Goal: Task Accomplishment & Management: Complete application form

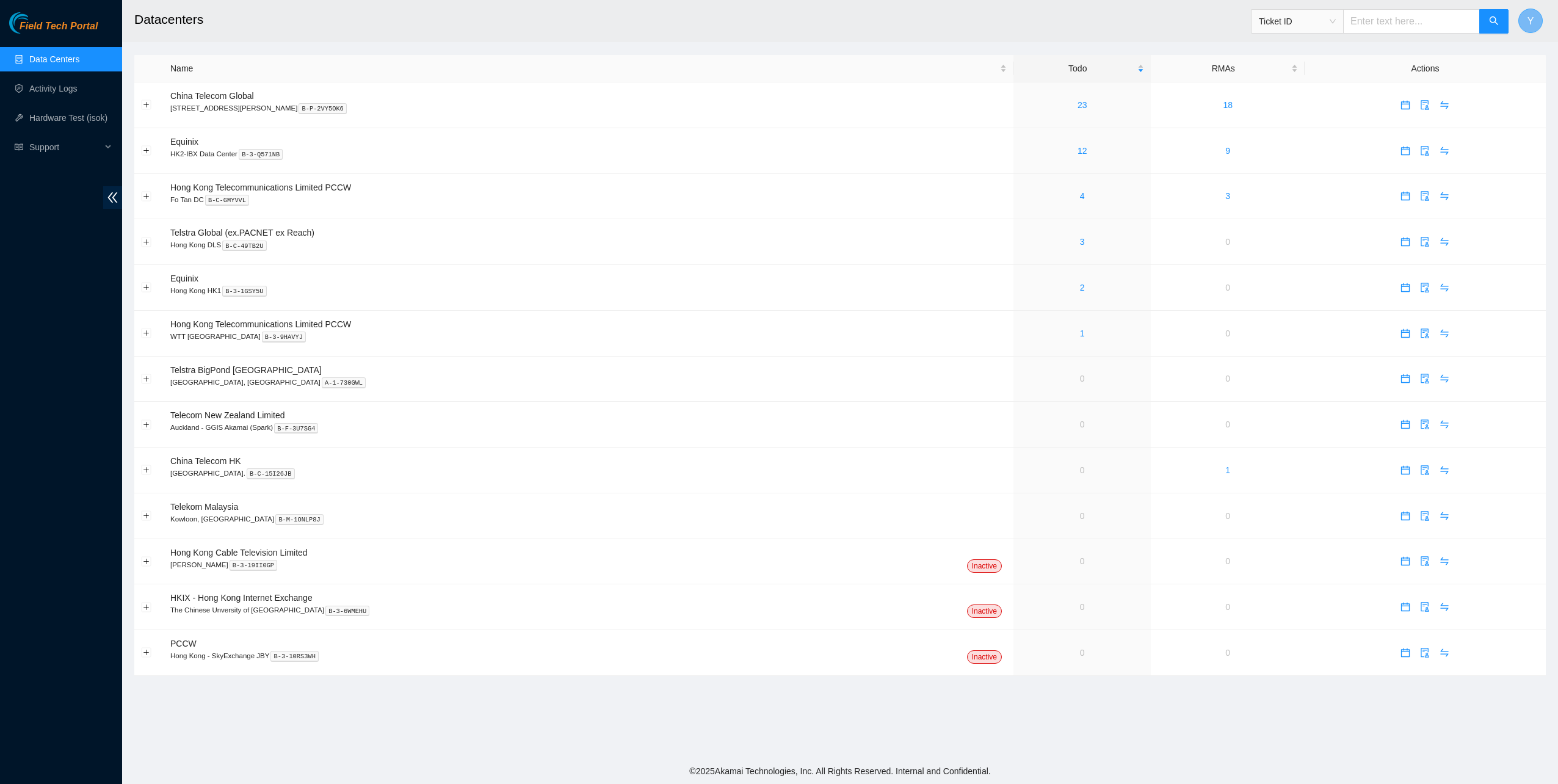
click at [1532, 13] on span "Y" at bounding box center [1531, 21] width 7 height 15
click at [43, 83] on link "Activity Logs" at bounding box center [53, 88] width 48 height 9
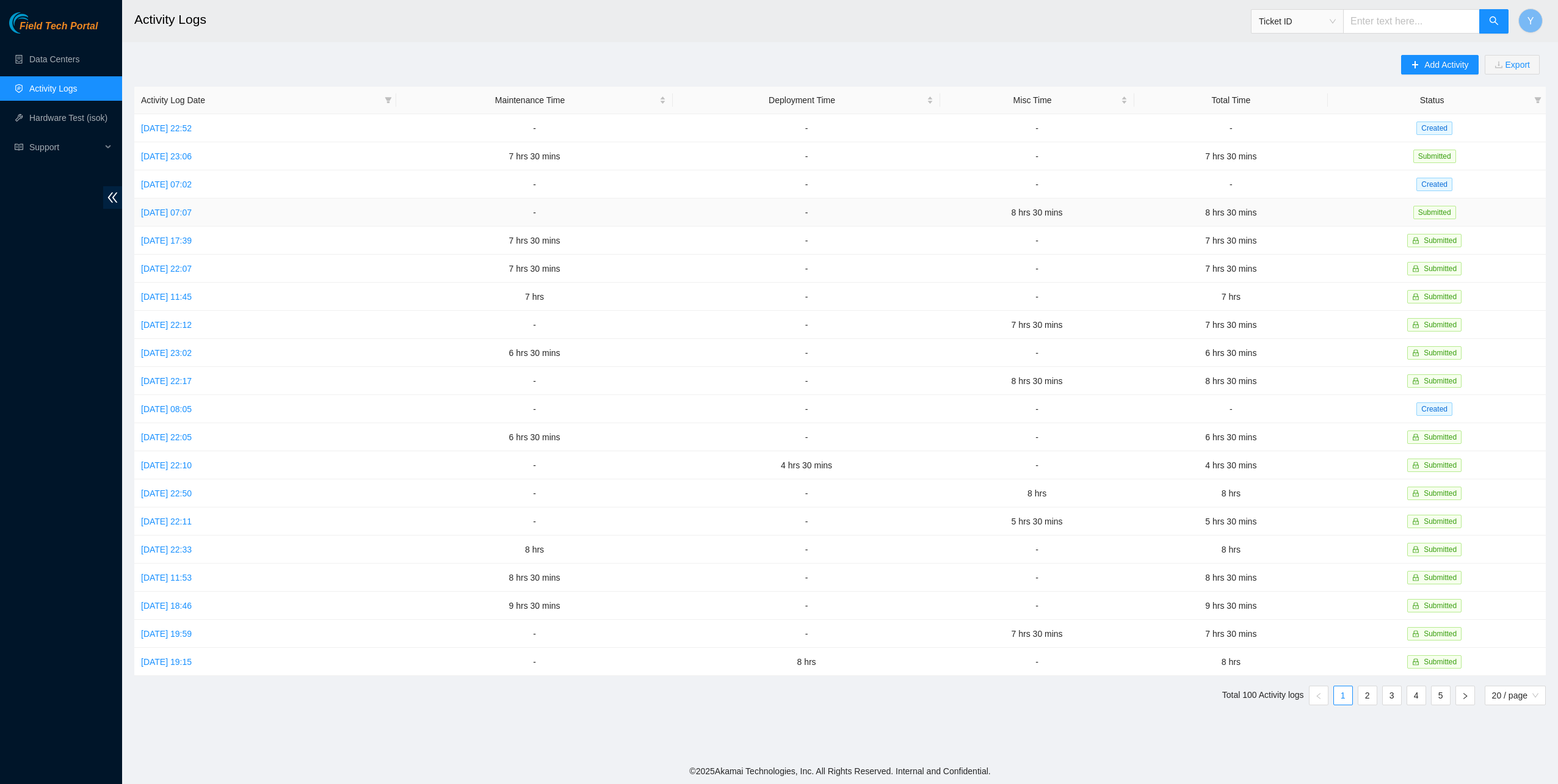
click at [177, 219] on td "Mon, 06 Oct 2025 07:07" at bounding box center [265, 213] width 262 height 28
click at [175, 218] on td "Mon, 06 Oct 2025 07:07" at bounding box center [265, 213] width 262 height 28
click at [175, 215] on link "Mon, 06 Oct 2025 07:07" at bounding box center [166, 212] width 51 height 9
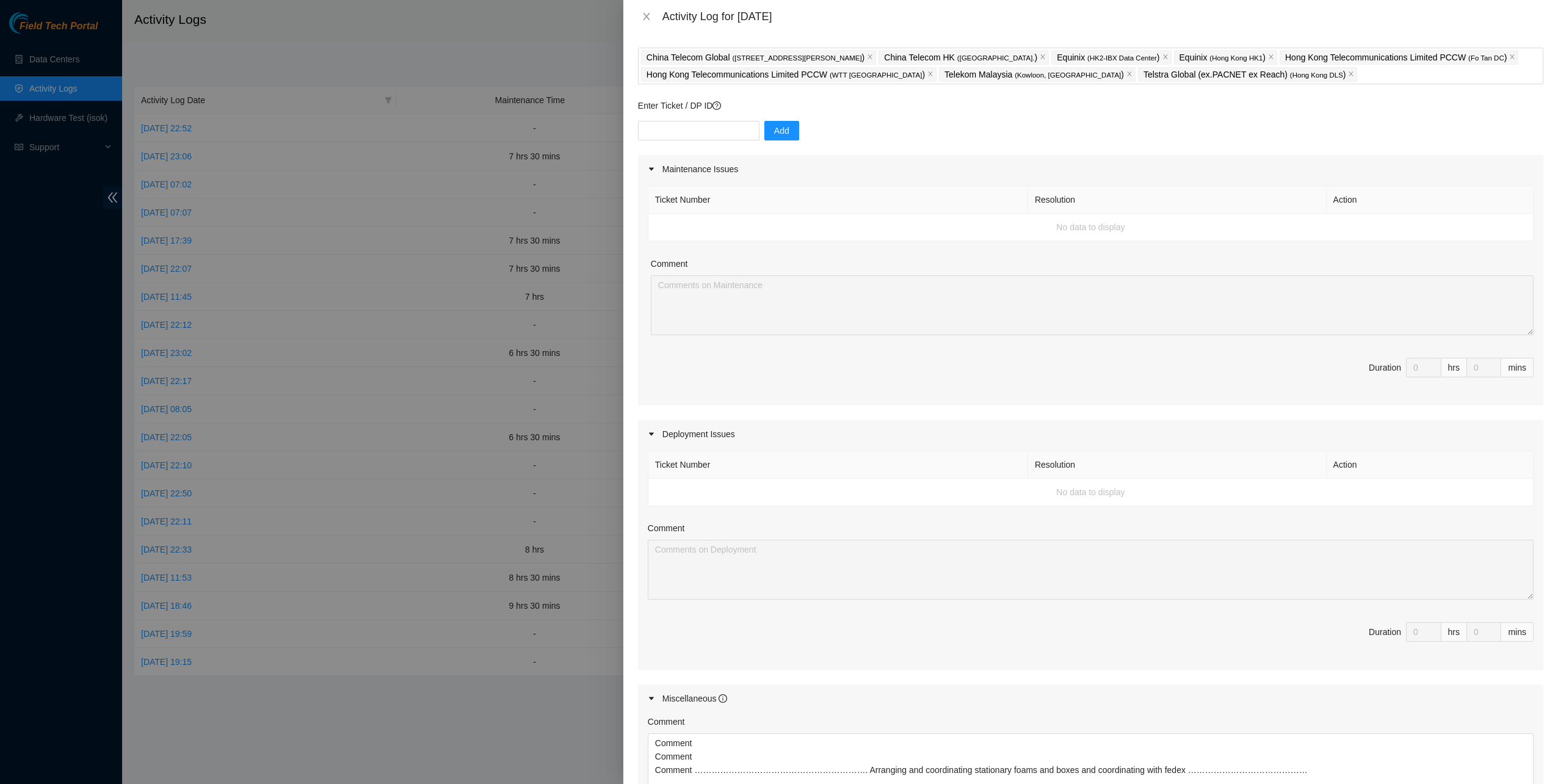
scroll to position [256, 0]
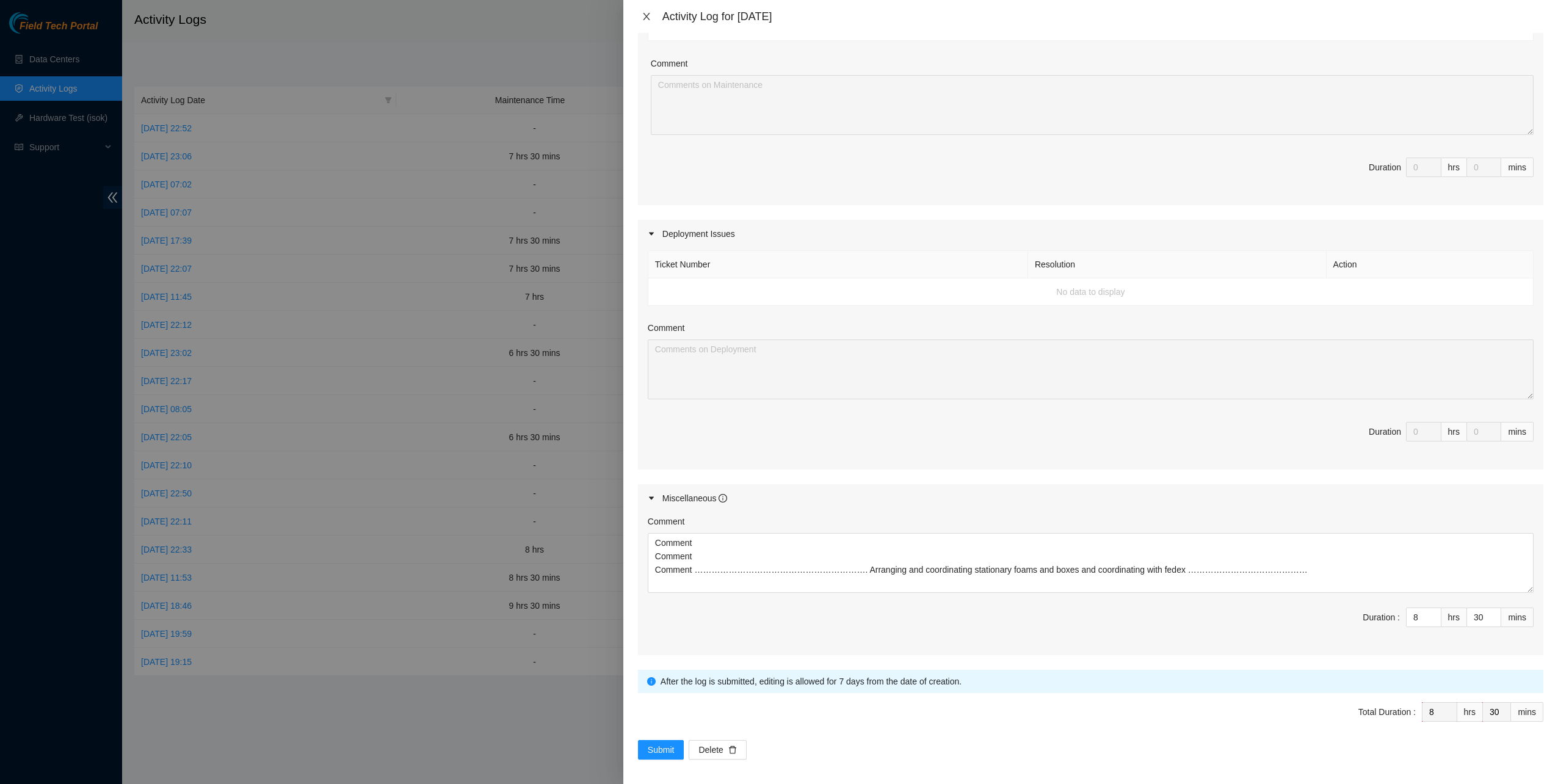
click at [647, 13] on icon "close" at bounding box center [646, 16] width 9 height 9
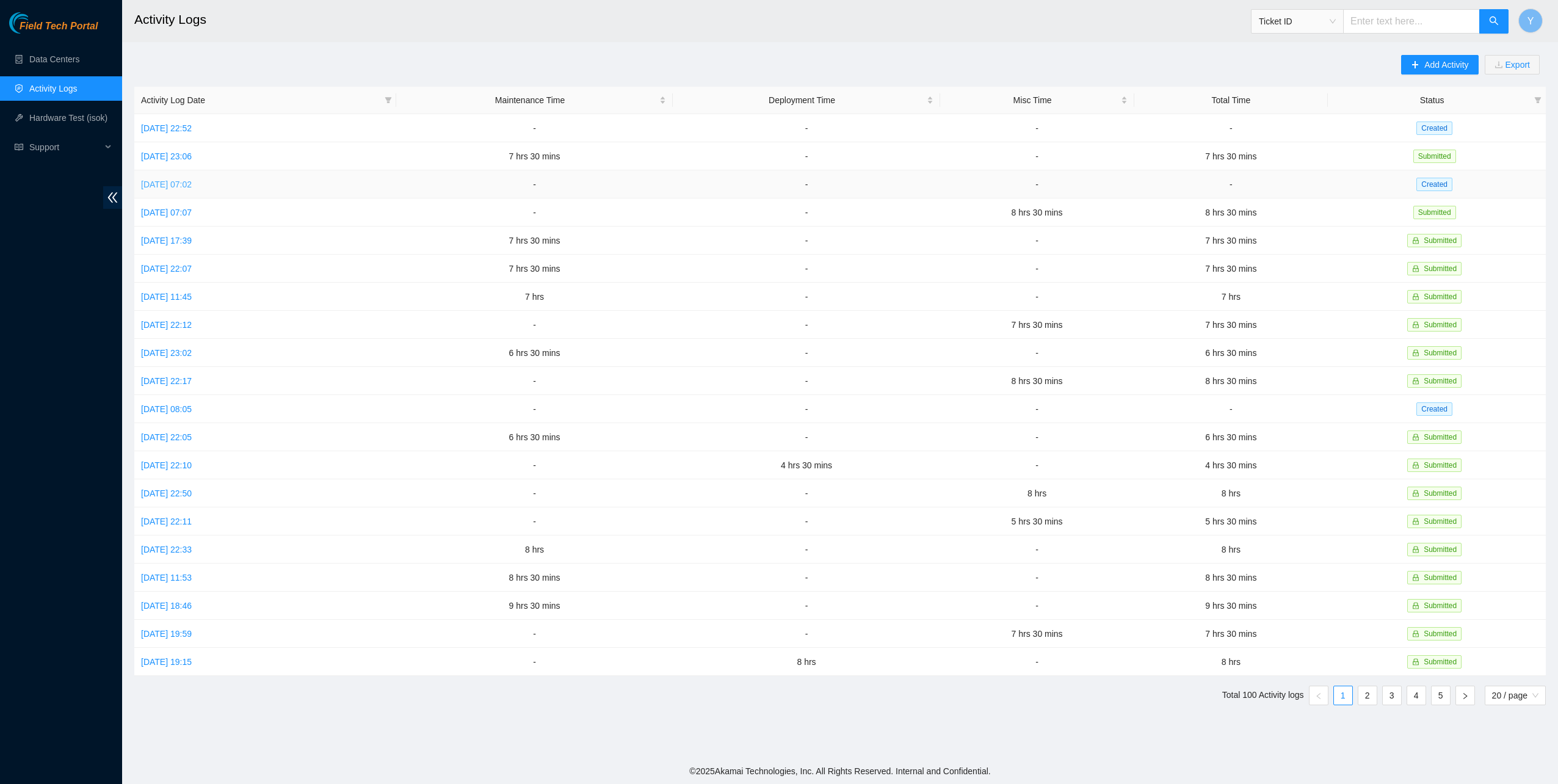
click at [170, 179] on link "Thu, 09 Oct 2025 07:02" at bounding box center [166, 184] width 51 height 9
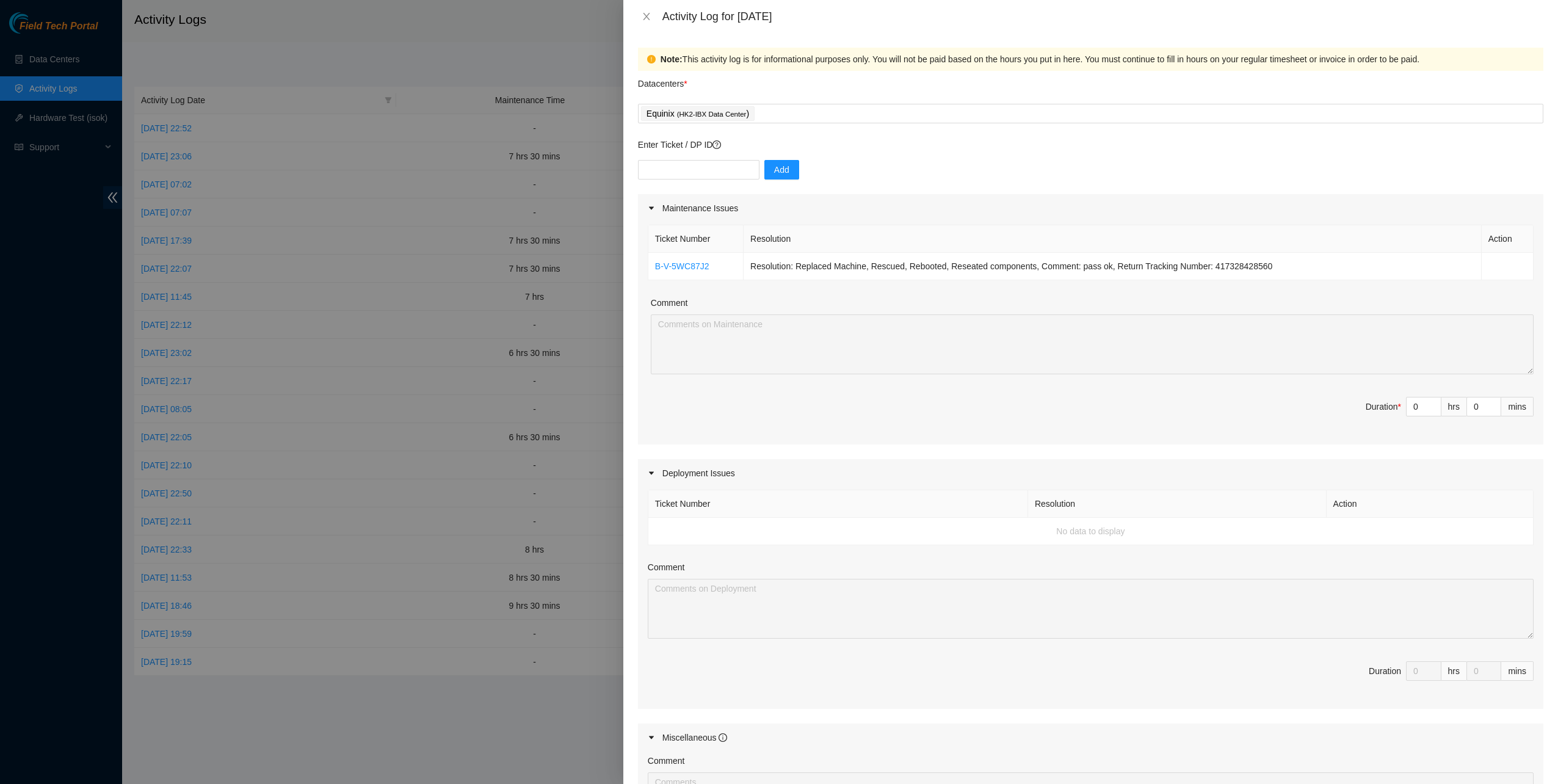
click at [764, 377] on div "Ticket Number Resolution Action B-V-5WC87J2 Resolution: Replaced Machine, Rescu…" at bounding box center [1090, 333] width 905 height 222
drag, startPoint x: 1411, startPoint y: 408, endPoint x: 1384, endPoint y: 404, distance: 27.3
click at [1384, 404] on span "Duration * 0 hrs 0 mins" at bounding box center [1091, 414] width 886 height 34
type input "7"
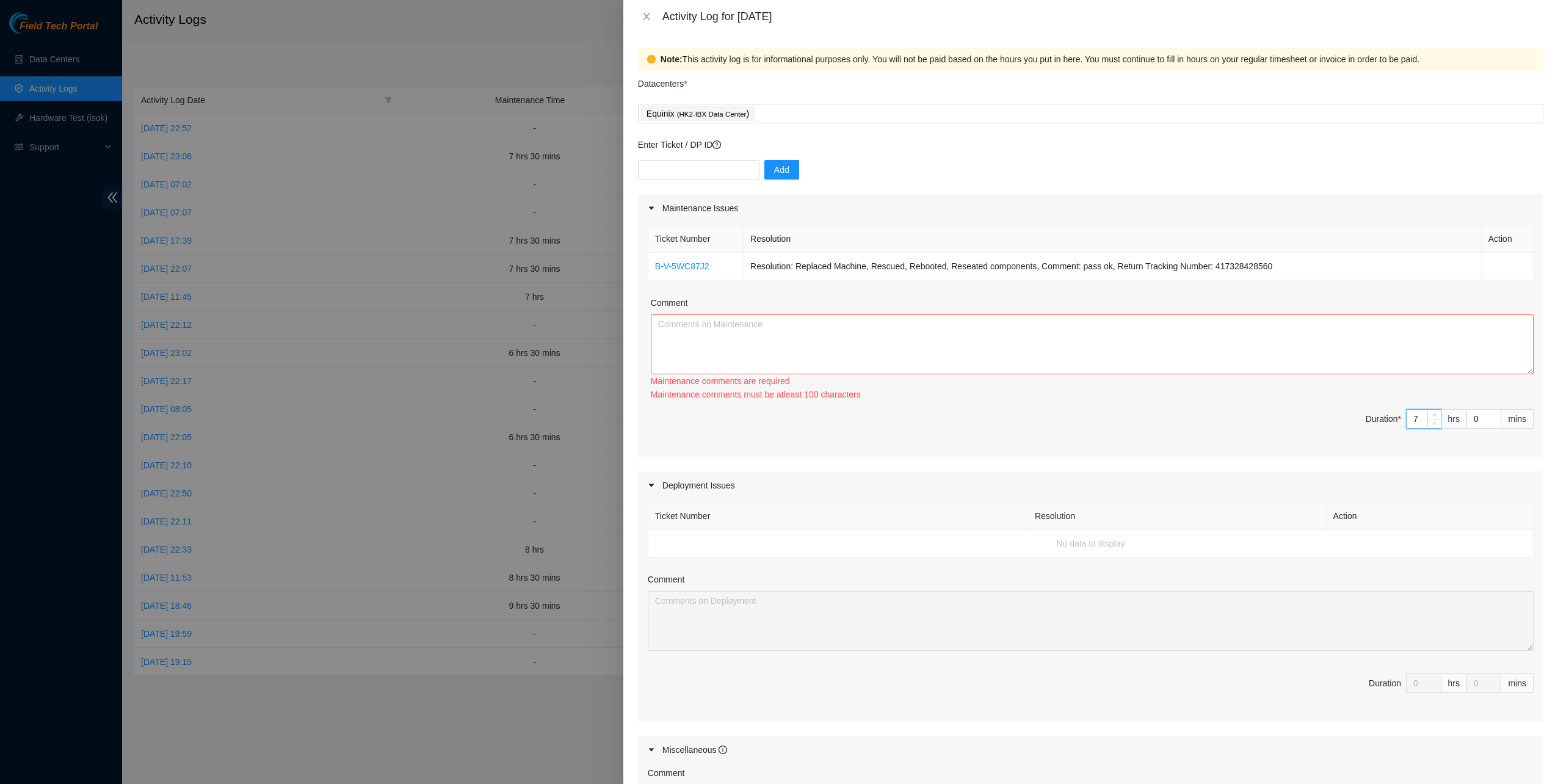
type input "7"
type input "3"
type input "30"
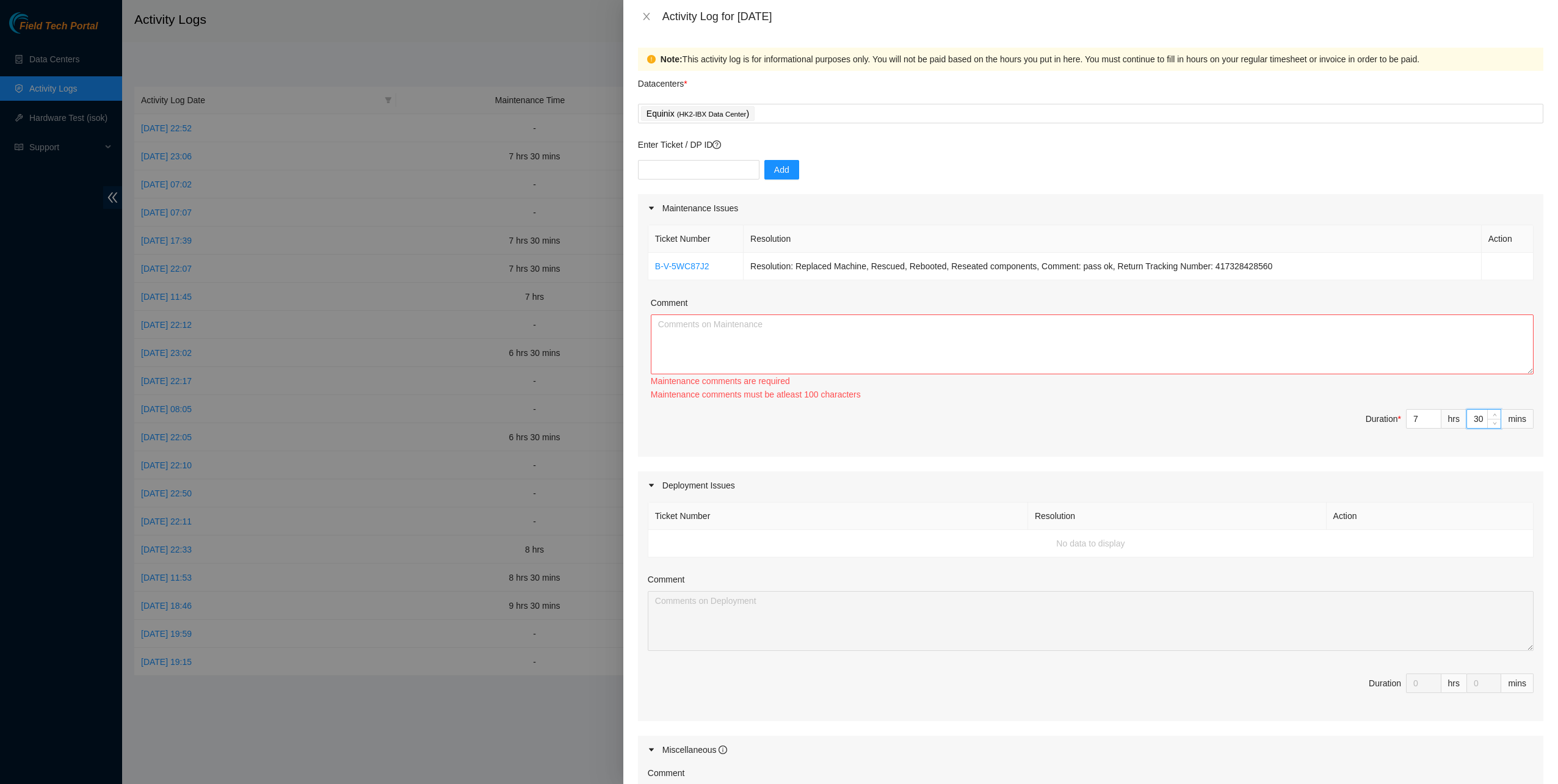
type input "30"
drag, startPoint x: 1120, startPoint y: 300, endPoint x: 1112, endPoint y: 297, distance: 8.5
click at [1115, 298] on div "Comment" at bounding box center [1092, 306] width 883 height 19
click at [1150, 344] on textarea "Comment" at bounding box center [1092, 344] width 883 height 60
paste textarea "B-W-15PF73Q B-V-5W6PTJK B-V-5VKIHDR Tracking 450826218884 B-V-5VML9M8 B-V-5VML9…"
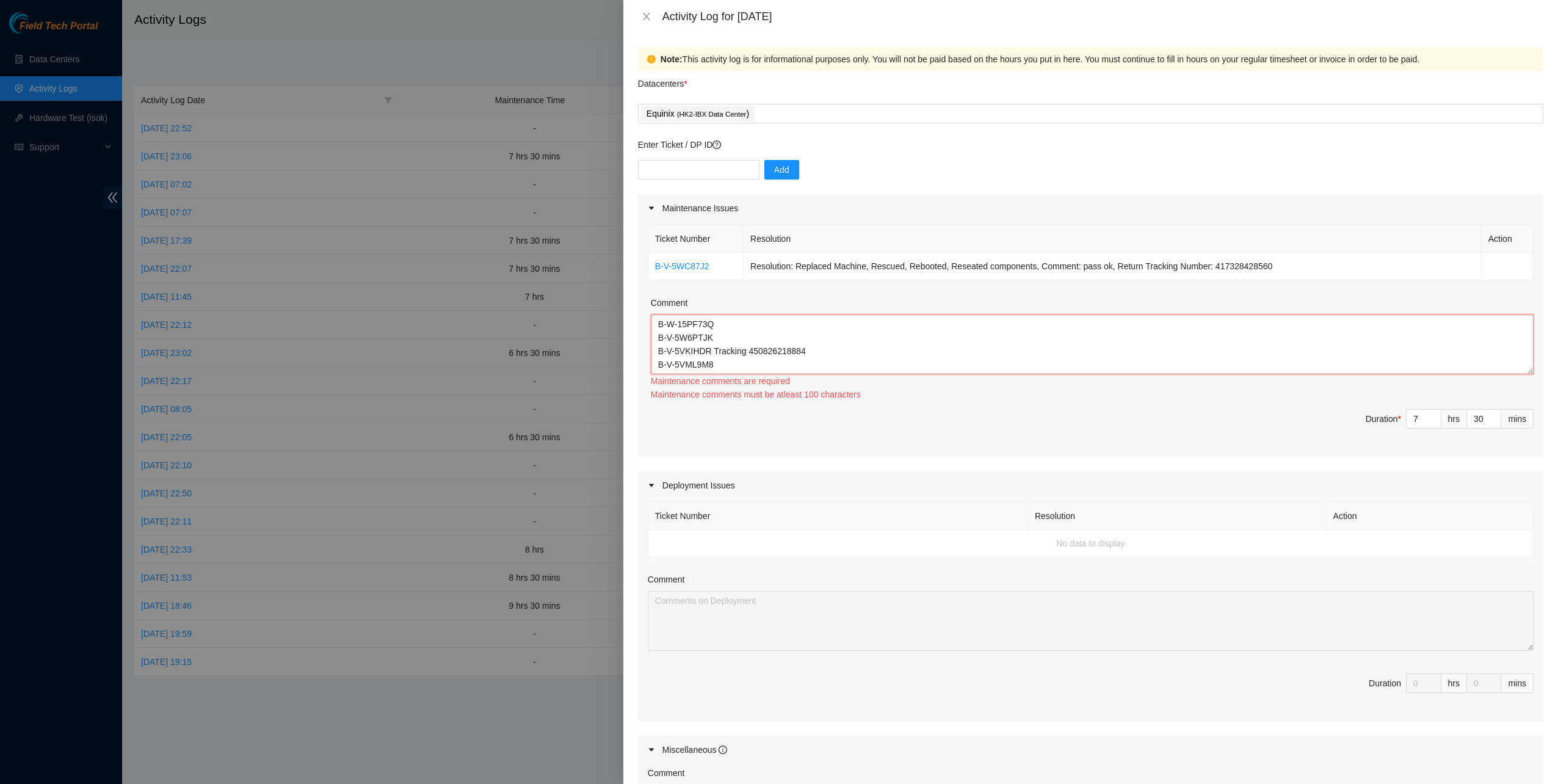
scroll to position [23, 0]
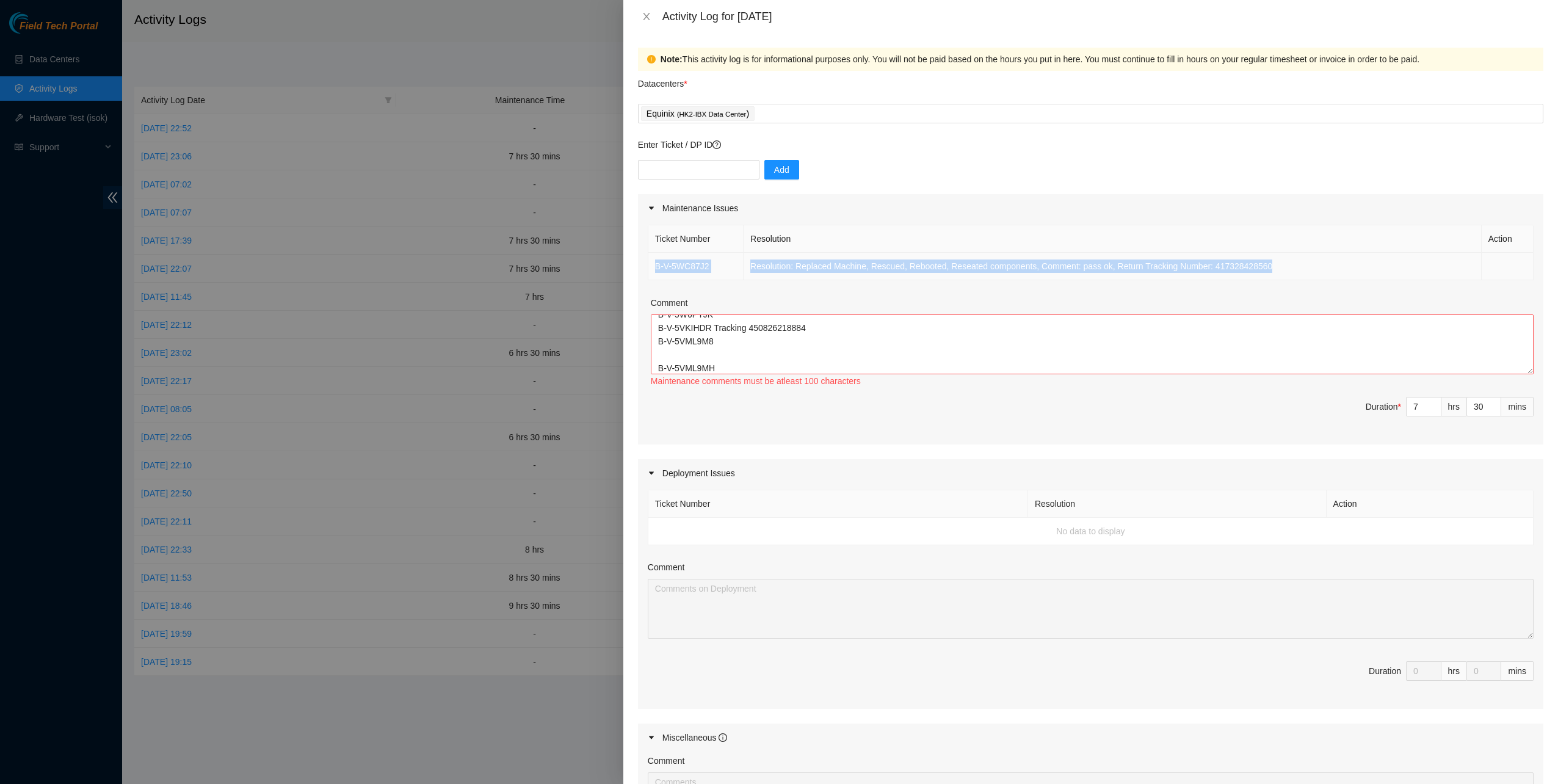
drag, startPoint x: 1267, startPoint y: 268, endPoint x: 654, endPoint y: 266, distance: 613.0
click at [650, 259] on tr "B-V-5WC87J2 Resolution: Replaced Machine, Rescued, Rebooted, Reseated component…" at bounding box center [1091, 266] width 885 height 27
copy tr "B-V-5WC87J2 Resolution: Replaced Machine, Rescued, Rebooted, Reseated component…"
click at [845, 379] on div "Maintenance comments must be atleast 100 characters" at bounding box center [1092, 381] width 883 height 13
click at [755, 361] on textarea "B-W-15PF73Q B-V-5W6PTJK B-V-5VKIHDR Tracking 450826218884 B-V-5VML9M8 B-V-5VML9…" at bounding box center [1092, 344] width 883 height 60
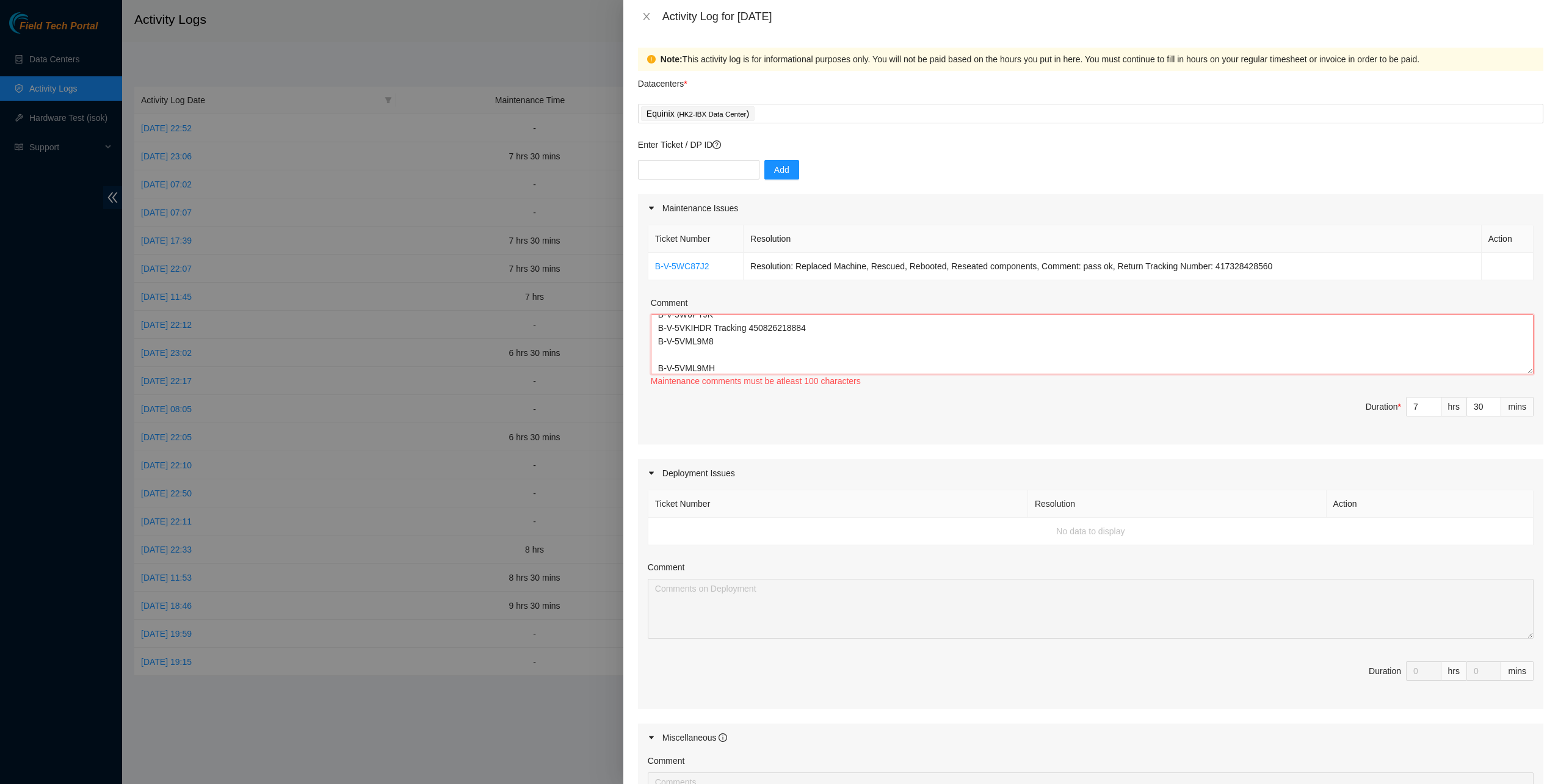
click at [721, 351] on textarea "B-W-15PF73Q B-V-5W6PTJK B-V-5VKIHDR Tracking 450826218884 B-V-5VML9M8 B-V-5VML9…" at bounding box center [1092, 344] width 883 height 60
paste textarea "B-V-5WC87J2 Resolution: Replaced Machine, Rescued, Rebooted, Reseated component…"
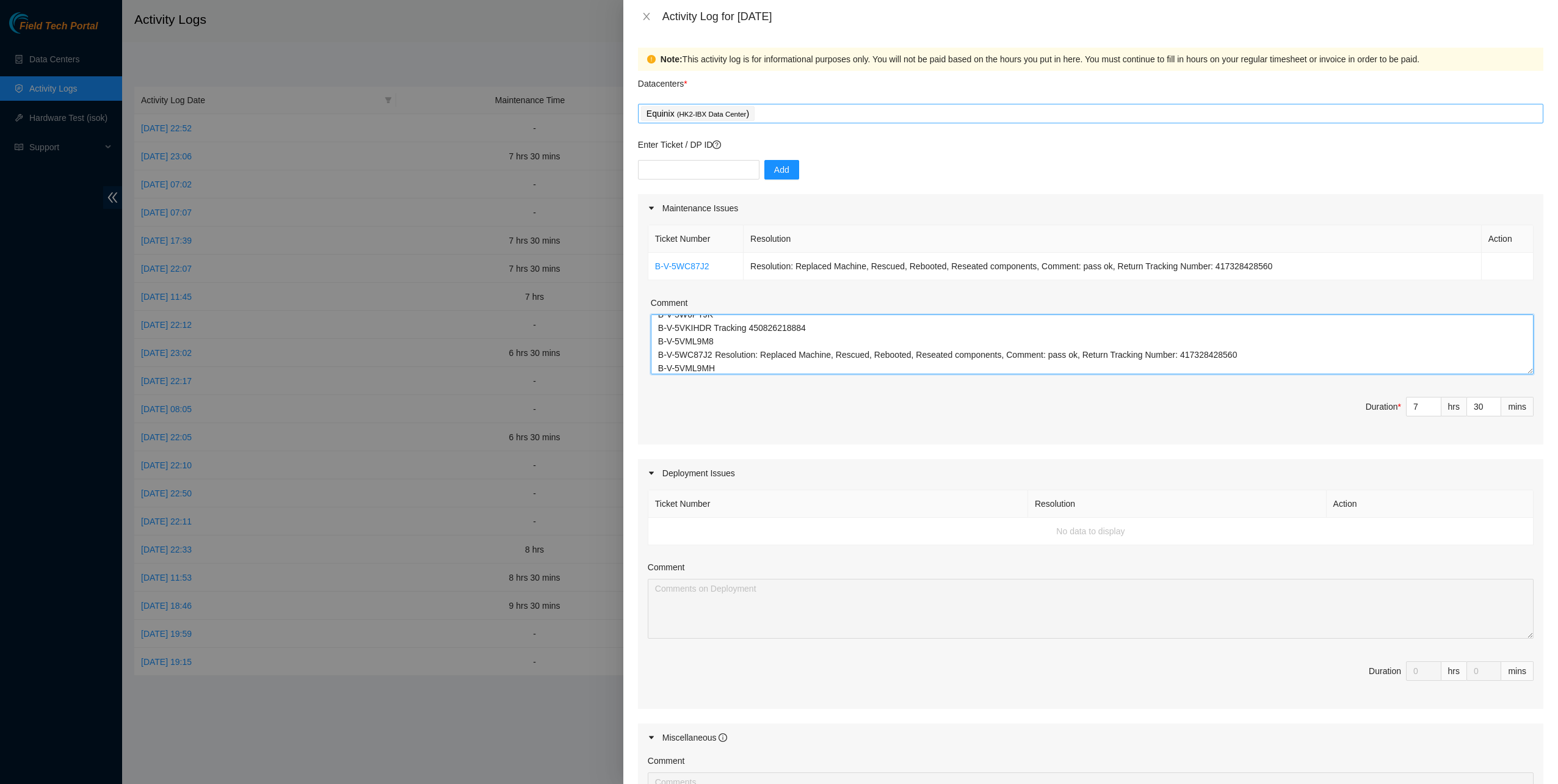
type textarea "B-W-15PF73Q B-V-5W6PTJK B-V-5VKIHDR Tracking 450826218884 B-V-5VML9M8 B-V-5WC87…"
click at [807, 100] on div "Datacenters *" at bounding box center [1090, 87] width 905 height 33
drag, startPoint x: 804, startPoint y: 110, endPoint x: 792, endPoint y: 124, distance: 18.4
click at [802, 111] on div "Equinix ( HK2-IBX Data Center )" at bounding box center [1091, 113] width 900 height 17
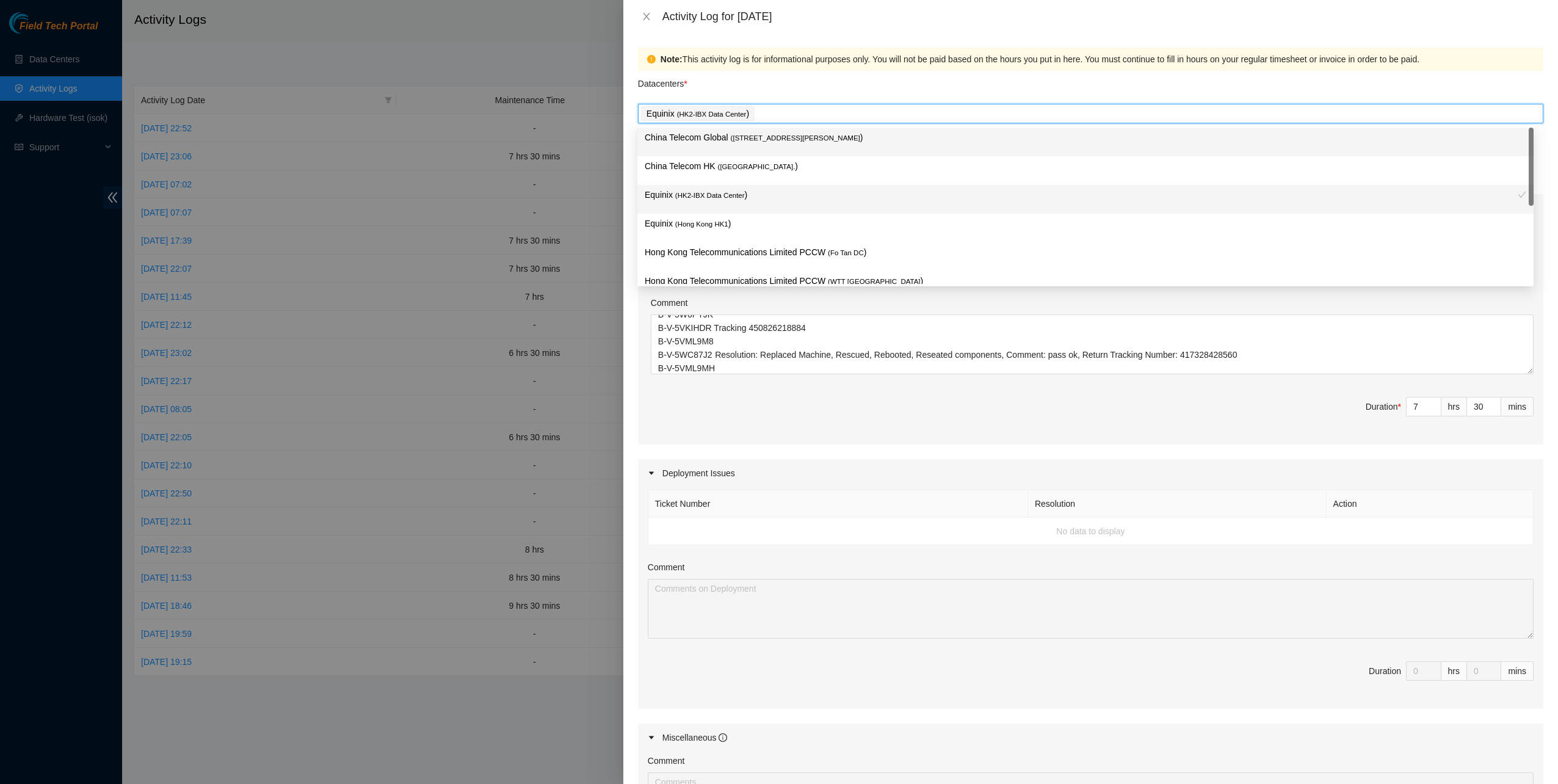
click at [719, 154] on div "China Telecom Global ( Room B11, 2/F, 18 Chun Yat Street, TKO , Hong Kong )" at bounding box center [1086, 142] width 897 height 29
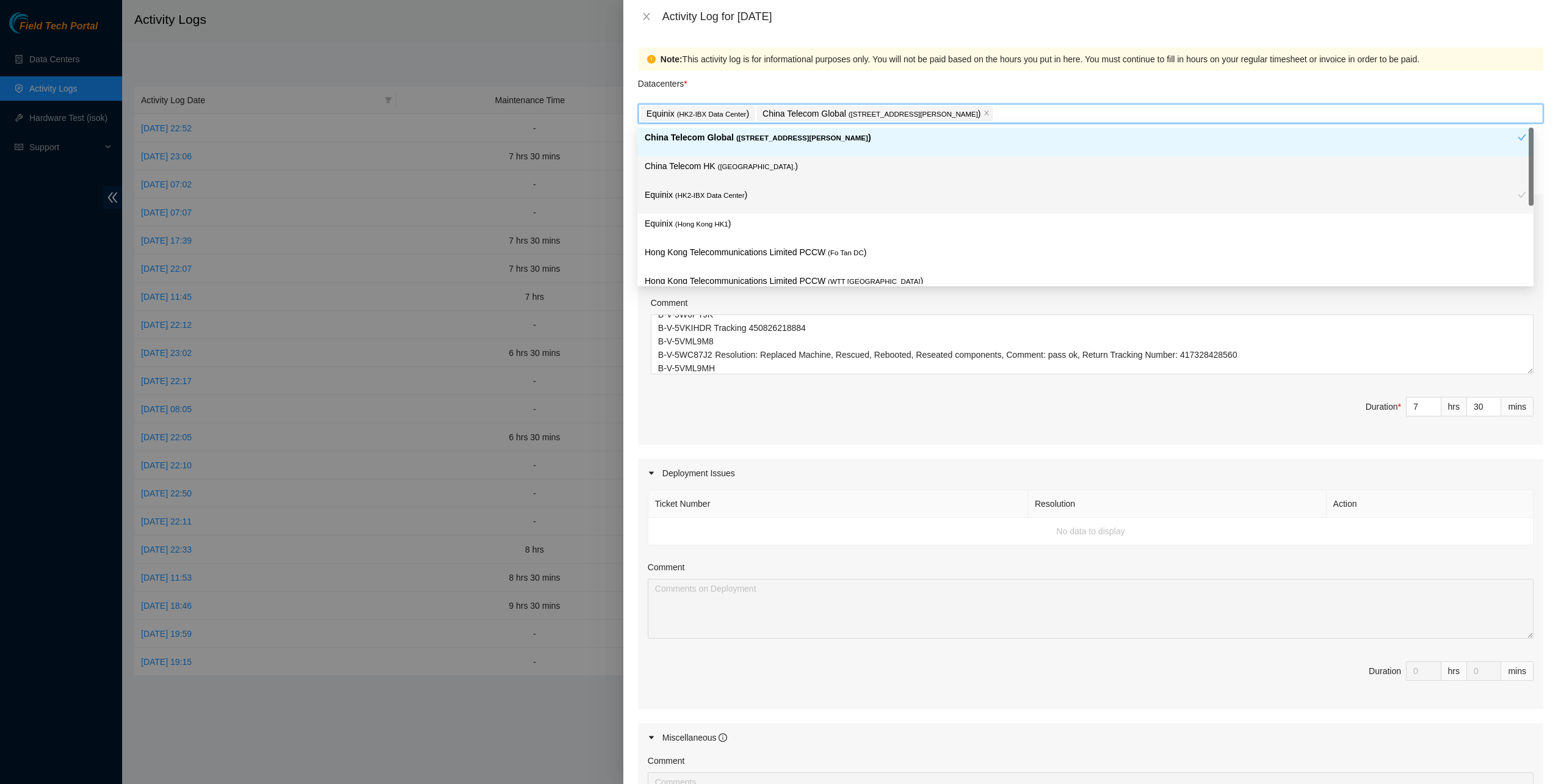
click at [721, 144] on div "China Telecom Global ( Room B11, 2/F, 18 Chun Yat Street, TKO , Hong Kong )" at bounding box center [1081, 142] width 873 height 23
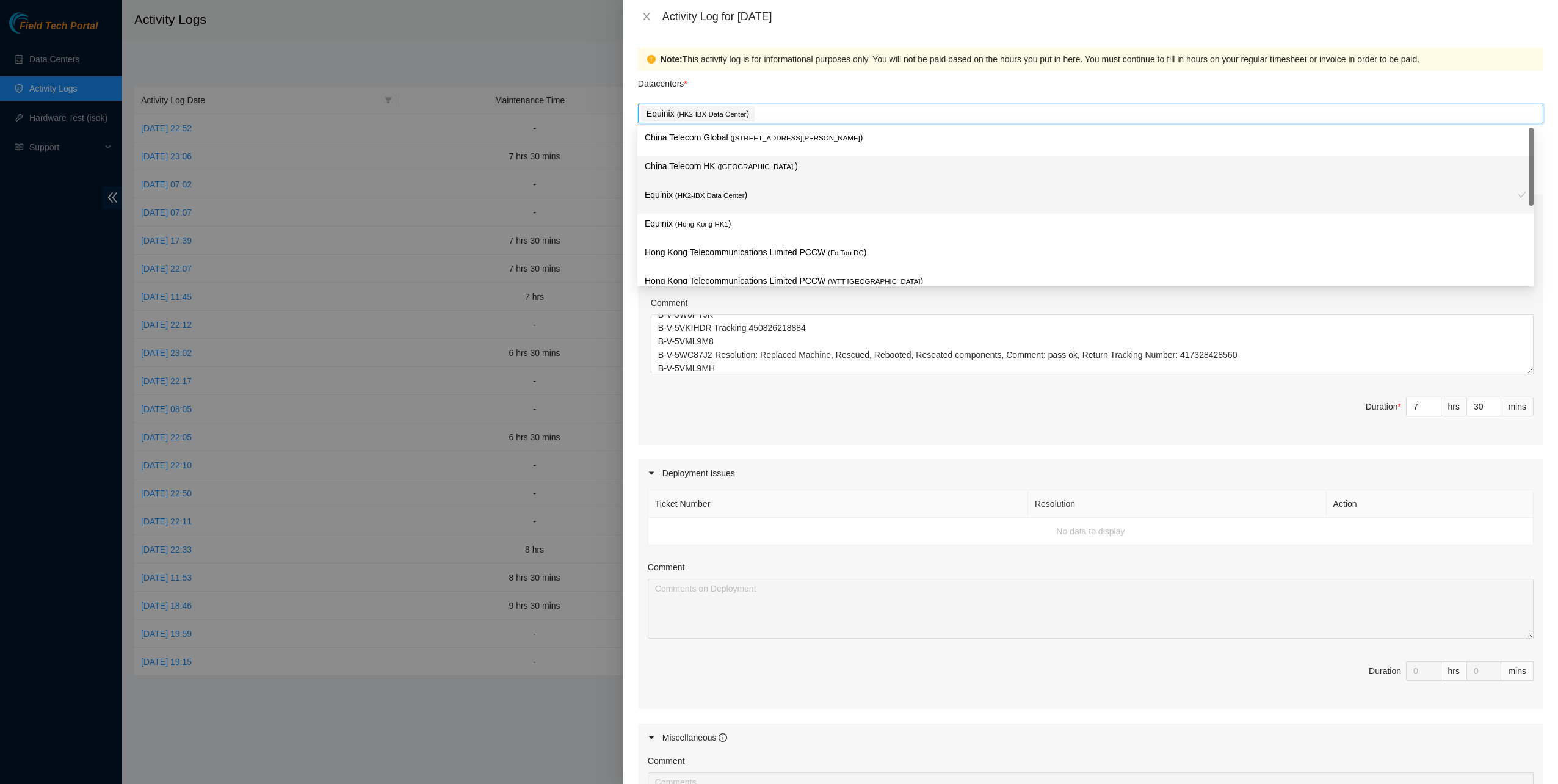
drag, startPoint x: 721, startPoint y: 169, endPoint x: 721, endPoint y: 154, distance: 15.0
click at [721, 168] on span "( Hong Kong." at bounding box center [757, 167] width 78 height 8
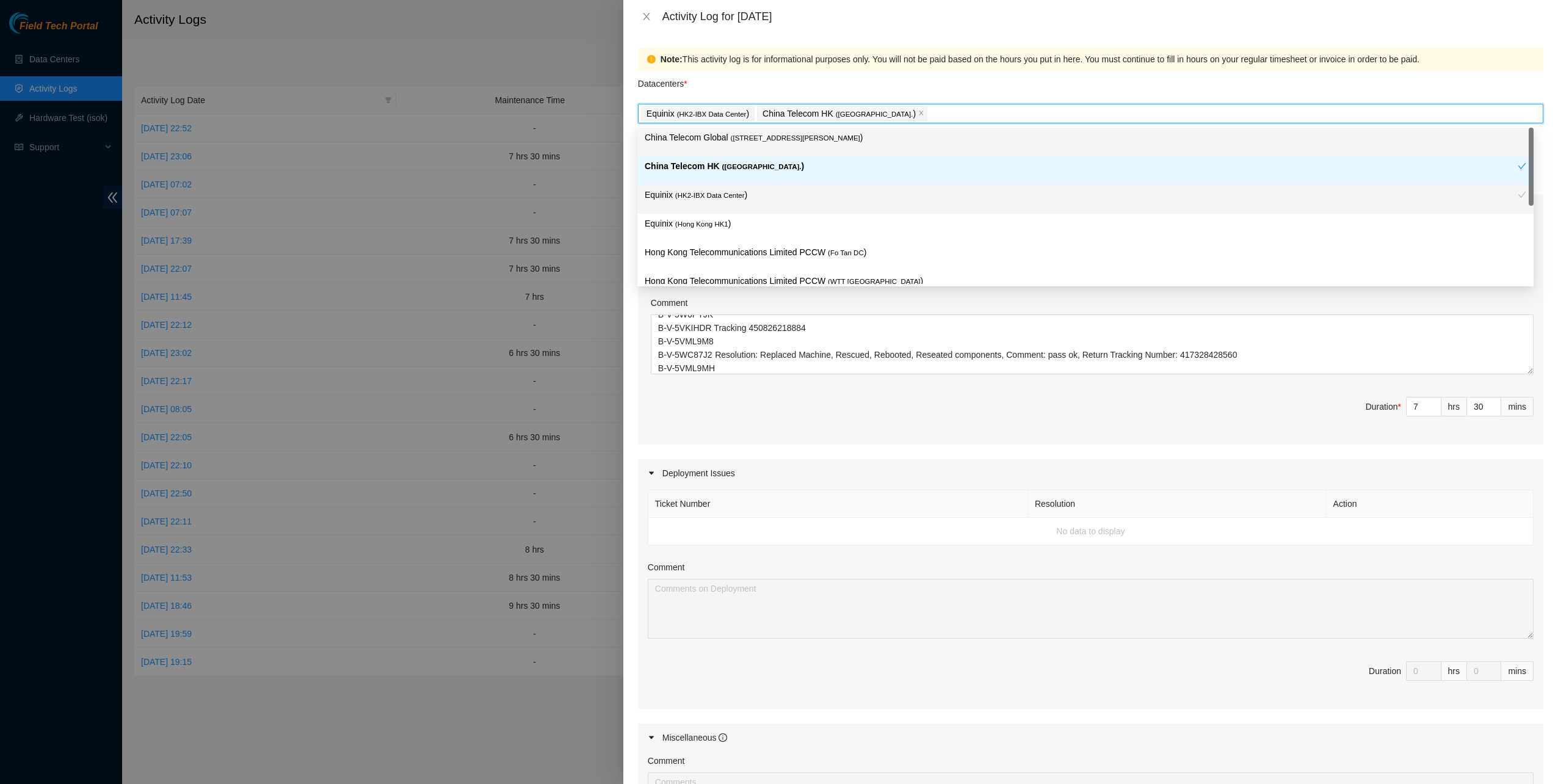
click at [726, 144] on p "China Telecom Global ( Room B11, 2/F, 18 Chun Yat Street, TKO , Hong Kong )" at bounding box center [1085, 137] width 882 height 14
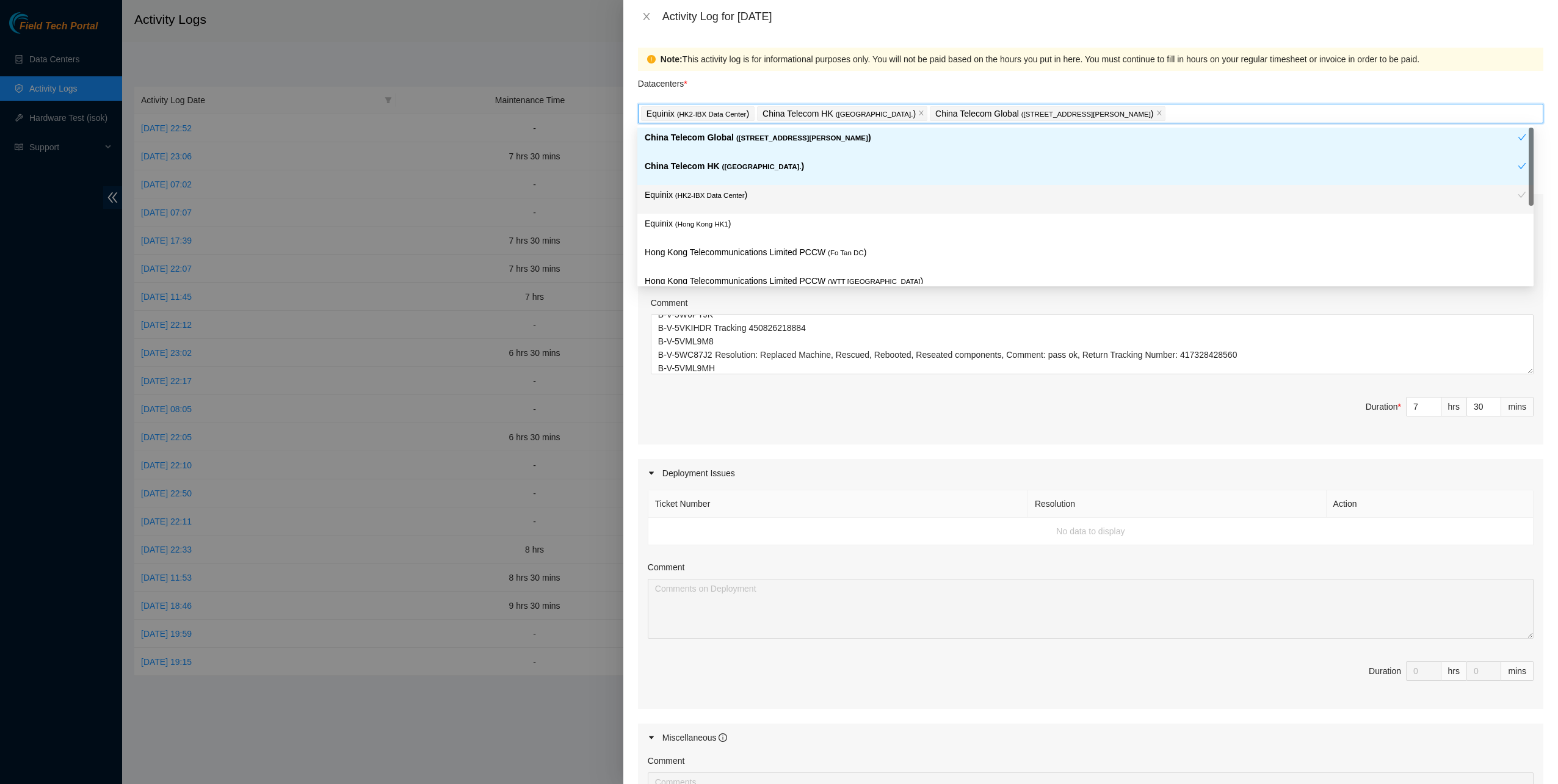
click at [717, 215] on div "Equinix ( Hong Kong HK1 )" at bounding box center [1086, 228] width 897 height 29
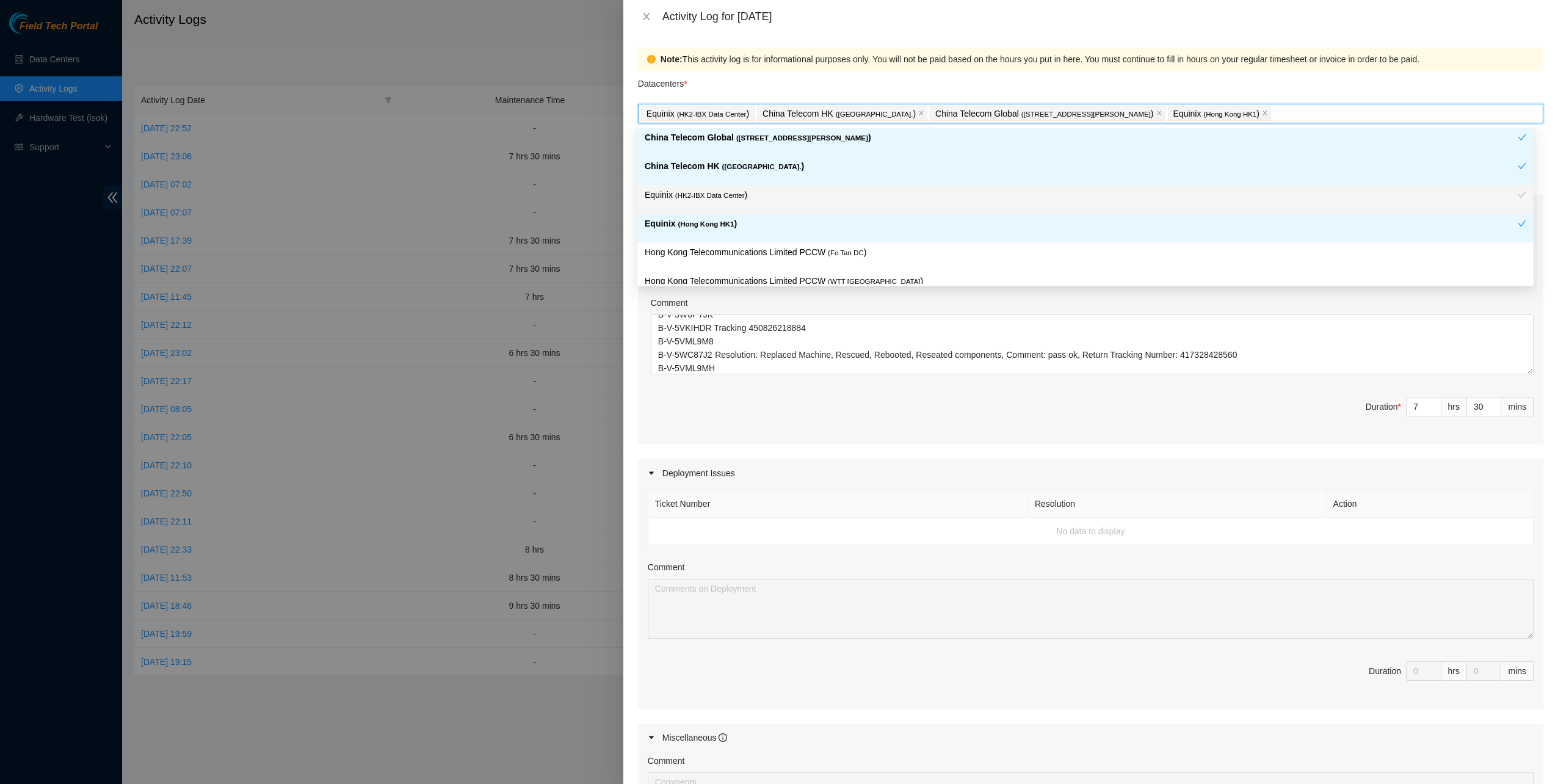
click at [717, 203] on div "Equinix ( HK2-IBX Data Center )" at bounding box center [1081, 199] width 873 height 23
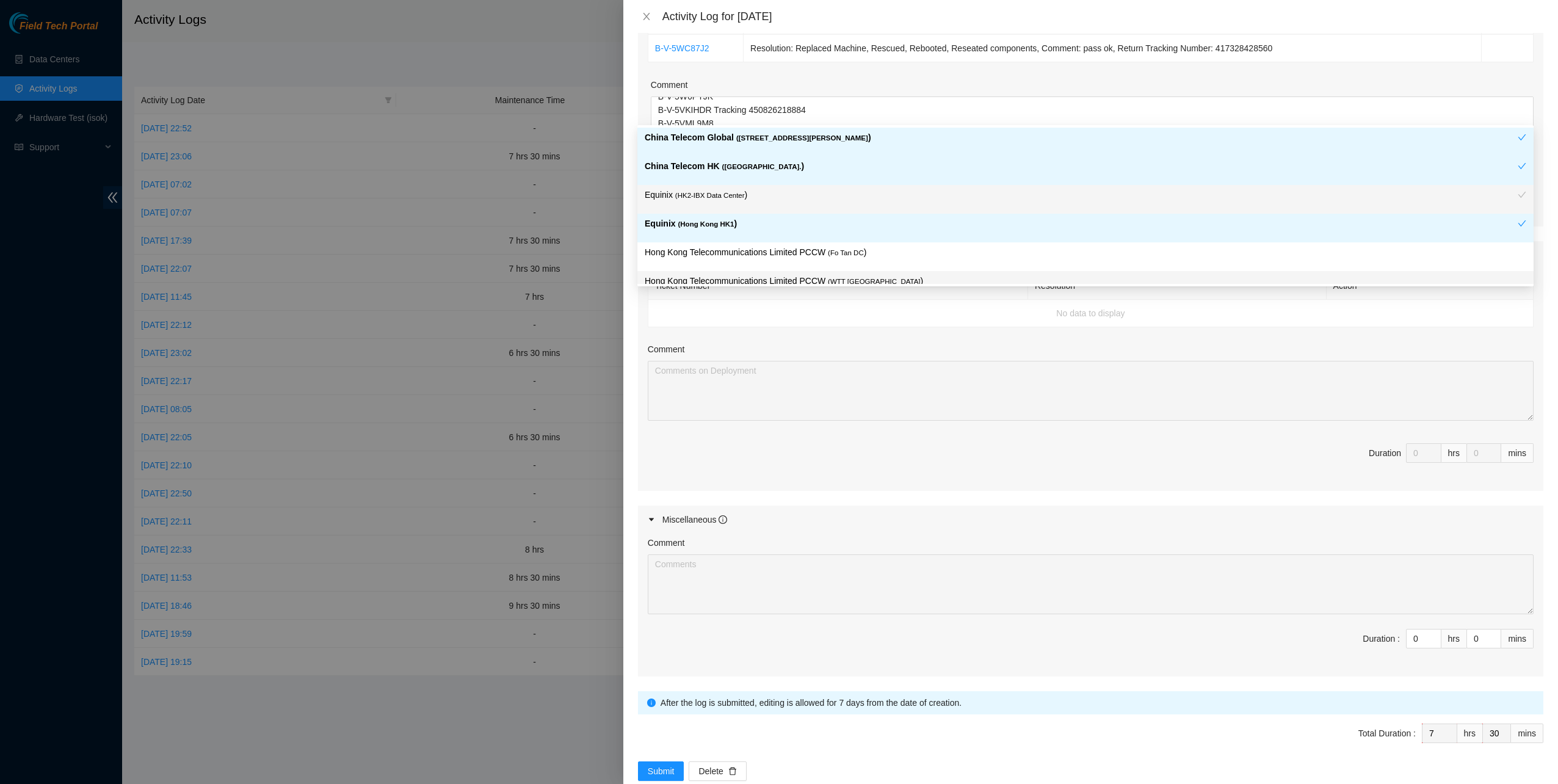
scroll to position [240, 0]
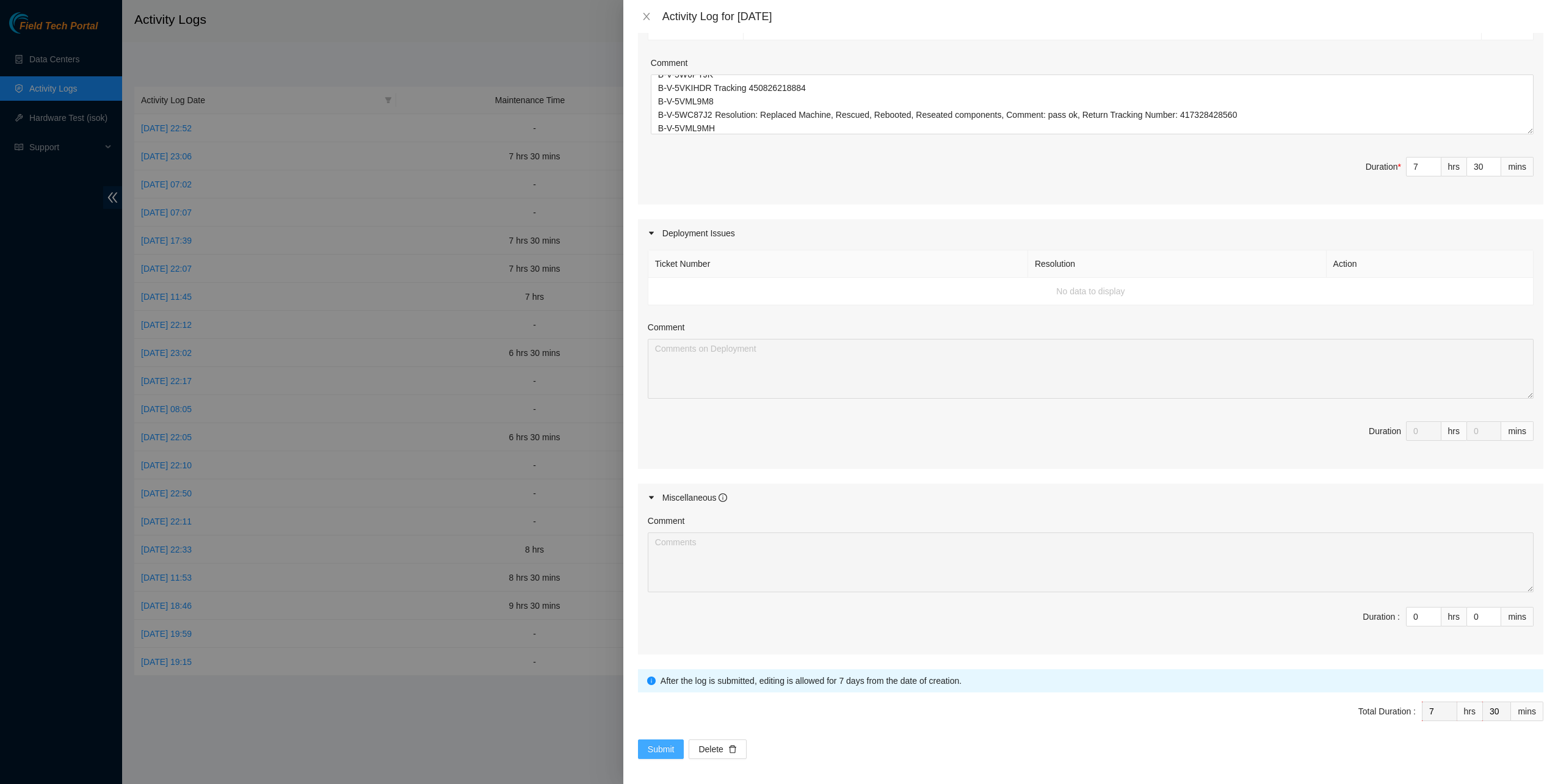
click at [658, 739] on button "Submit" at bounding box center [660, 748] width 46 height 20
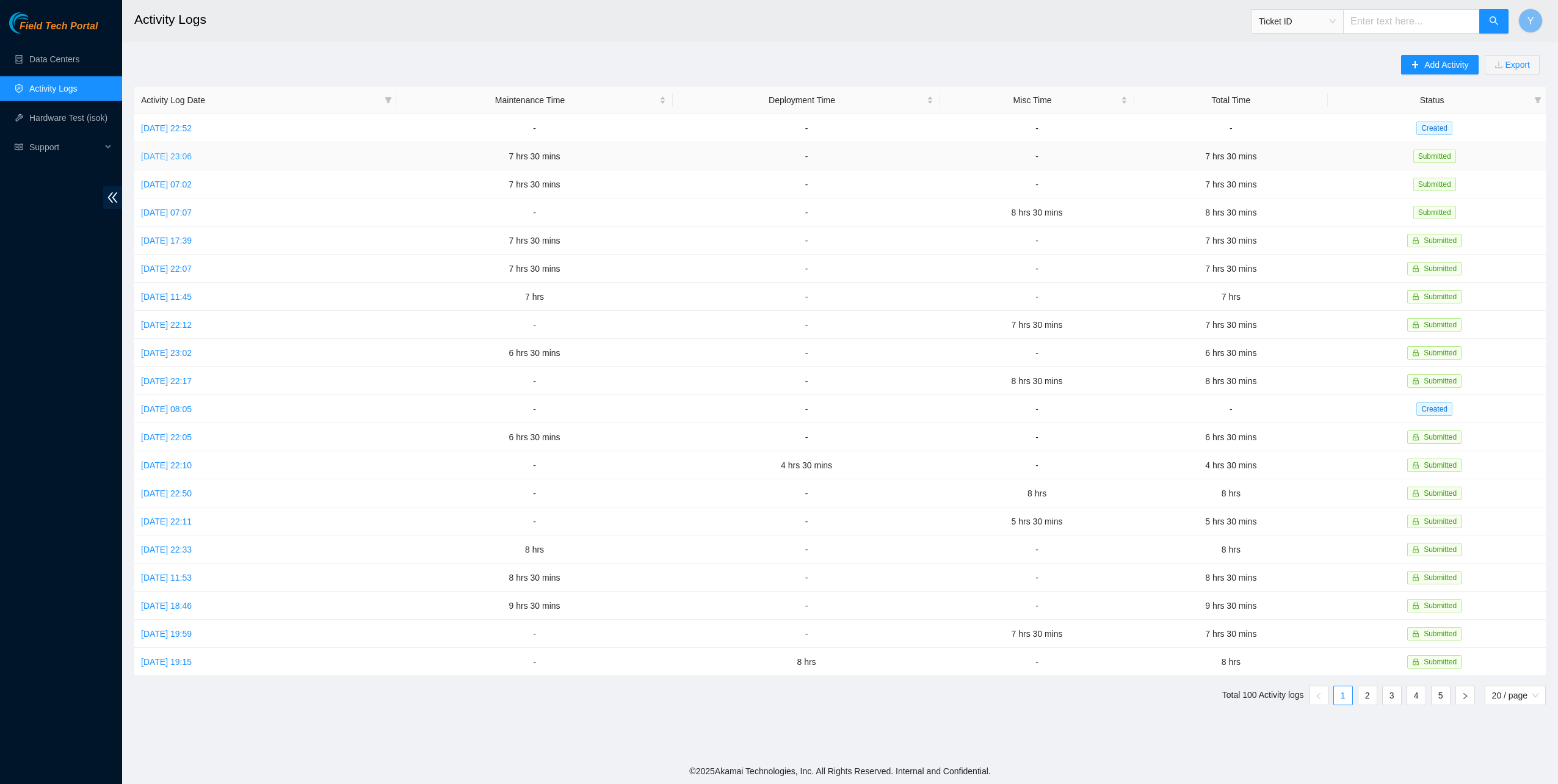
click at [185, 153] on link "Fri, 10 Oct 2025 23:06" at bounding box center [166, 156] width 51 height 9
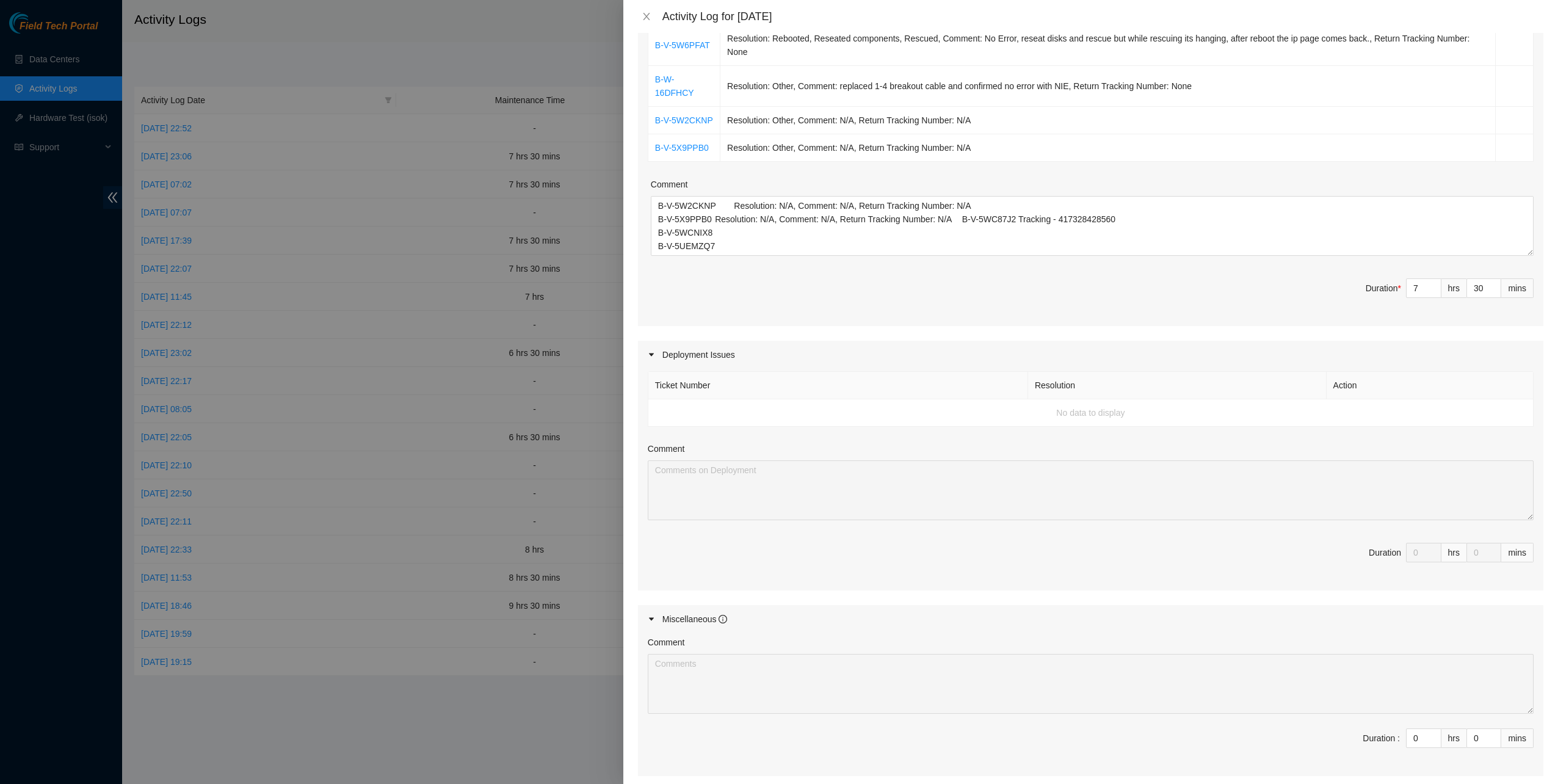
scroll to position [0, 0]
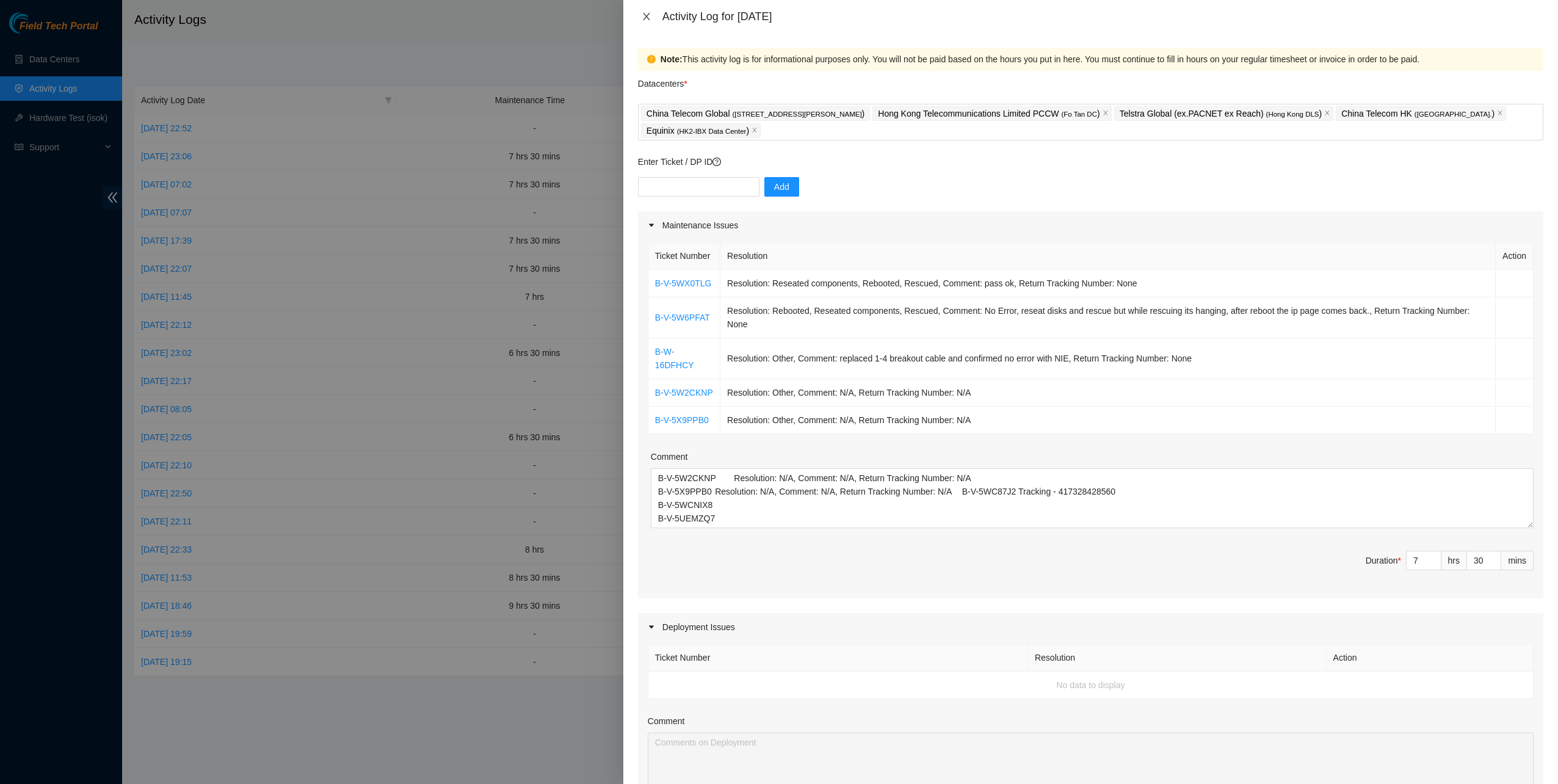
click at [647, 17] on icon "close" at bounding box center [646, 16] width 9 height 9
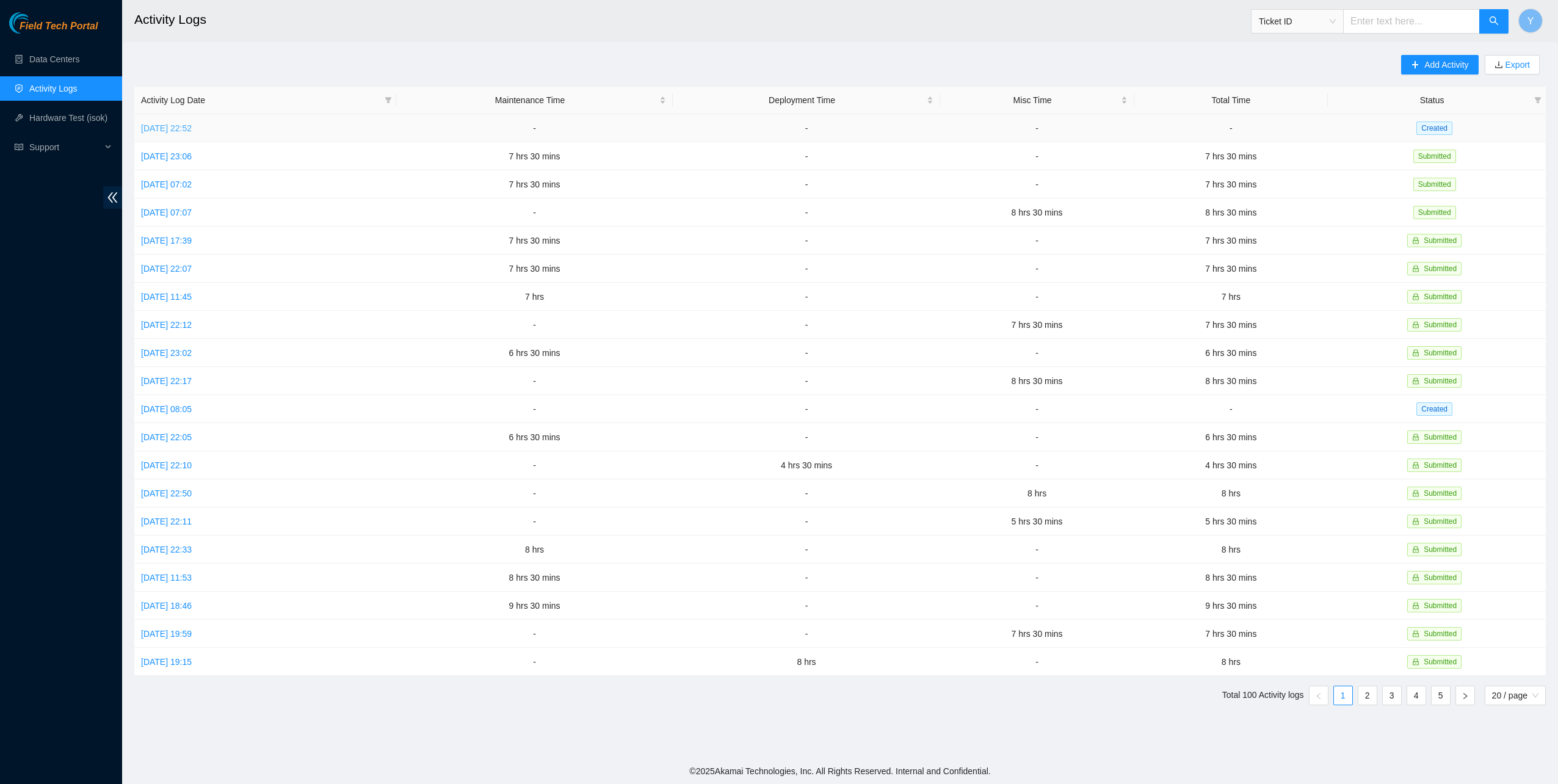
click at [178, 127] on link "Sun, 12 Oct 2025 22:52" at bounding box center [166, 128] width 51 height 9
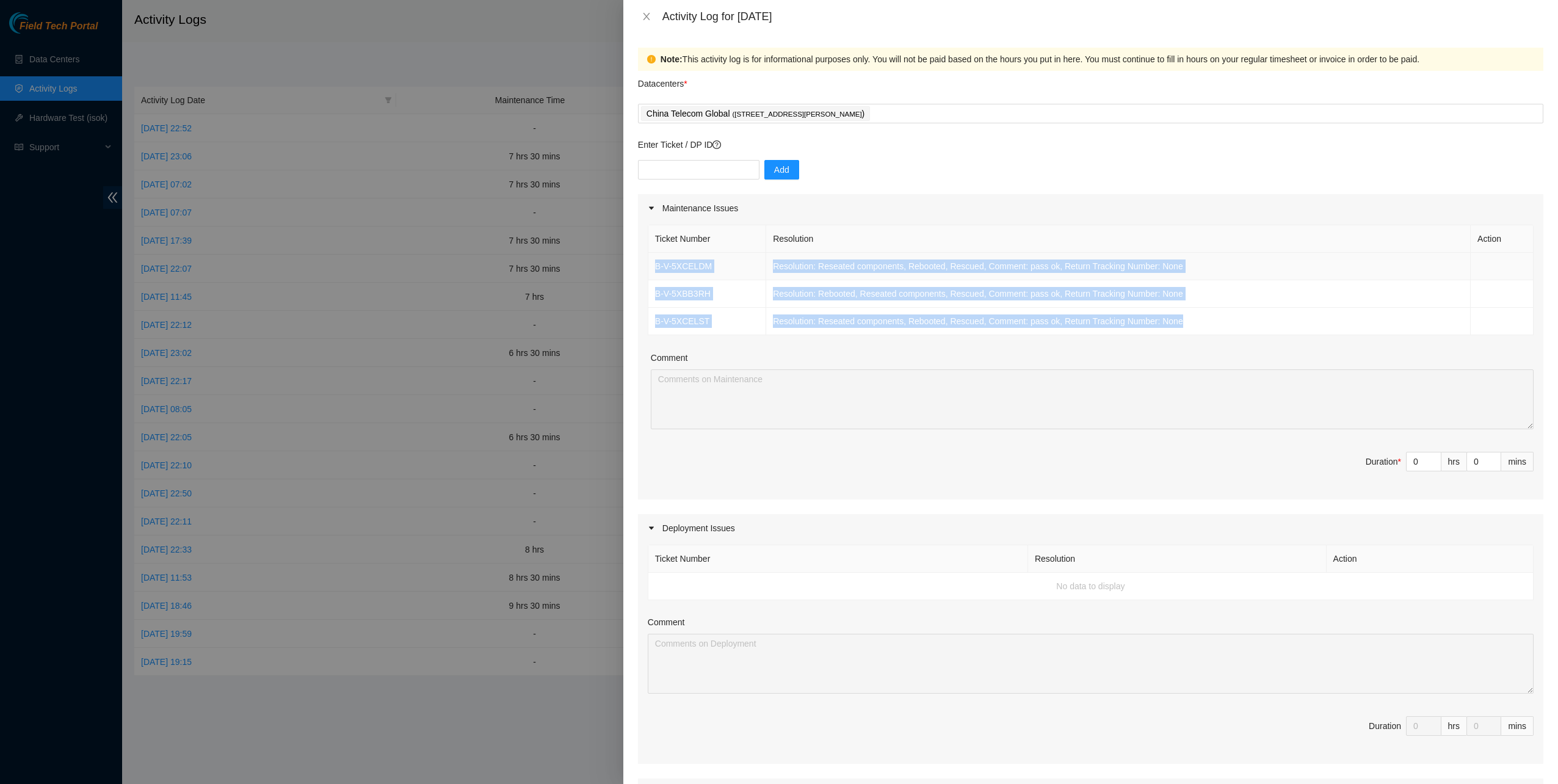
drag, startPoint x: 1049, startPoint y: 302, endPoint x: 648, endPoint y: 256, distance: 403.6
click at [648, 256] on tbody "B-V-5XCELDM Resolution: Reseated components, Rebooted, Rescued, Comment: pass o…" at bounding box center [1091, 294] width 885 height 83
copy tbody "B-V-5XCELDM Resolution: Reseated components, Rebooted, Rescued, Comment: pass o…"
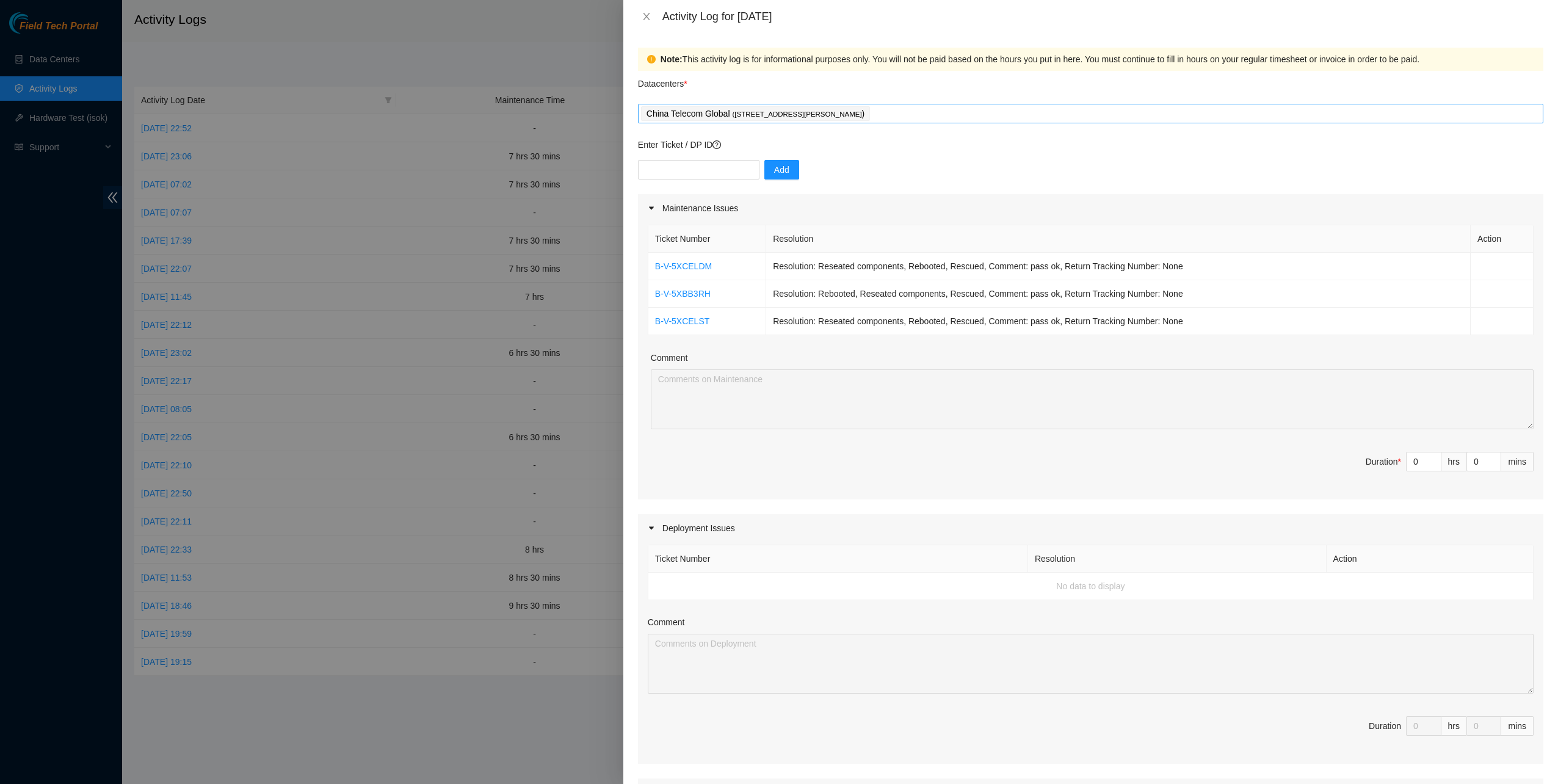
drag, startPoint x: 996, startPoint y: 128, endPoint x: 989, endPoint y: 123, distance: 8.6
click at [992, 126] on form "Datacenters * China Telecom Global ( Room B11, 2/F, 18 Chun Yat Street, TKO , H…" at bounding box center [1090, 563] width 905 height 983
click at [919, 123] on form "Datacenters * China Telecom Global ( Room B11, 2/F, 18 Chun Yat Street, TKO , H…" at bounding box center [1090, 563] width 905 height 983
click at [921, 120] on div "China Telecom Global ( Room B11, 2/F, 18 Chun Yat Street, TKO , Hong Kong )" at bounding box center [1091, 113] width 900 height 17
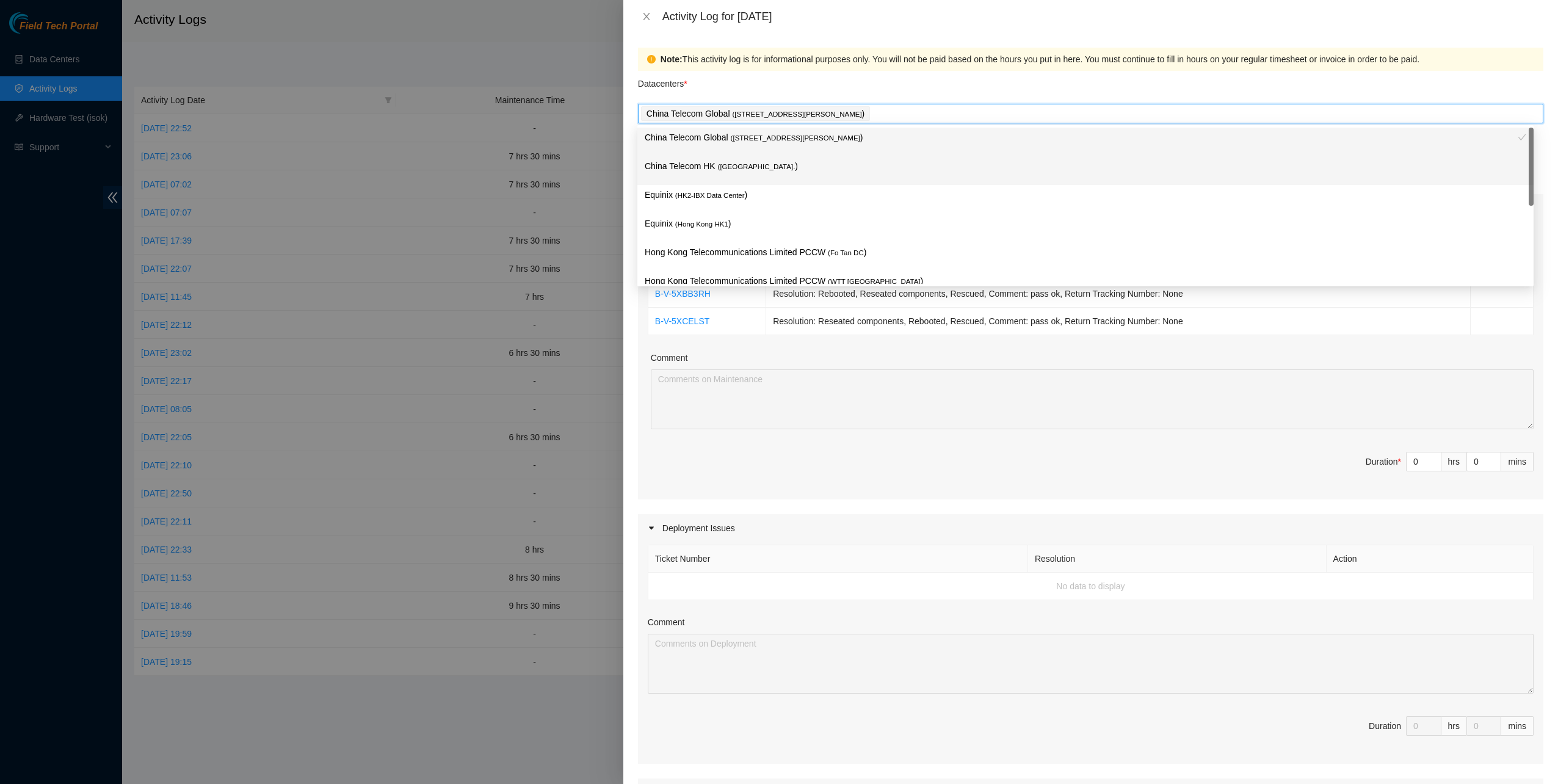
drag, startPoint x: 824, startPoint y: 160, endPoint x: 816, endPoint y: 165, distance: 9.4
click at [824, 160] on p "China Telecom HK ( Hong Kong. )" at bounding box center [1085, 166] width 882 height 14
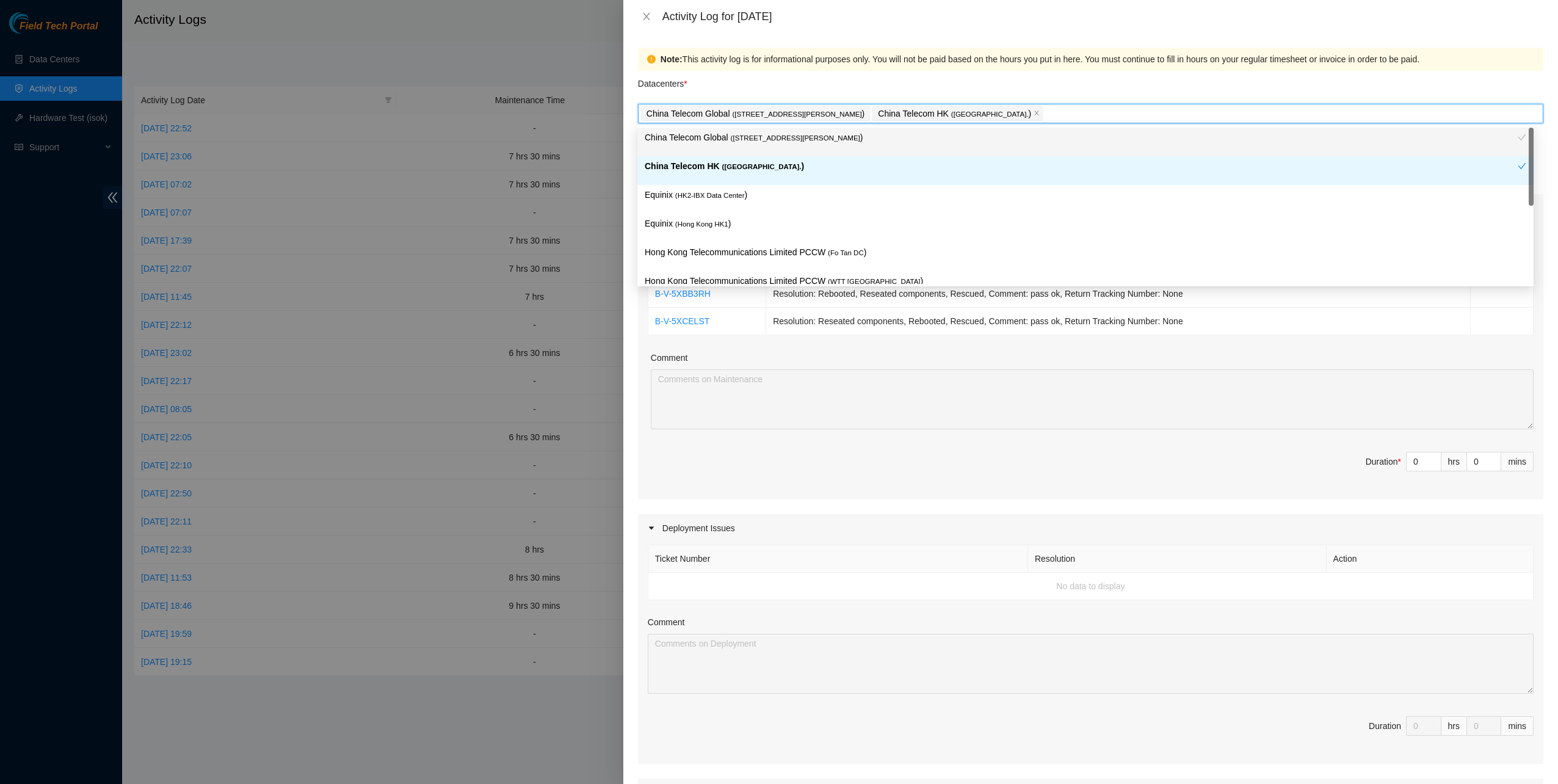
drag, startPoint x: 766, startPoint y: 179, endPoint x: 745, endPoint y: 211, distance: 38.3
click at [765, 181] on div "China Telecom HK ( Hong Kong. )" at bounding box center [1086, 171] width 897 height 29
drag, startPoint x: 745, startPoint y: 211, endPoint x: 745, endPoint y: 220, distance: 9.0
click at [745, 213] on div "China Telecom Global ( Room B11, 2/F, 18 Chun Yat Street, TKO , Hong Kong ) Chi…" at bounding box center [1086, 271] width 897 height 287
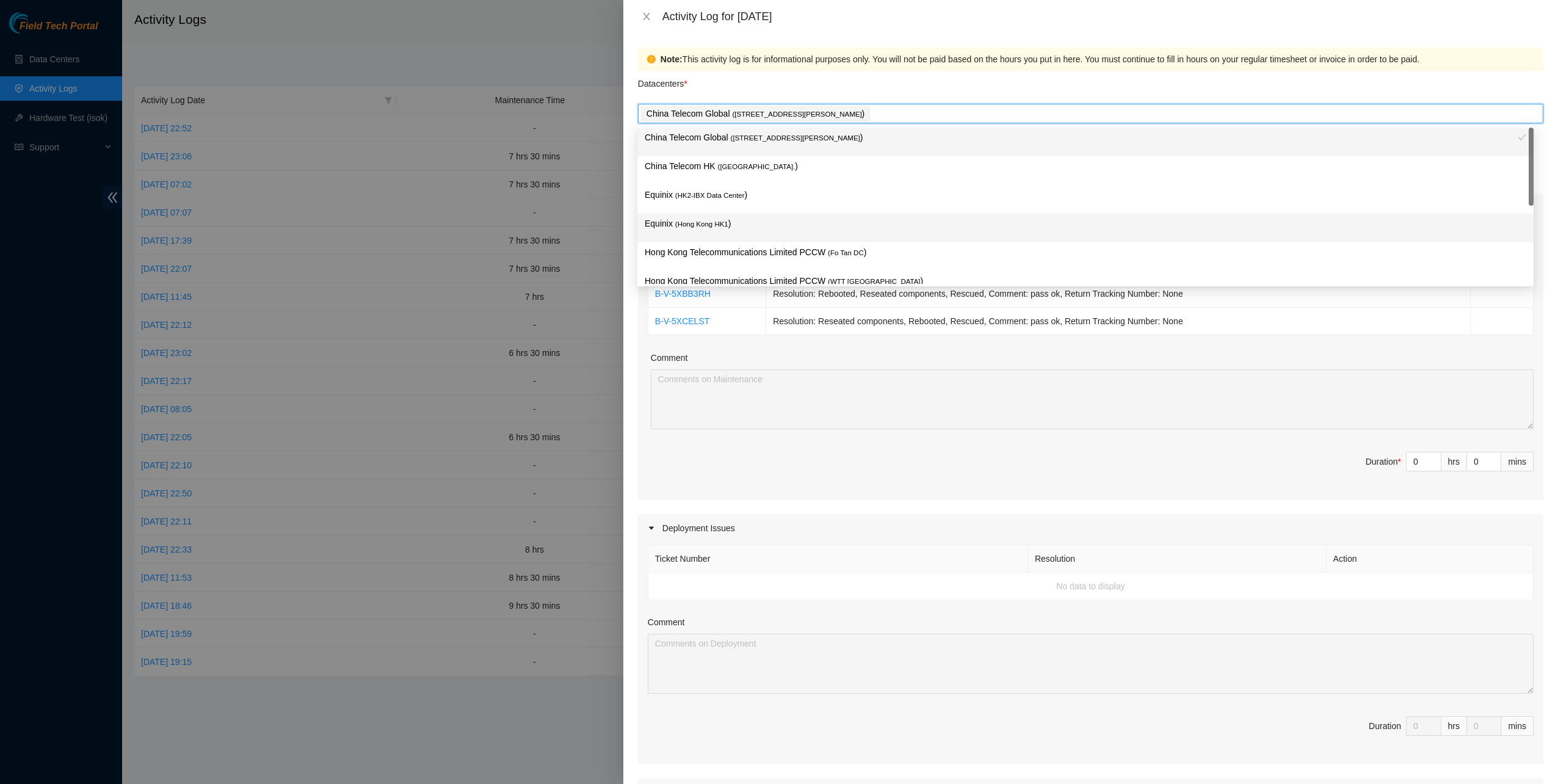
click at [745, 252] on p "Hong Kong Telecommunications Limited PCCW ( Fo Tan DC )" at bounding box center [1085, 252] width 882 height 14
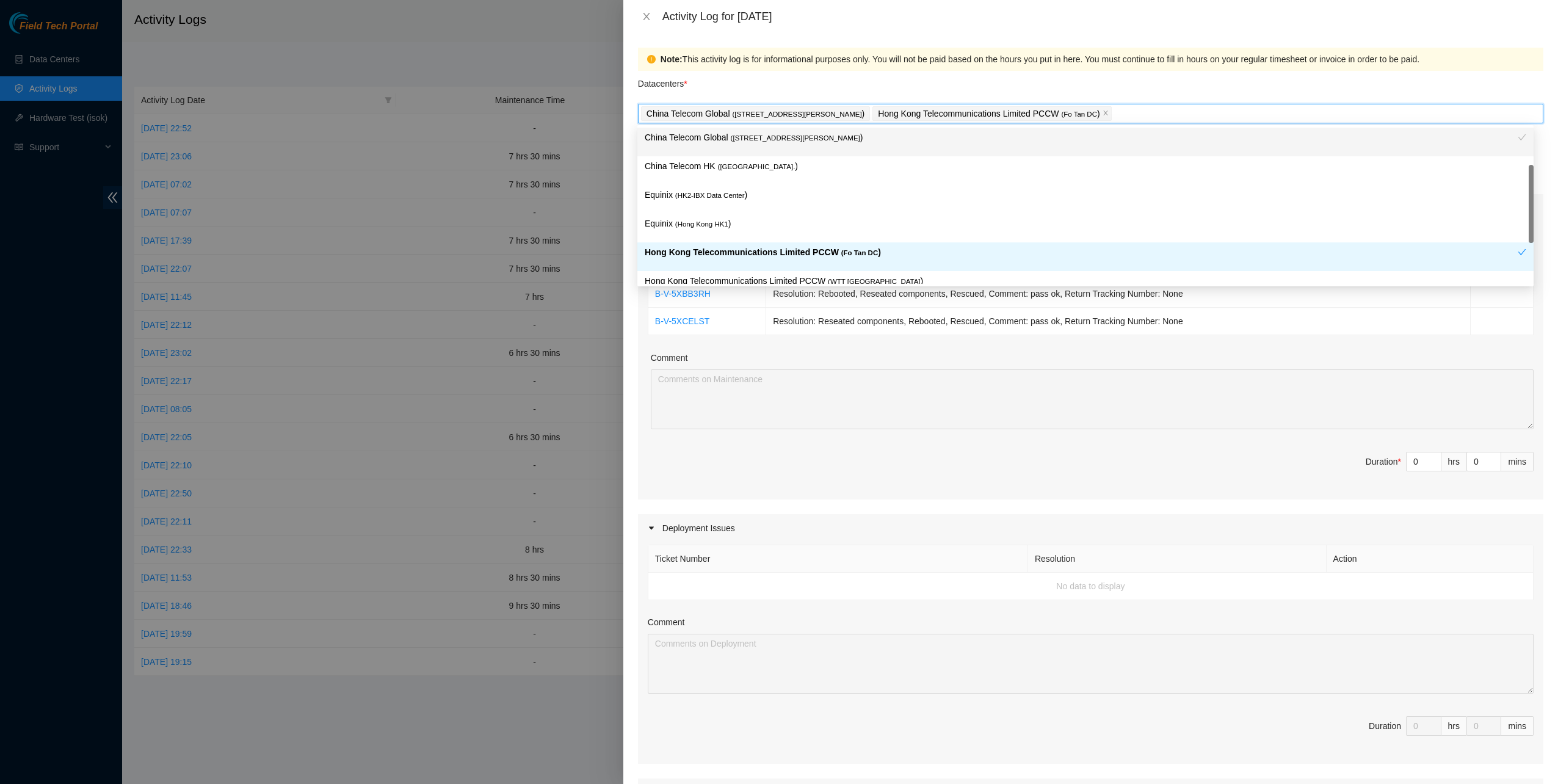
scroll to position [61, 0]
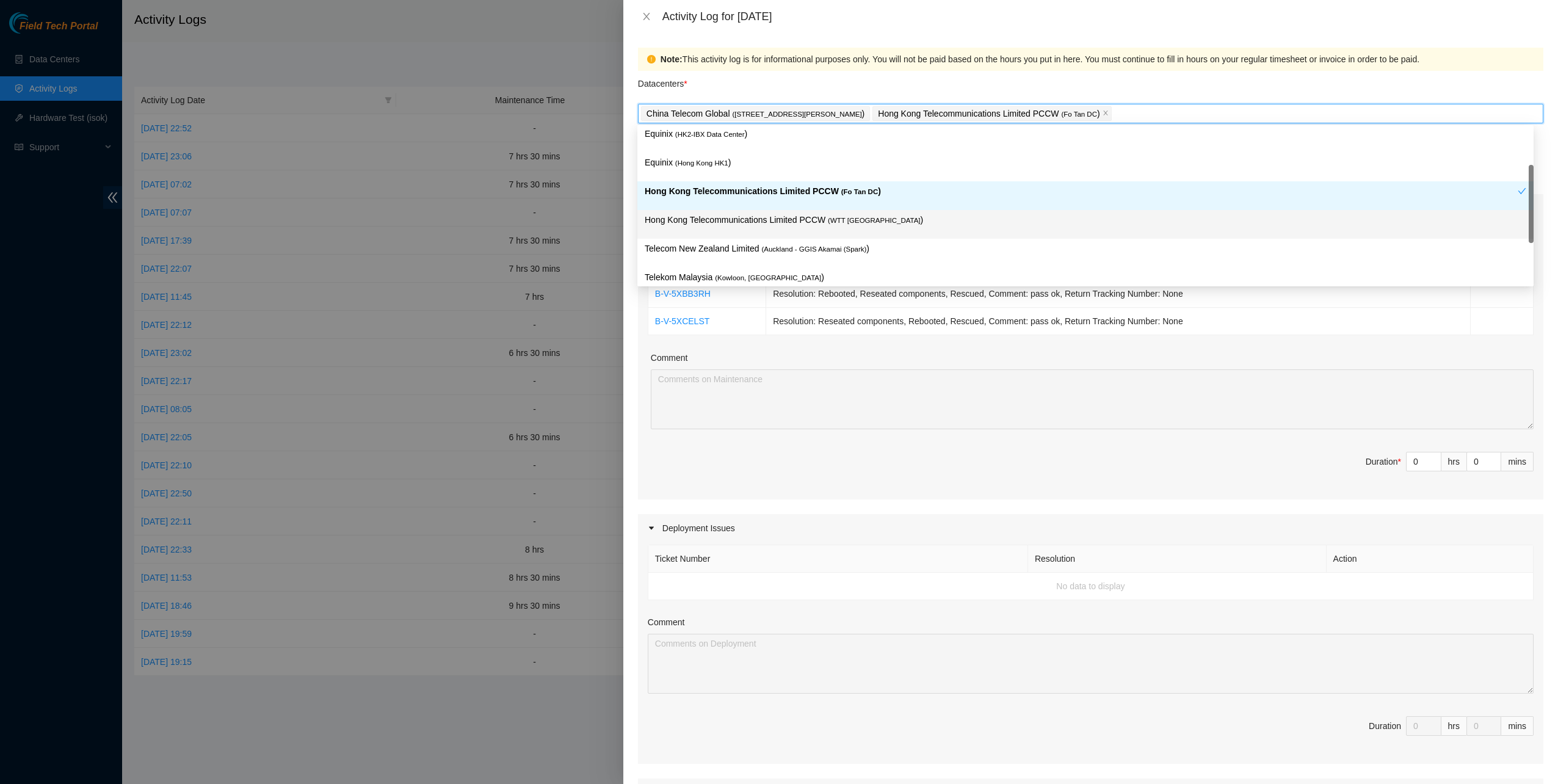
click at [725, 218] on p "Hong Kong Telecommunications Limited PCCW ( WTT DC )" at bounding box center [1085, 219] width 882 height 14
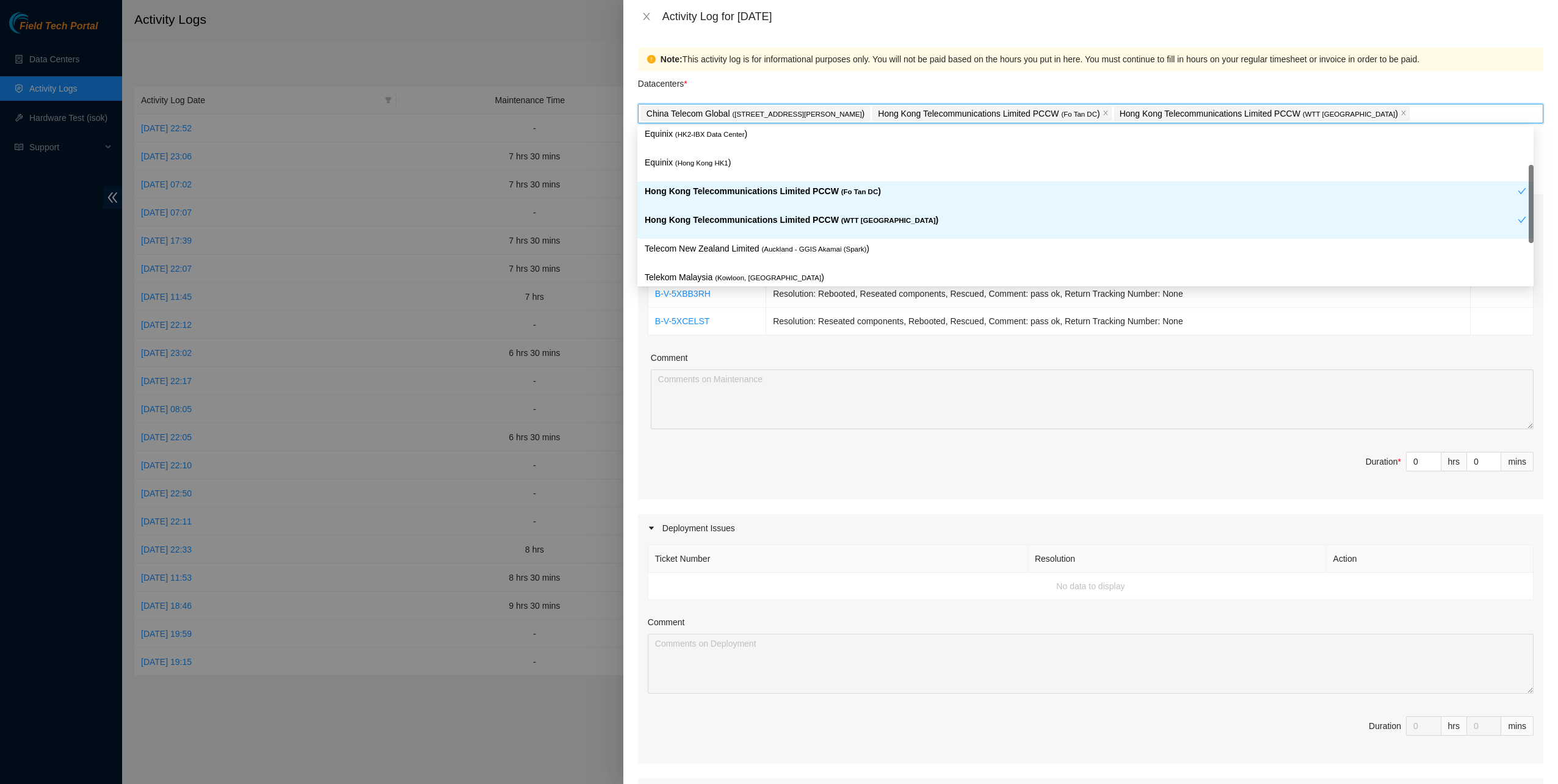
scroll to position [0, 0]
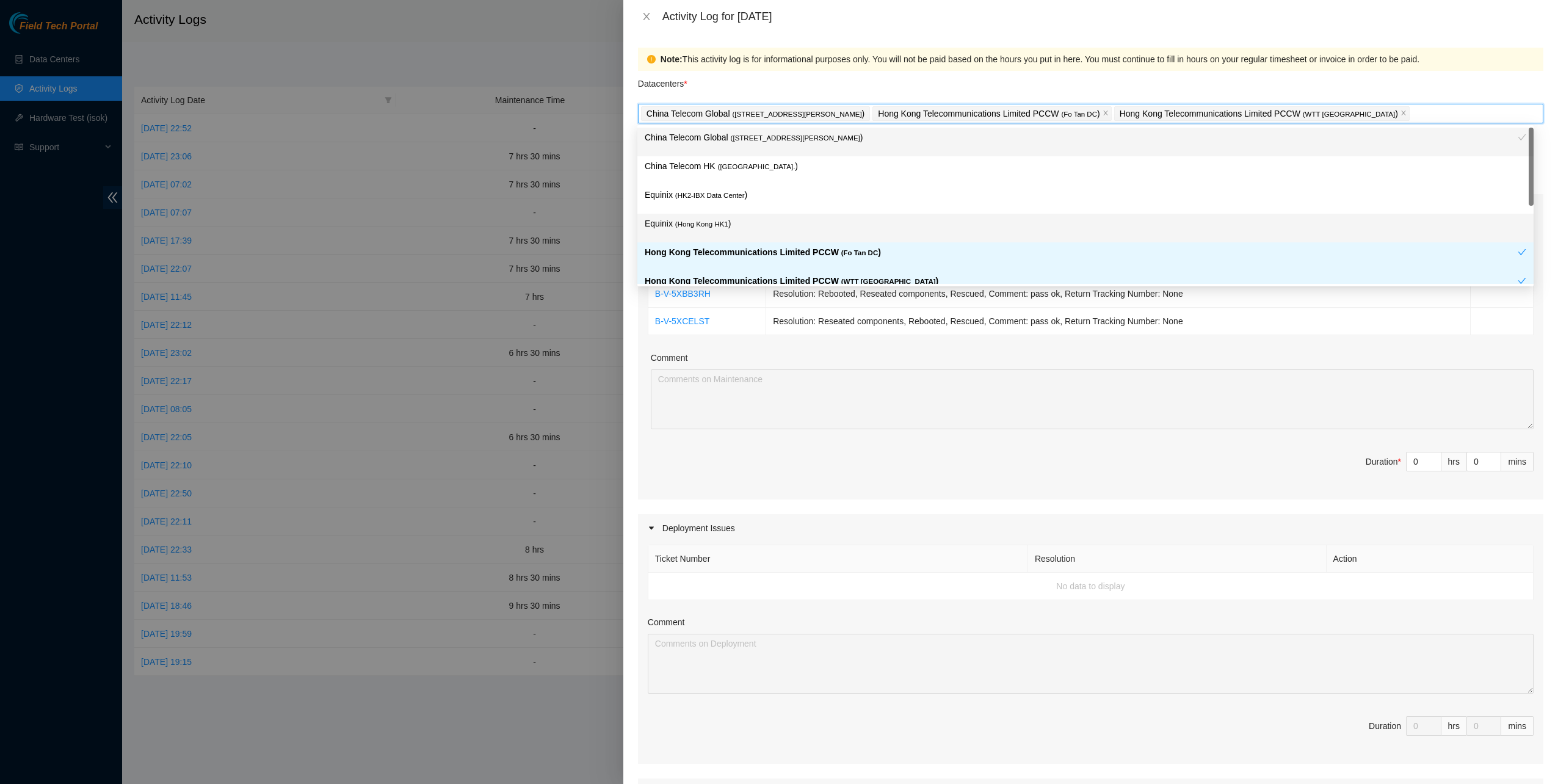
click at [724, 218] on p "Equinix ( Hong Kong HK1 )" at bounding box center [1085, 223] width 882 height 14
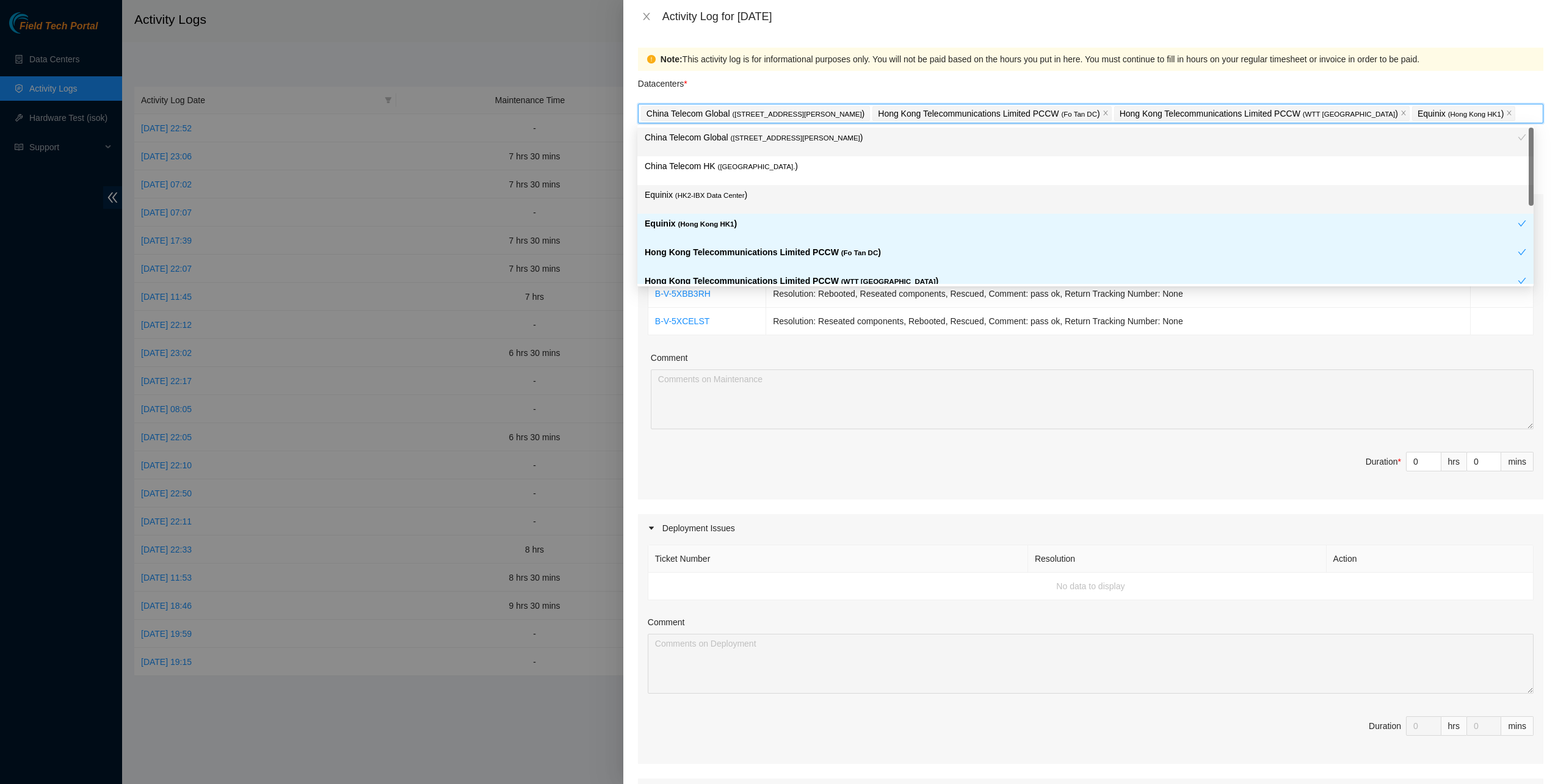
click at [713, 191] on span "( HK2-IBX Data Center" at bounding box center [710, 195] width 69 height 8
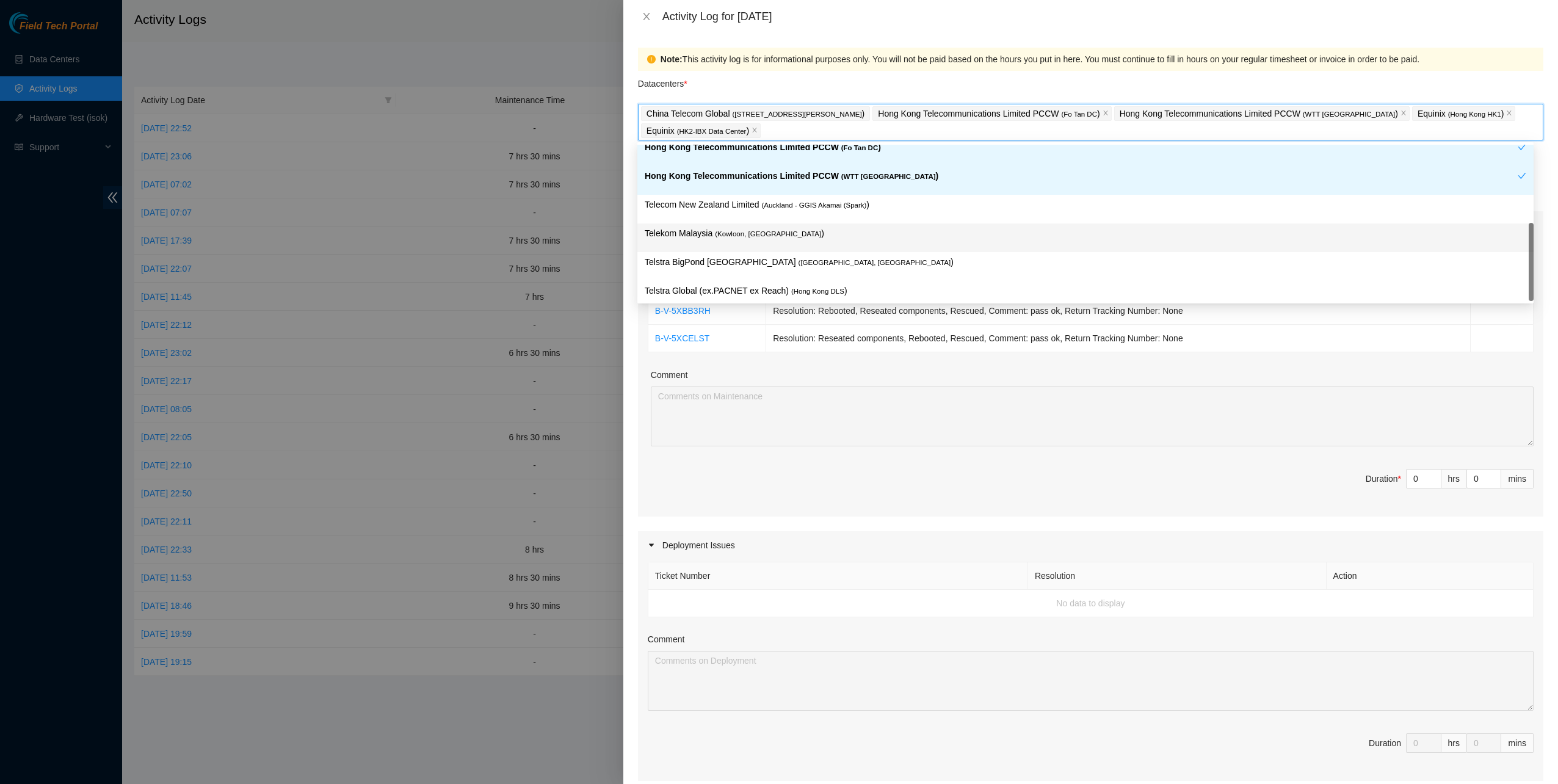
scroll to position [128, 0]
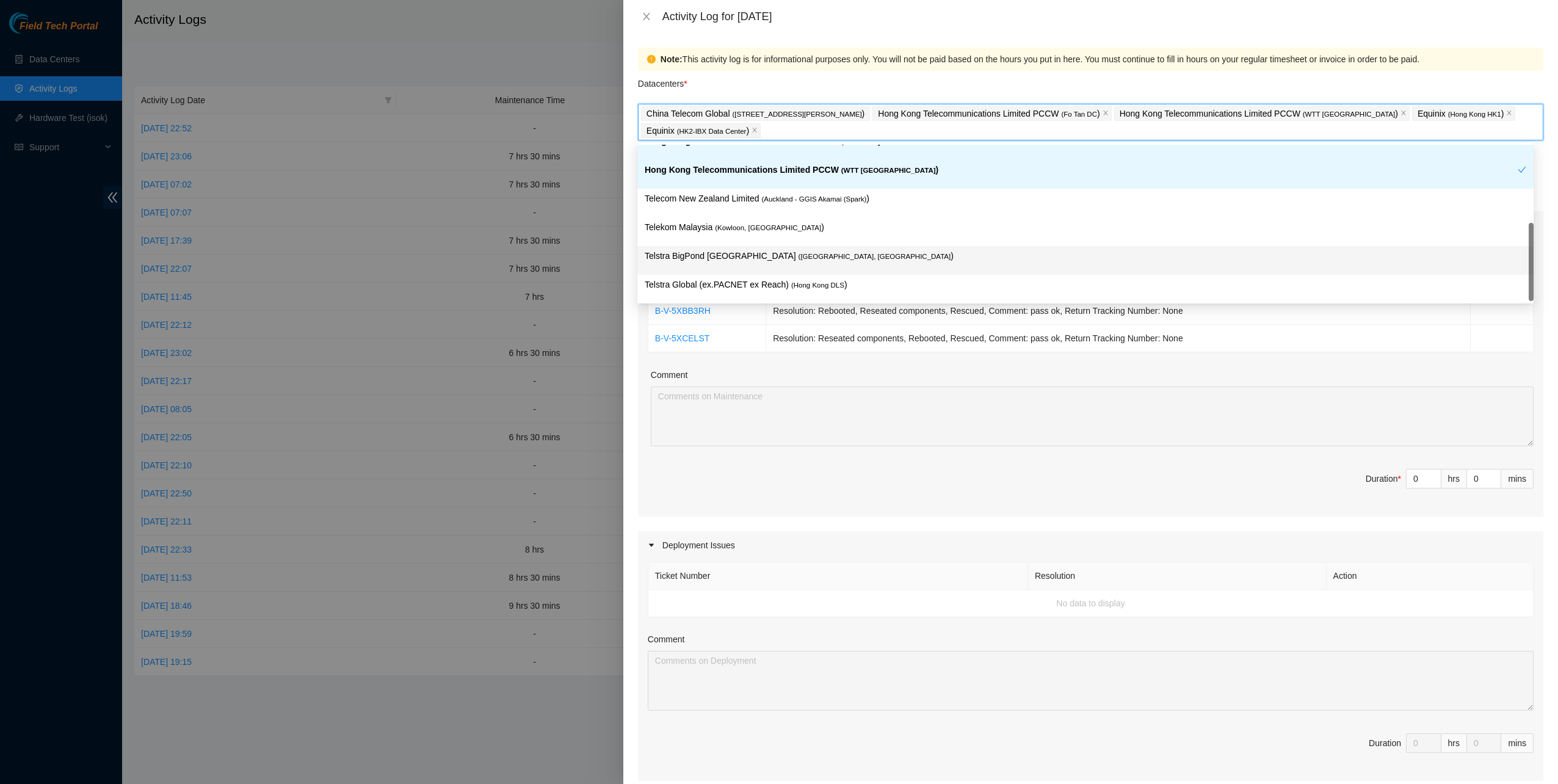
click at [740, 275] on div "Telstra Global (ex.PACNET ex Reach) ( Hong Kong DLS )" at bounding box center [1086, 289] width 897 height 29
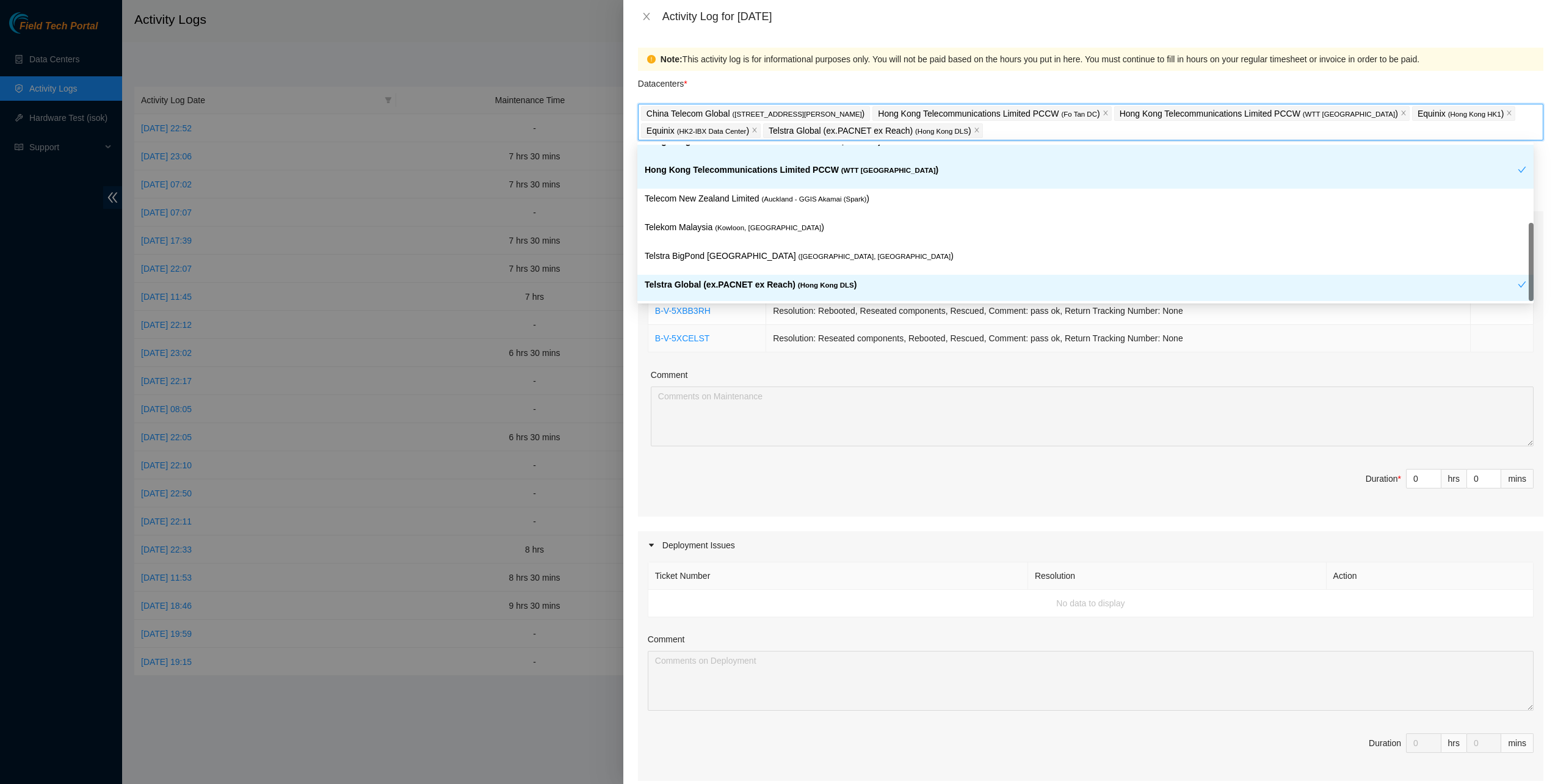
click at [788, 340] on td "Resolution: Reseated components, Rebooted, Rescued, Comment: pass ok, Return Tr…" at bounding box center [1118, 338] width 704 height 27
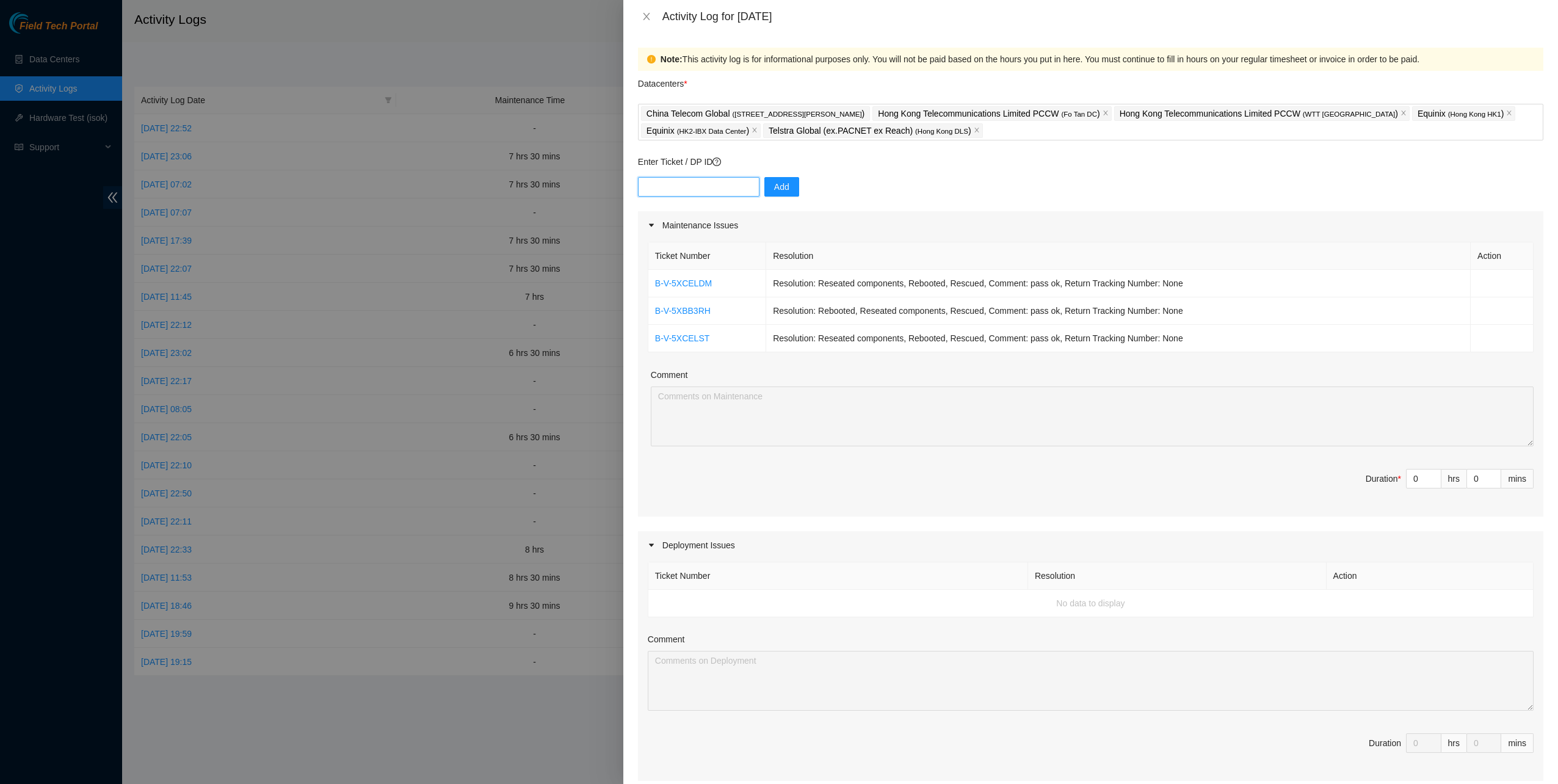
drag, startPoint x: 718, startPoint y: 188, endPoint x: 729, endPoint y: 189, distance: 11.0
click at [718, 188] on input "text" at bounding box center [699, 187] width 122 height 20
paste input "B-V-5XCBQGX"
type input "B-V-5XCBQGX"
click at [764, 189] on button "Add" at bounding box center [781, 187] width 35 height 20
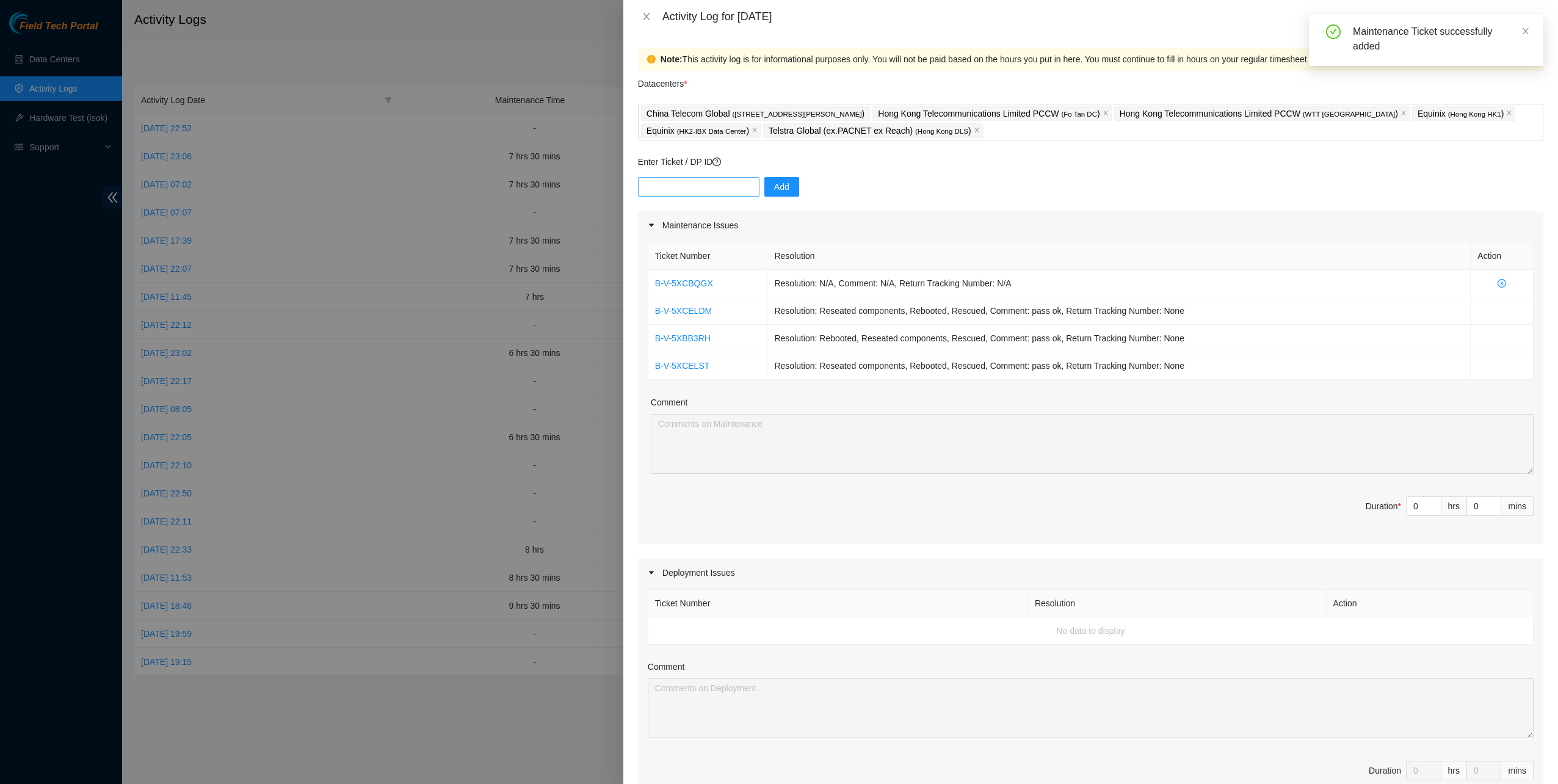
click at [685, 196] on div "Add" at bounding box center [1090, 194] width 905 height 34
click at [686, 190] on input "text" at bounding box center [699, 187] width 122 height 20
paste input "B-V-5VP4MSH"
type input "B-V-5VP4MSH"
click at [789, 188] on button "Add" at bounding box center [781, 187] width 35 height 20
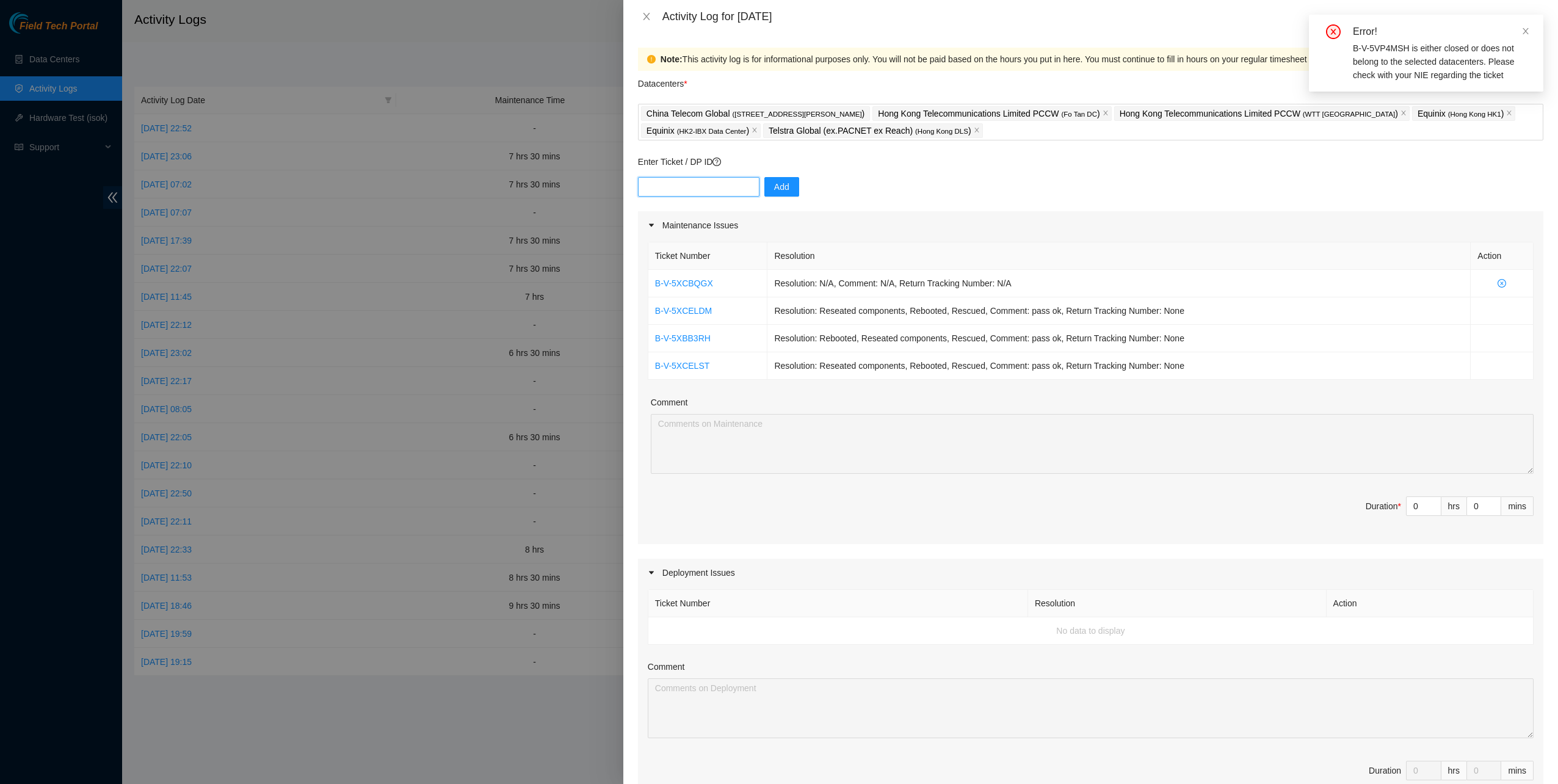
click at [682, 186] on input "text" at bounding box center [699, 187] width 122 height 20
paste input "B-V-5W9LO38"
type input "B-V-5W9LO38"
click at [764, 186] on button "Add" at bounding box center [781, 187] width 35 height 20
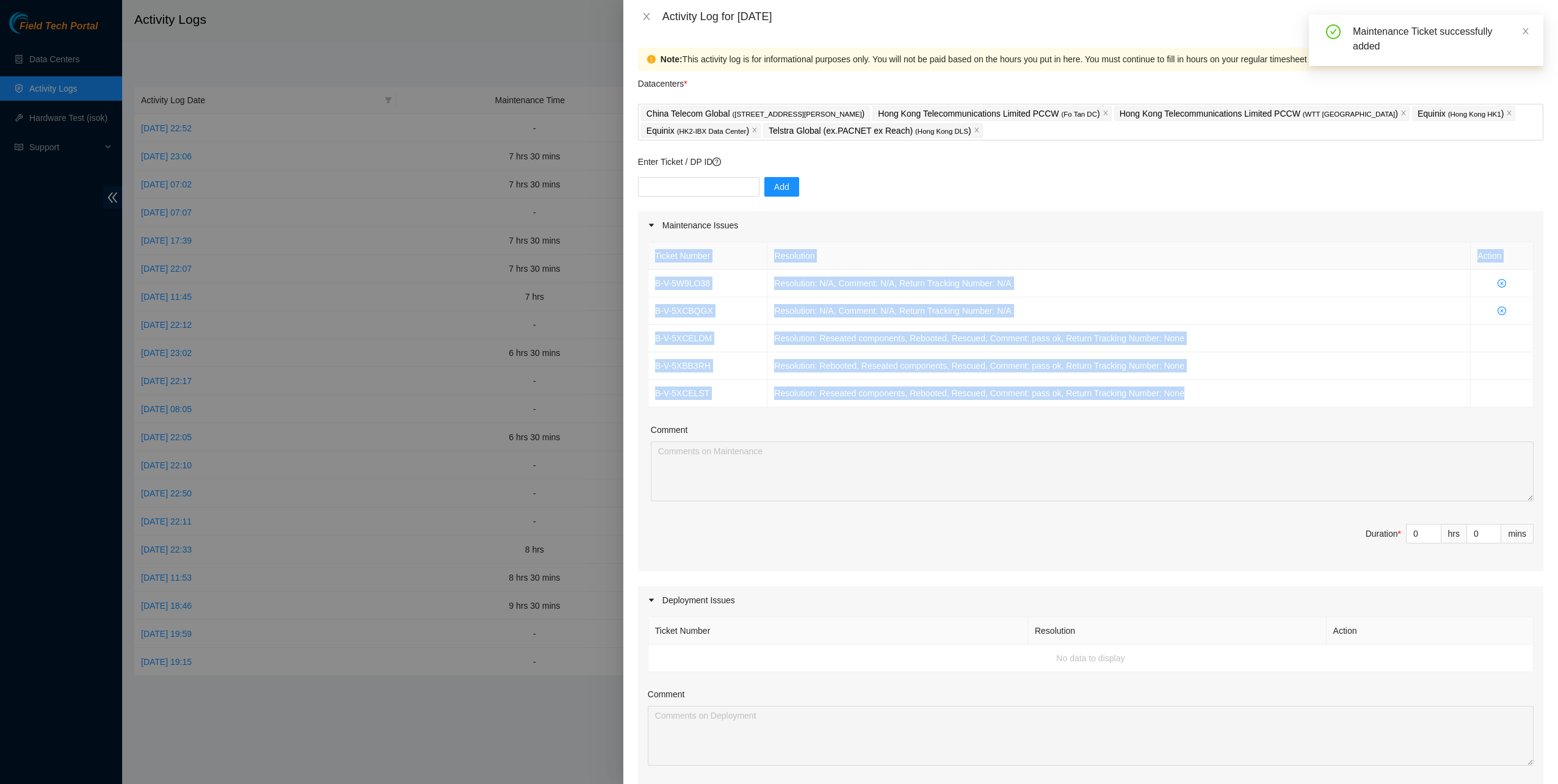
drag, startPoint x: 1201, startPoint y: 398, endPoint x: 648, endPoint y: 266, distance: 568.5
click at [648, 266] on table "Ticket Number Resolution Action B-V-5W9LO38 Resolution: N/A, Comment: N/A, Retu…" at bounding box center [1091, 324] width 885 height 165
copy table "Ticket Number Resolution Action B-V-5W9LO38 Resolution: N/A, Comment: N/A, Retu…"
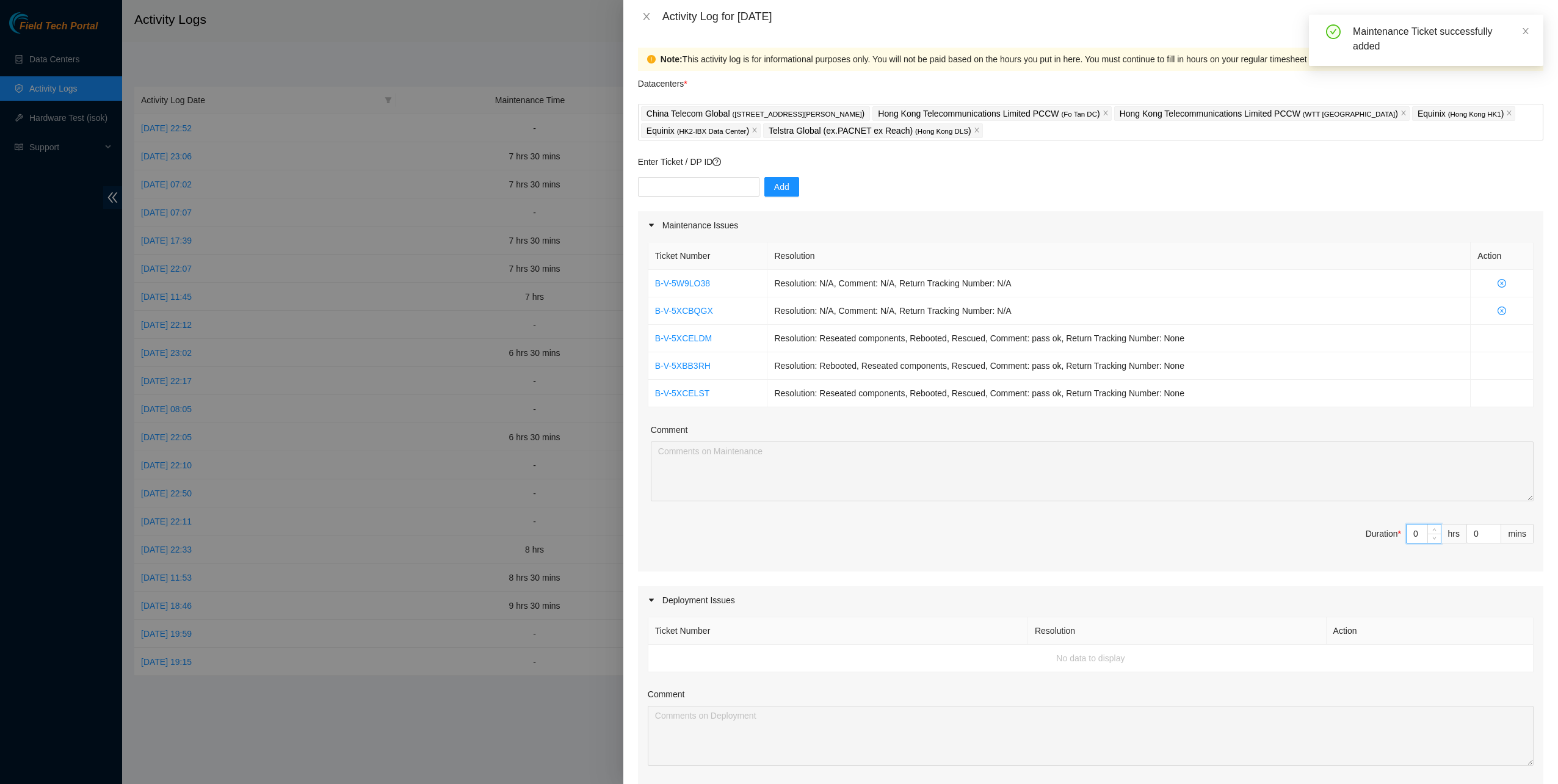
drag, startPoint x: 1406, startPoint y: 533, endPoint x: 1387, endPoint y: 532, distance: 19.0
click at [1388, 533] on span "Duration * 0 hrs 0 mins" at bounding box center [1091, 541] width 886 height 34
type input "7"
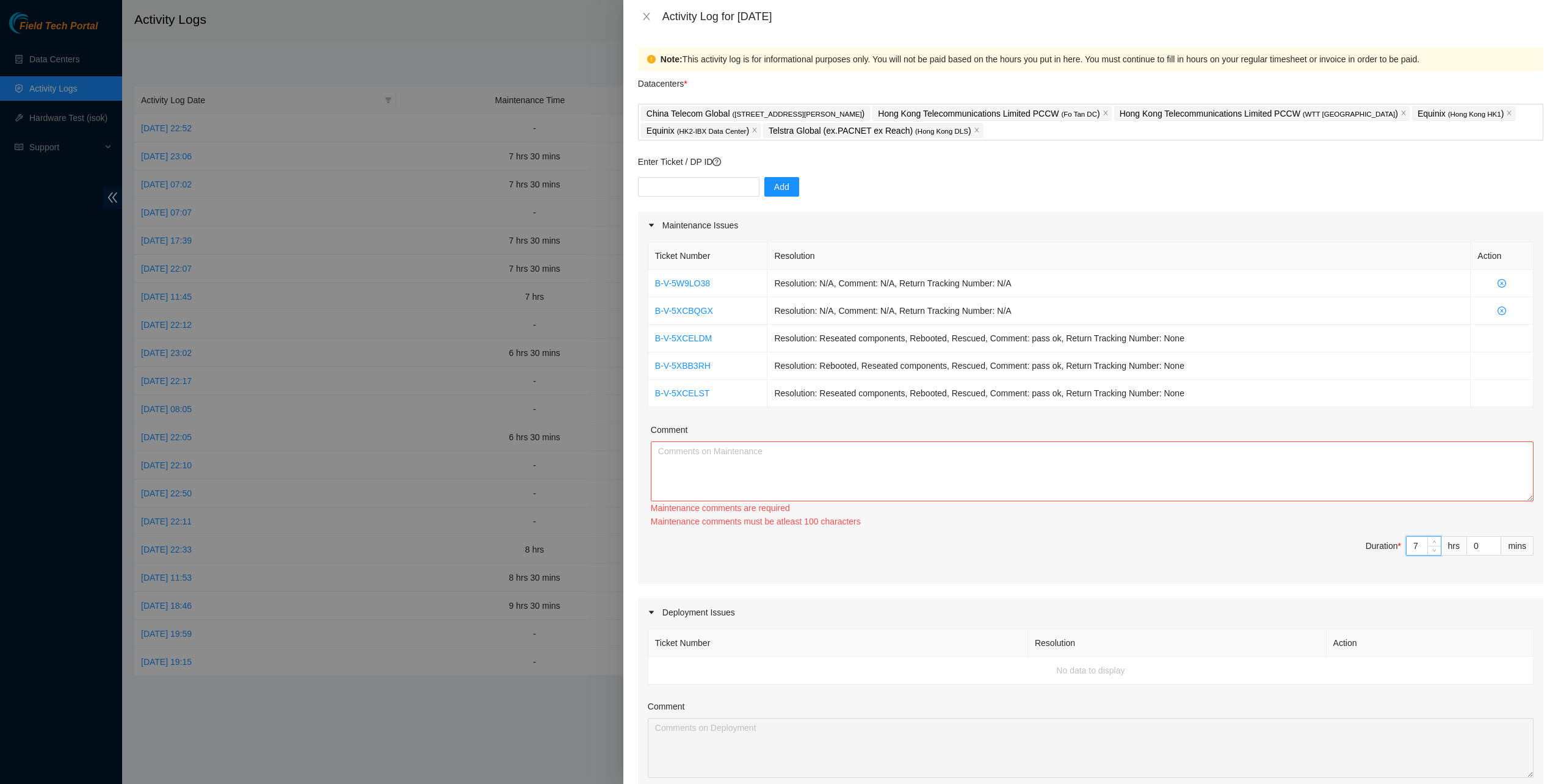
type input "7"
click at [955, 437] on div "Comment" at bounding box center [1092, 432] width 883 height 19
click at [947, 454] on textarea "Comment" at bounding box center [1092, 472] width 883 height 60
paste textarea "Ticket Number Resolution Action B-V-5W9LO38 Resolution: N/A, Comment: N/A, Retu…"
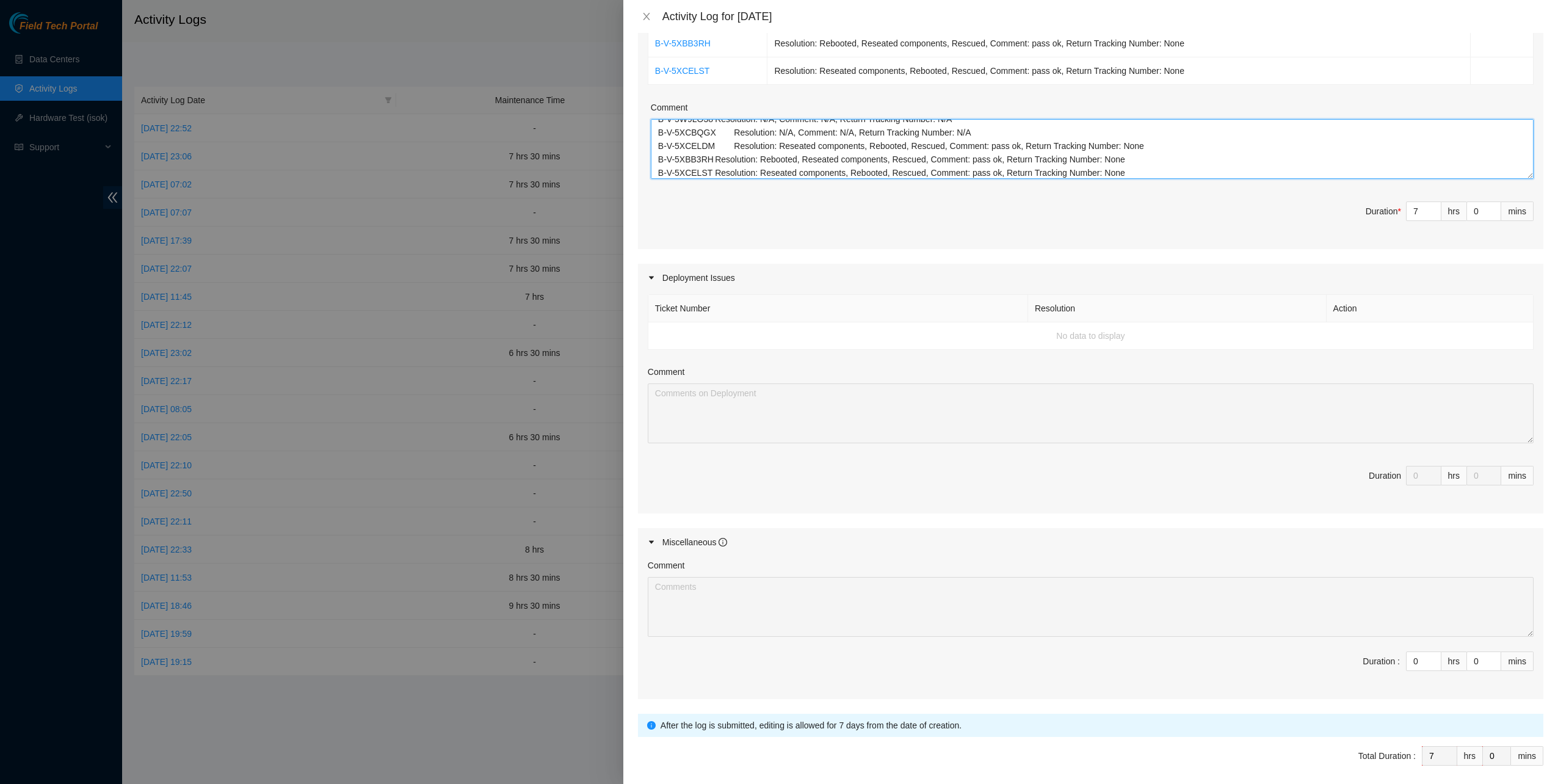
scroll to position [366, 0]
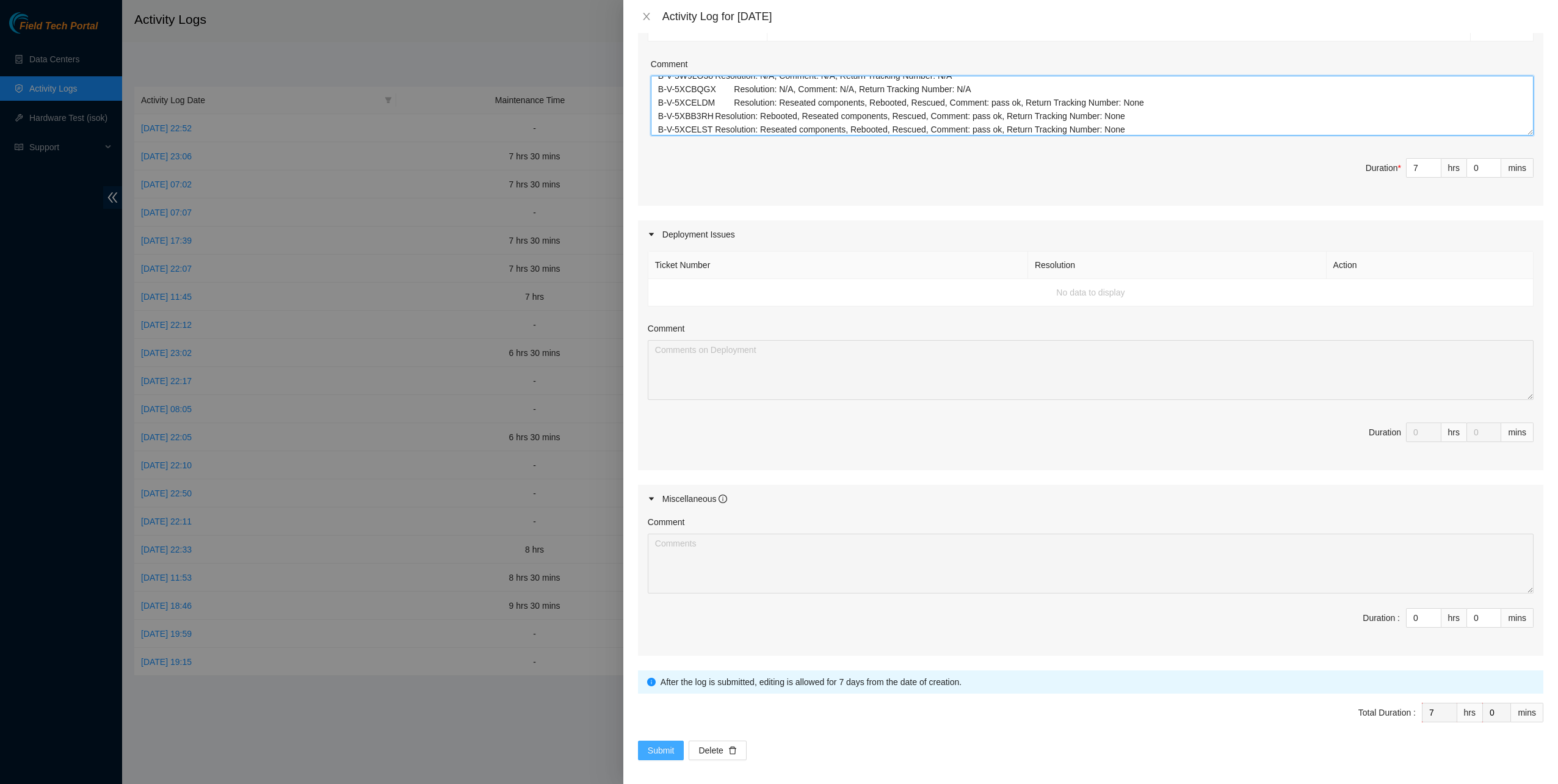
type textarea "Ticket Number Resolution Action B-V-5W9LO38 Resolution: N/A, Comment: N/A, Retu…"
click at [660, 744] on span "Submit" at bounding box center [661, 750] width 27 height 13
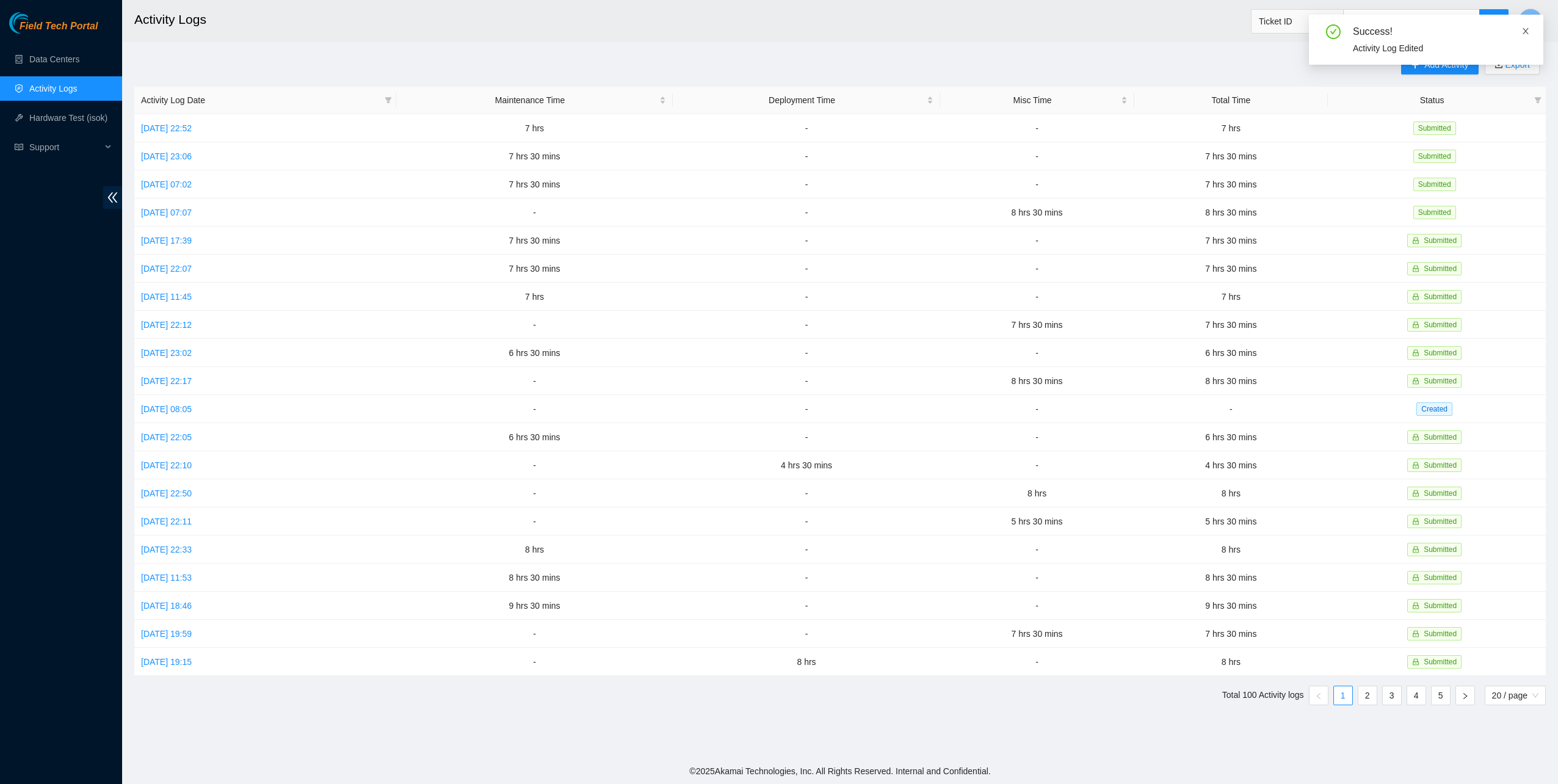
click at [1526, 28] on icon "close" at bounding box center [1525, 31] width 8 height 8
click at [1426, 68] on span "Add Activity" at bounding box center [1446, 65] width 44 height 13
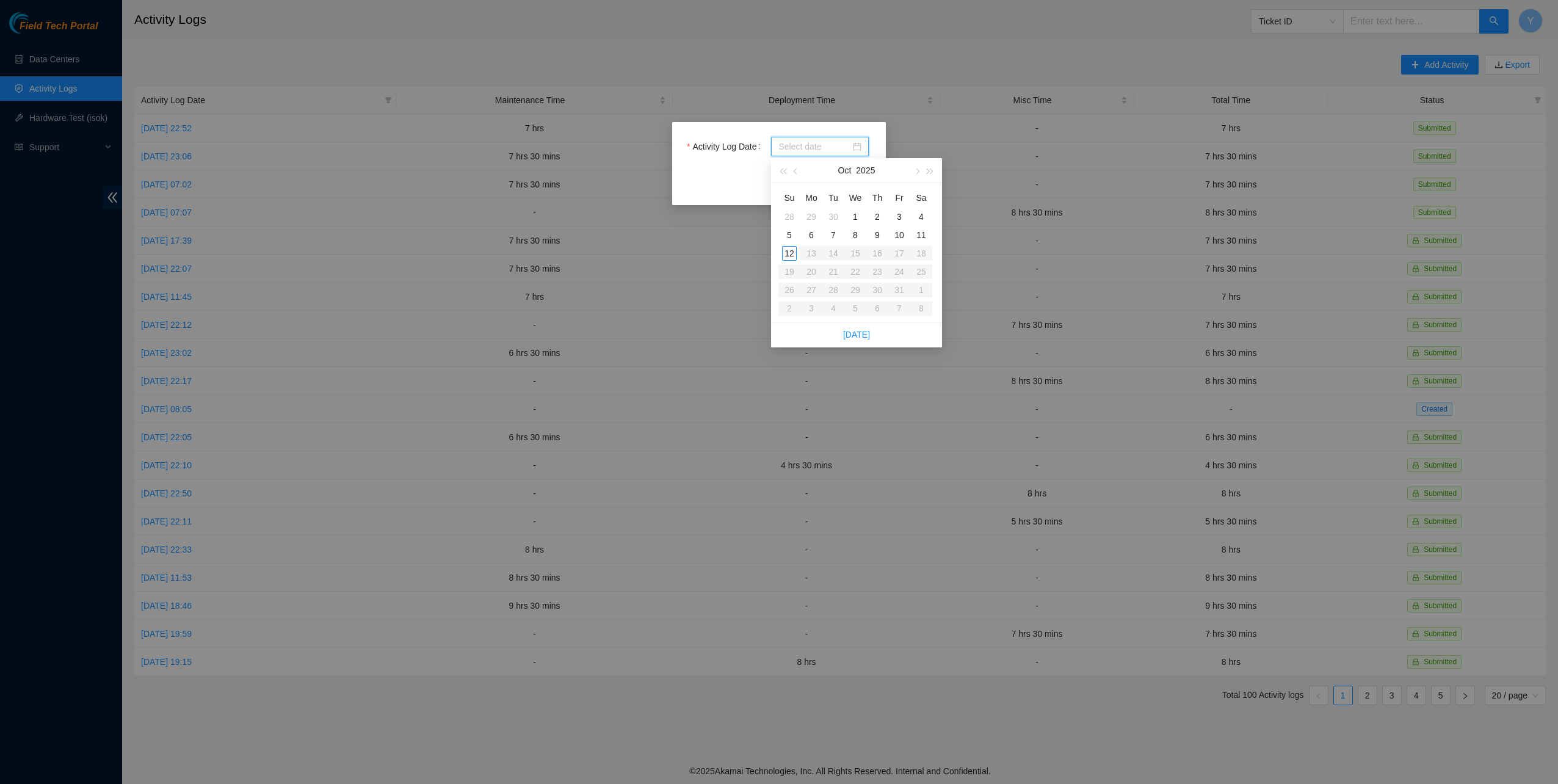
click at [803, 148] on input "Activity Log Date" at bounding box center [814, 146] width 72 height 13
type input "2025-10-07"
click at [832, 235] on div "7" at bounding box center [834, 235] width 15 height 15
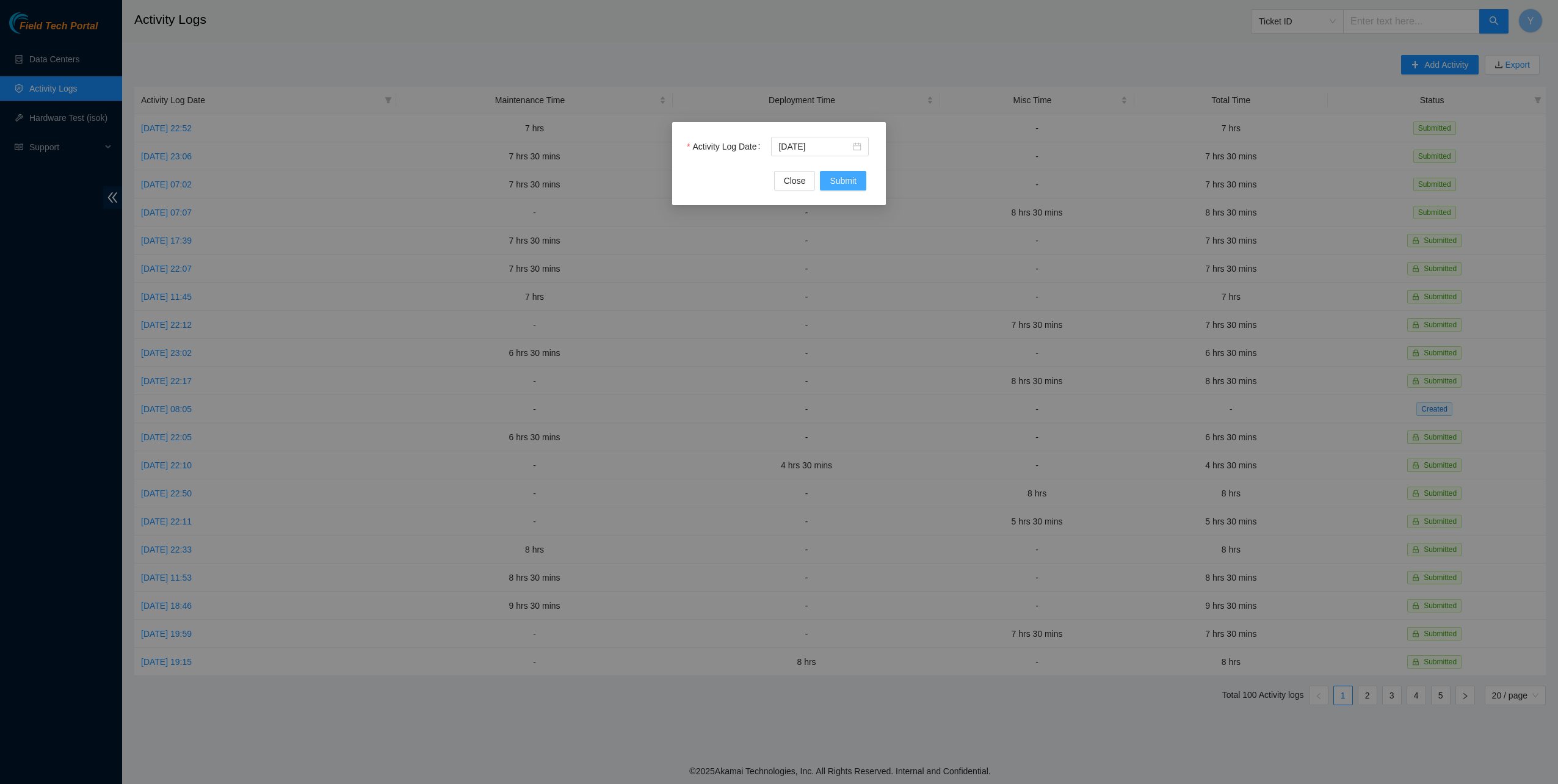
click at [836, 175] on span "Submit" at bounding box center [843, 181] width 27 height 13
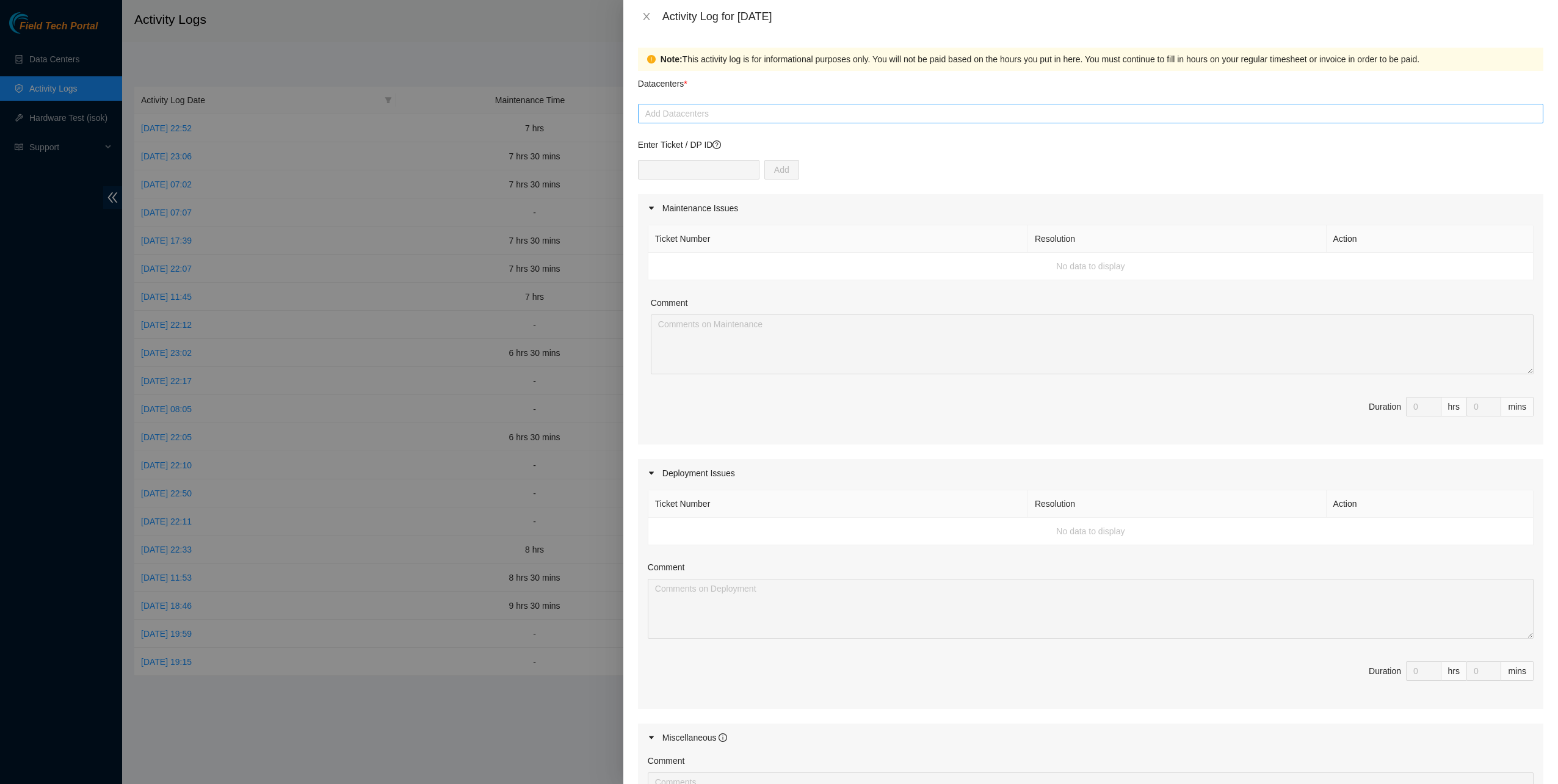
click at [753, 118] on div at bounding box center [1091, 113] width 900 height 15
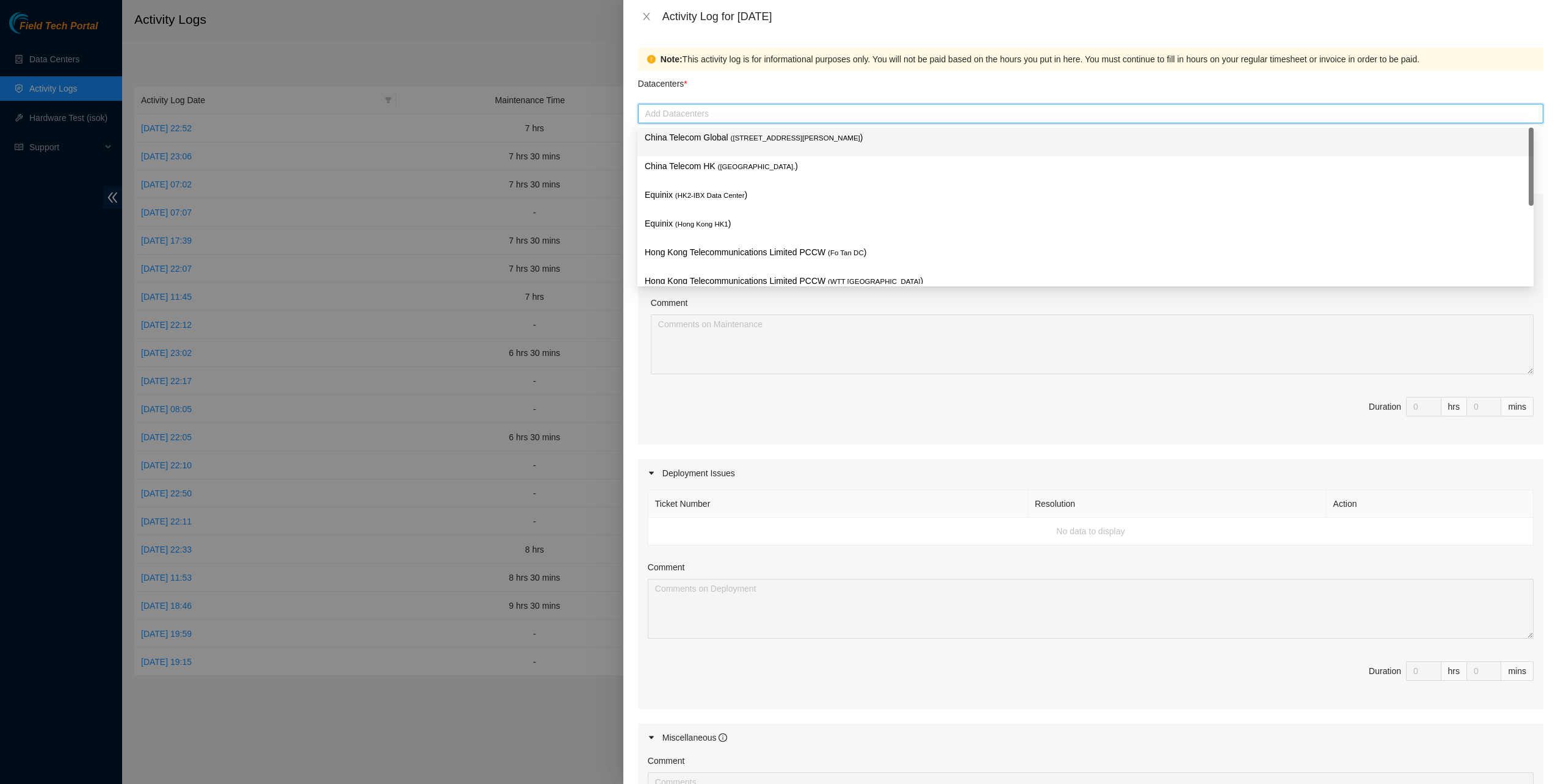
click at [736, 141] on span "( Room B11, 2/F, 18 Chun Yat Street, TKO , Hong Kong" at bounding box center [795, 138] width 129 height 8
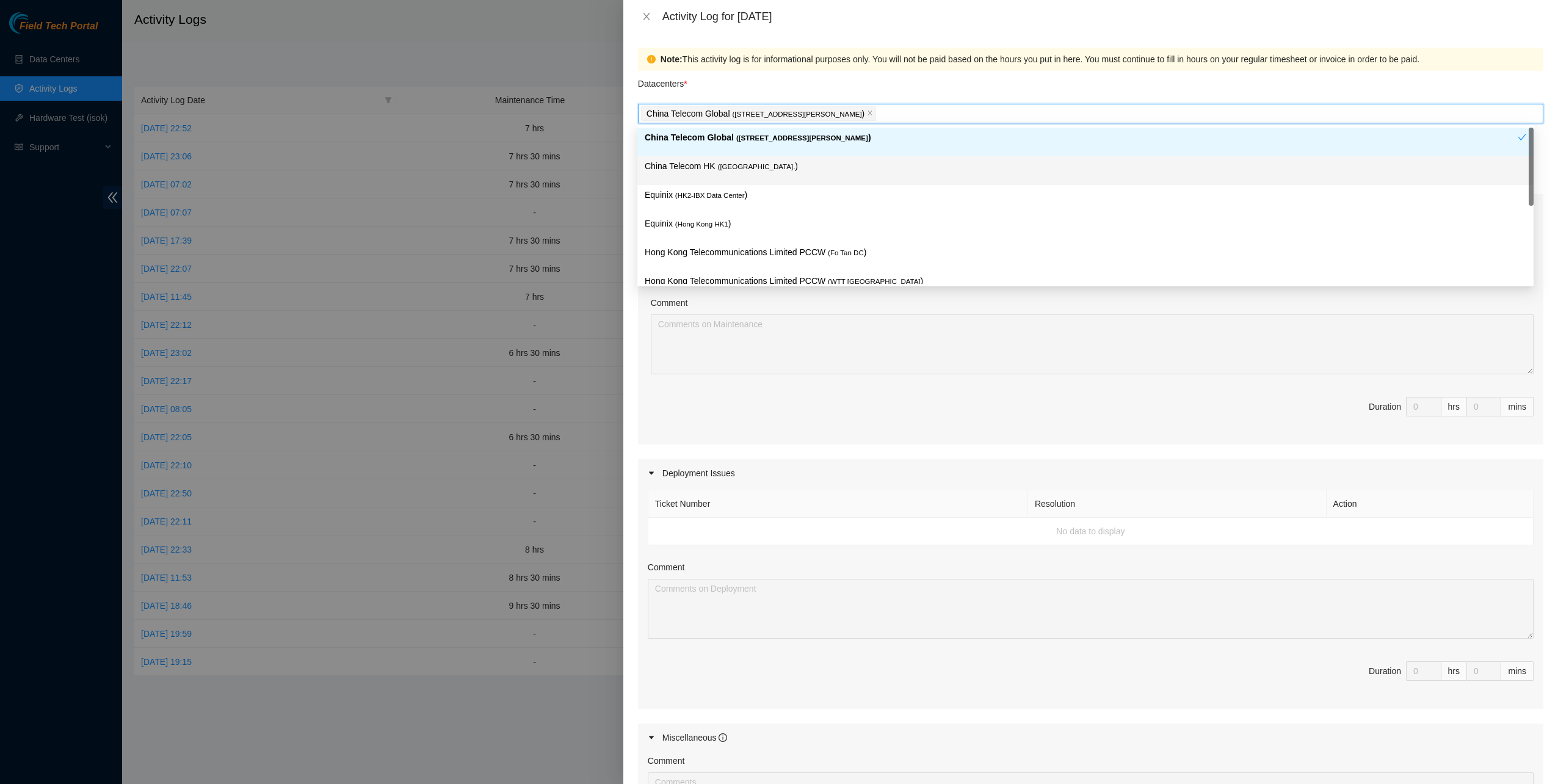
click at [720, 165] on span "( Hong Kong." at bounding box center [757, 167] width 78 height 8
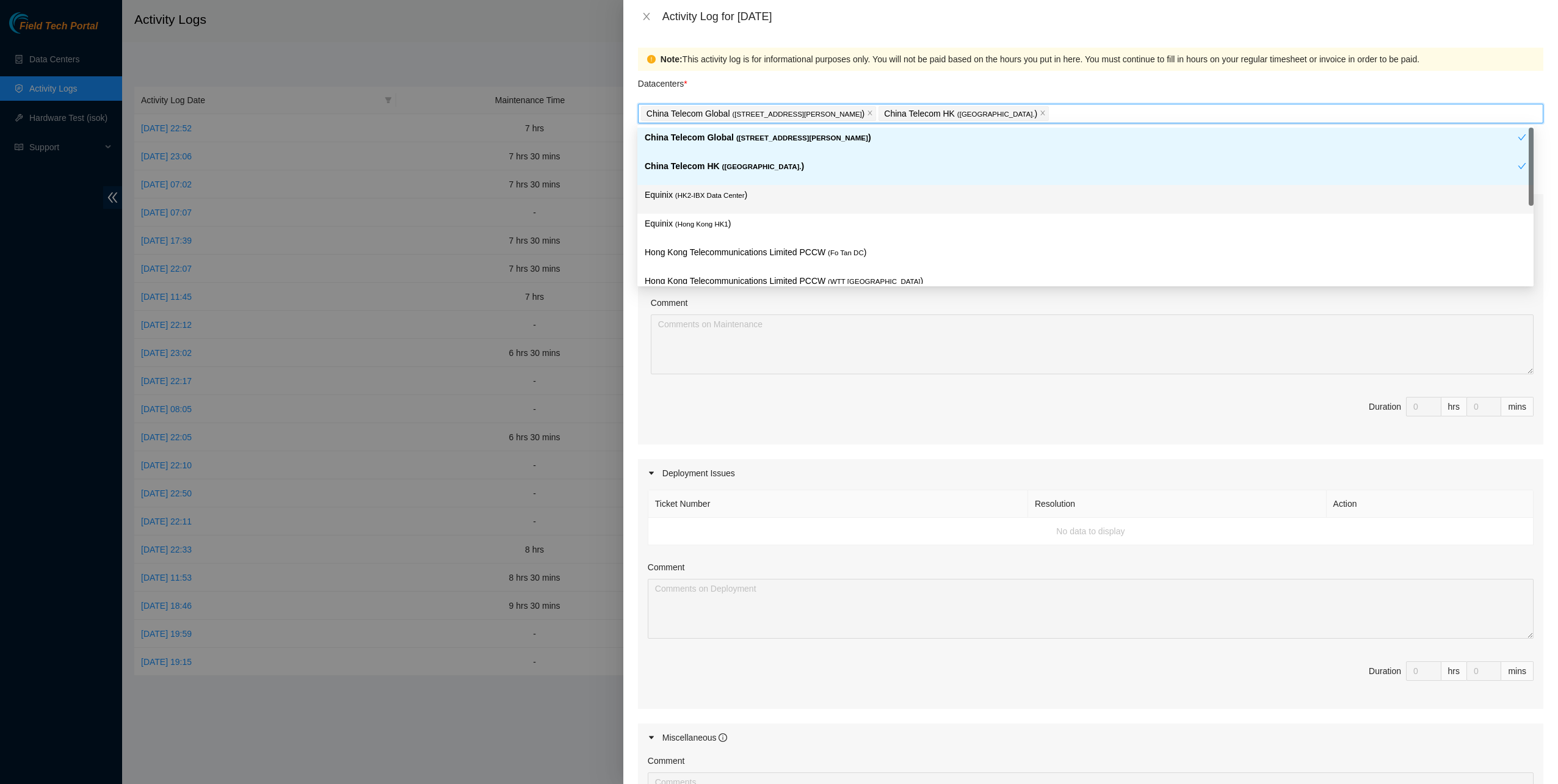
click at [711, 193] on span "( HK2-IBX Data Center" at bounding box center [710, 195] width 69 height 8
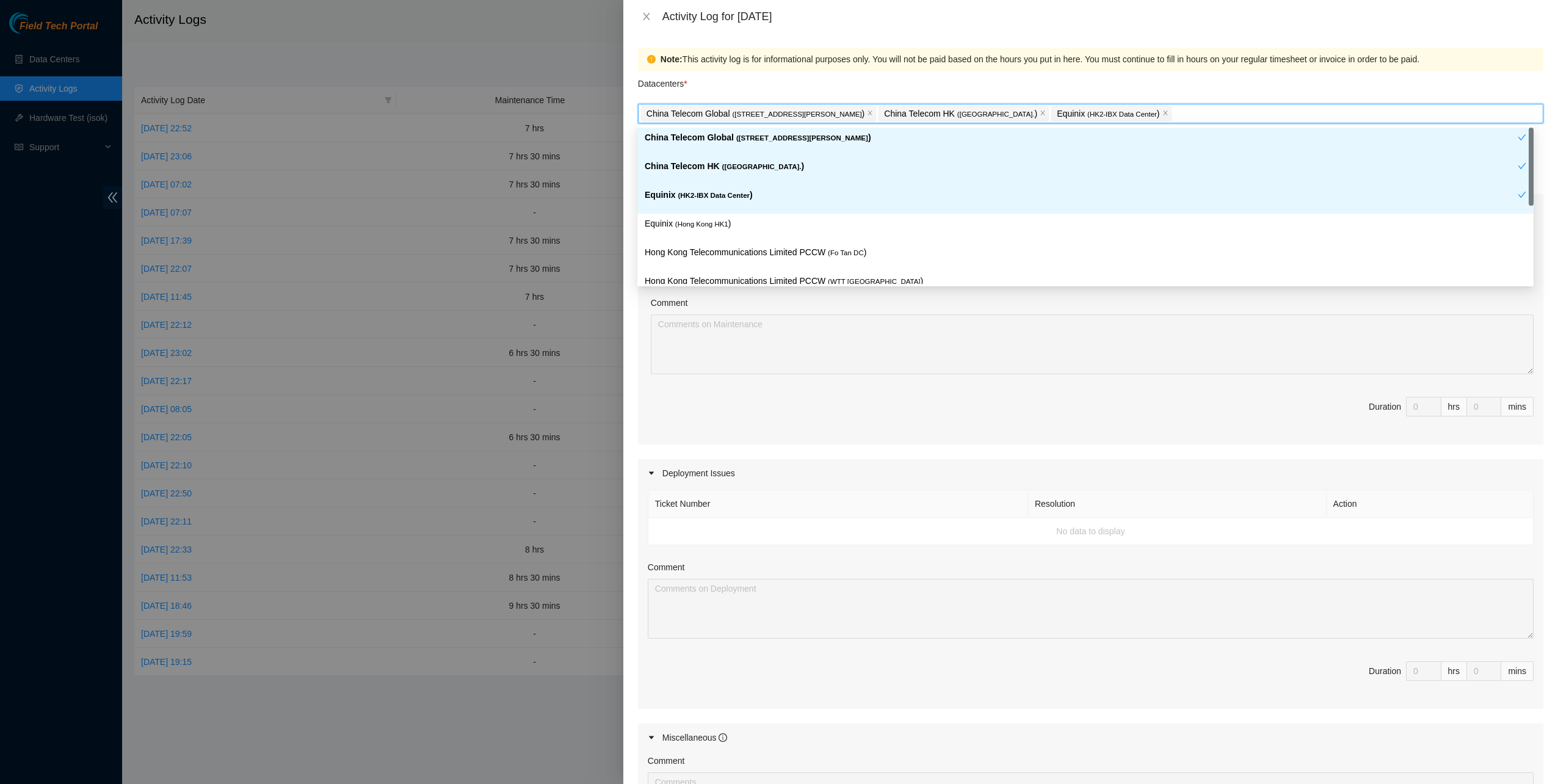
drag, startPoint x: 709, startPoint y: 219, endPoint x: 708, endPoint y: 232, distance: 13.0
click at [709, 221] on span "( Hong Kong HK1" at bounding box center [702, 224] width 53 height 8
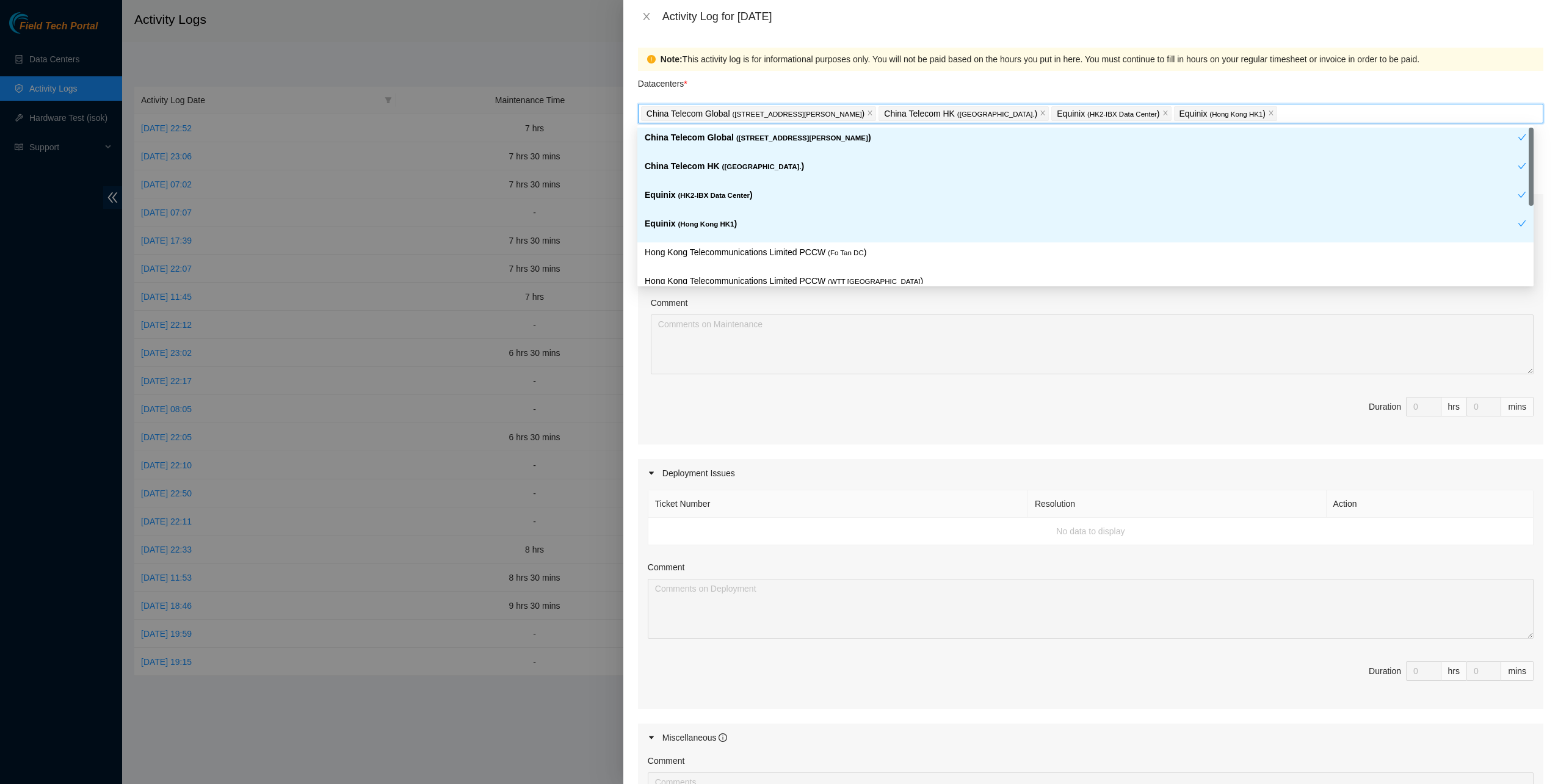
click at [707, 242] on div "Hong Kong Telecommunications Limited PCCW ( Fo Tan DC )" at bounding box center [1086, 256] width 897 height 29
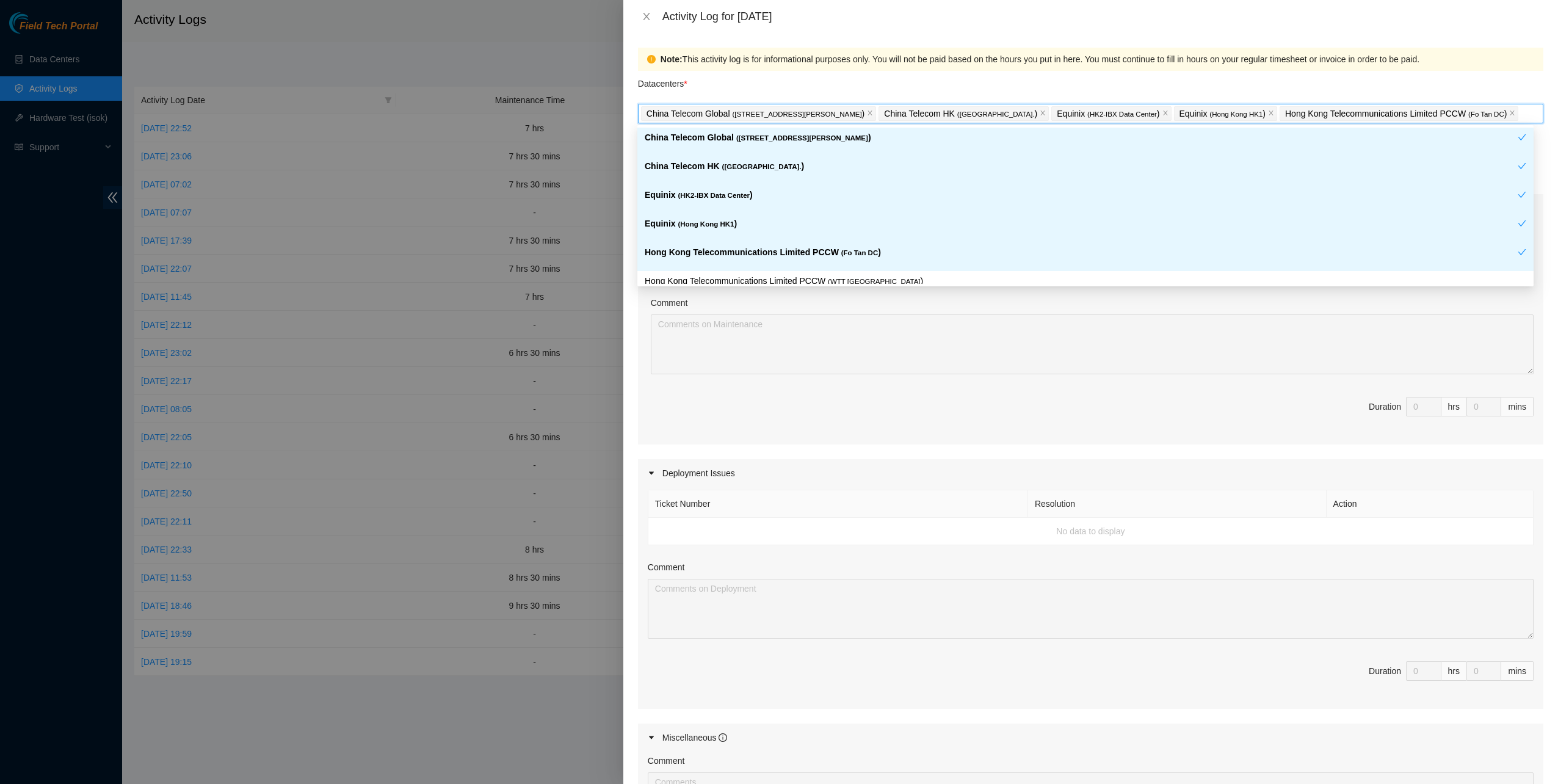
scroll to position [61, 0]
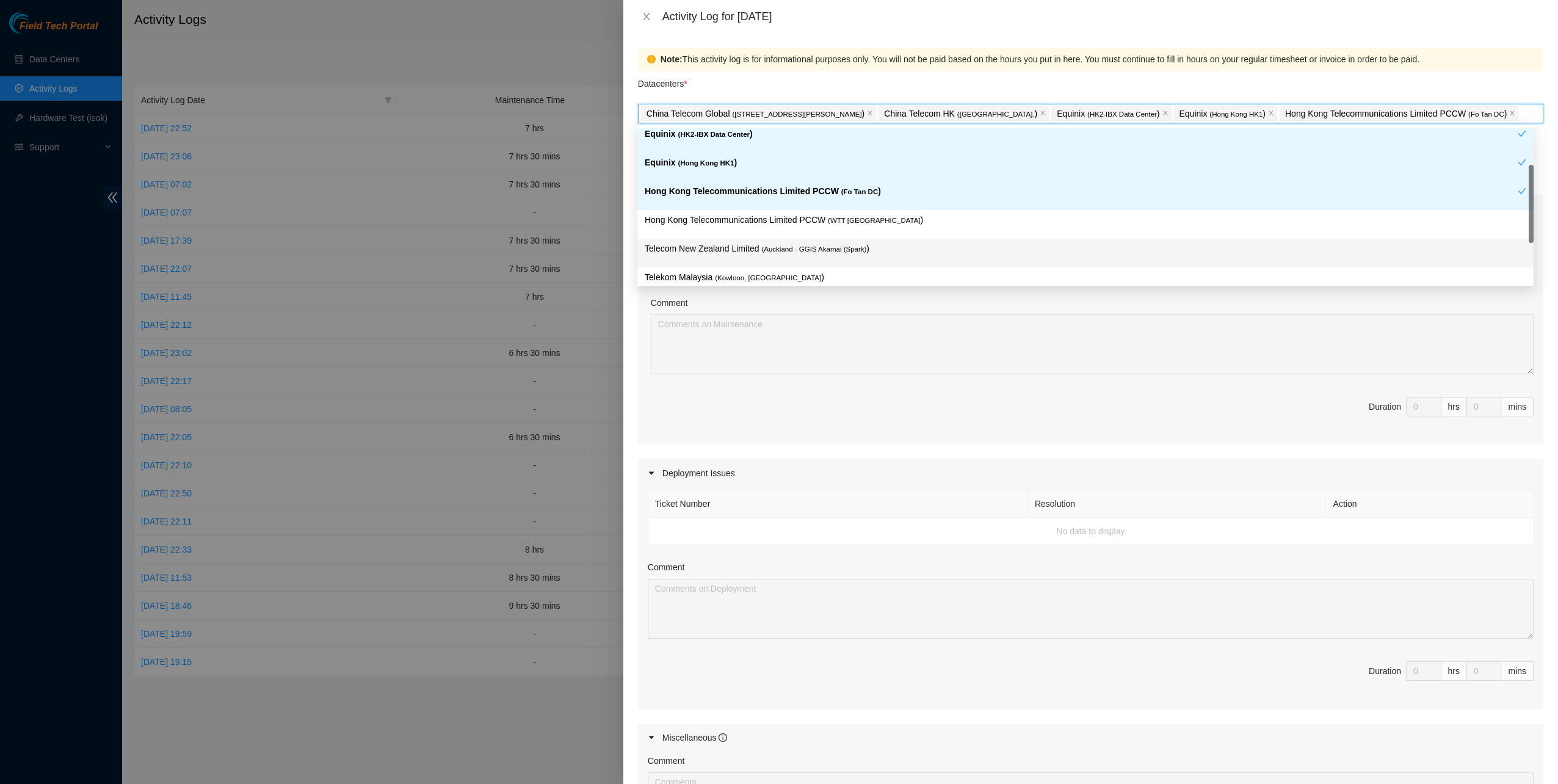
click at [748, 242] on p "Telecom New Zealand Limited ( Auckland - GGIS Akamai (Spark) )" at bounding box center [1085, 249] width 882 height 14
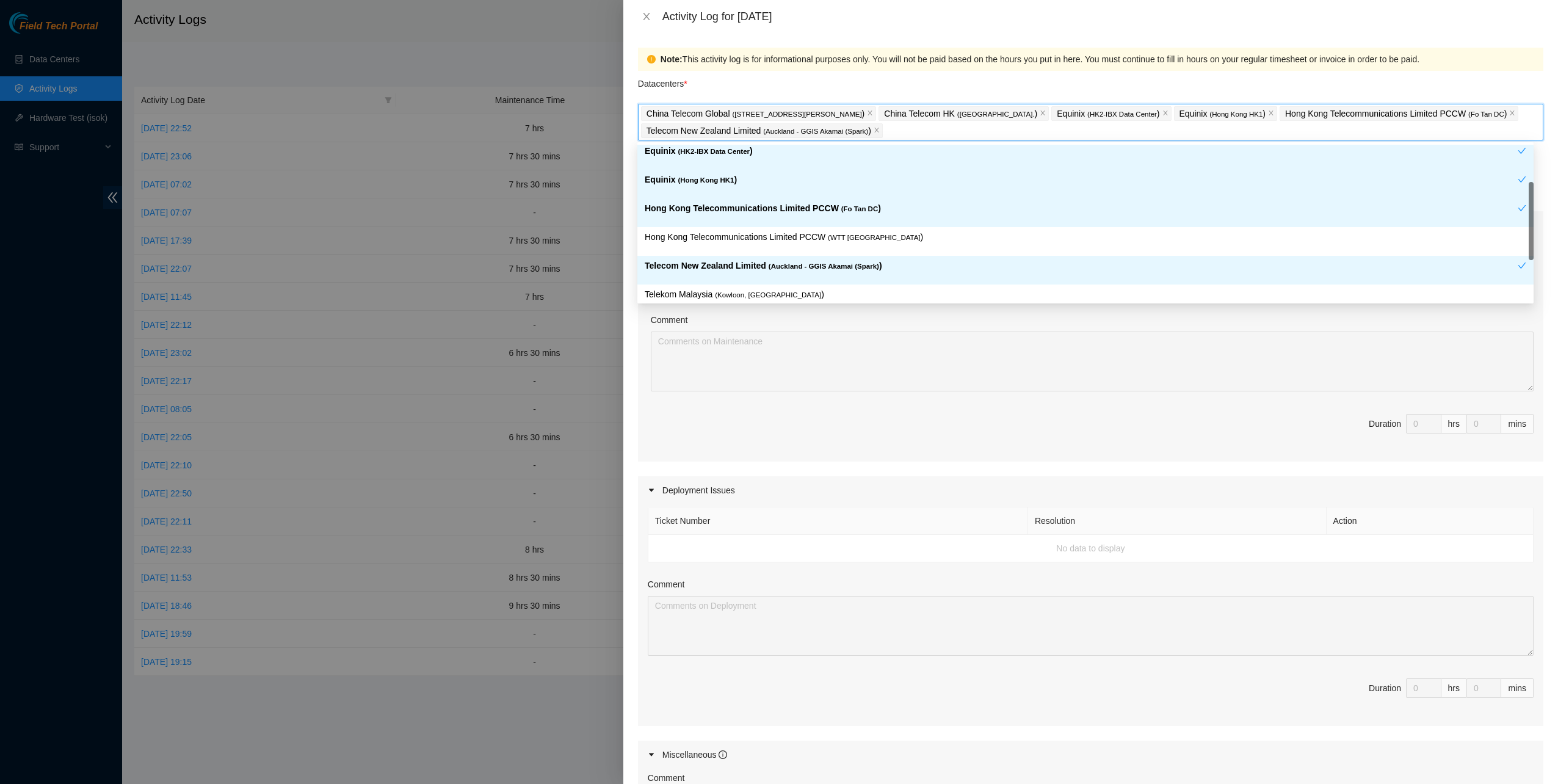
drag, startPoint x: 804, startPoint y: 258, endPoint x: 808, endPoint y: 246, distance: 12.6
click at [804, 259] on p "Telecom New Zealand Limited ( Auckland - GGIS Akamai (Spark) )" at bounding box center [1081, 265] width 873 height 14
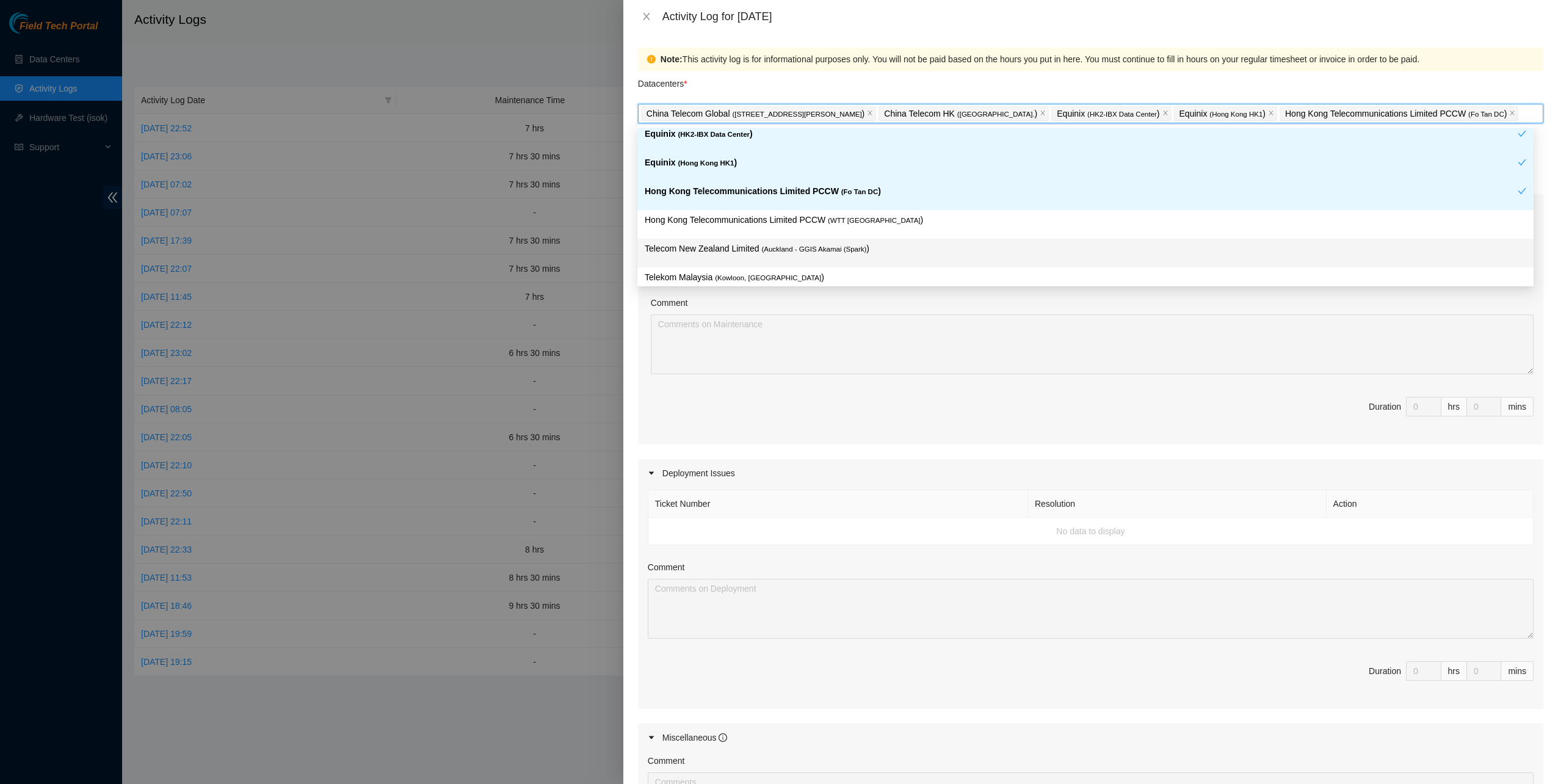
click at [809, 242] on p "Telecom New Zealand Limited ( Auckland - GGIS Akamai (Spark) )" at bounding box center [1085, 249] width 882 height 14
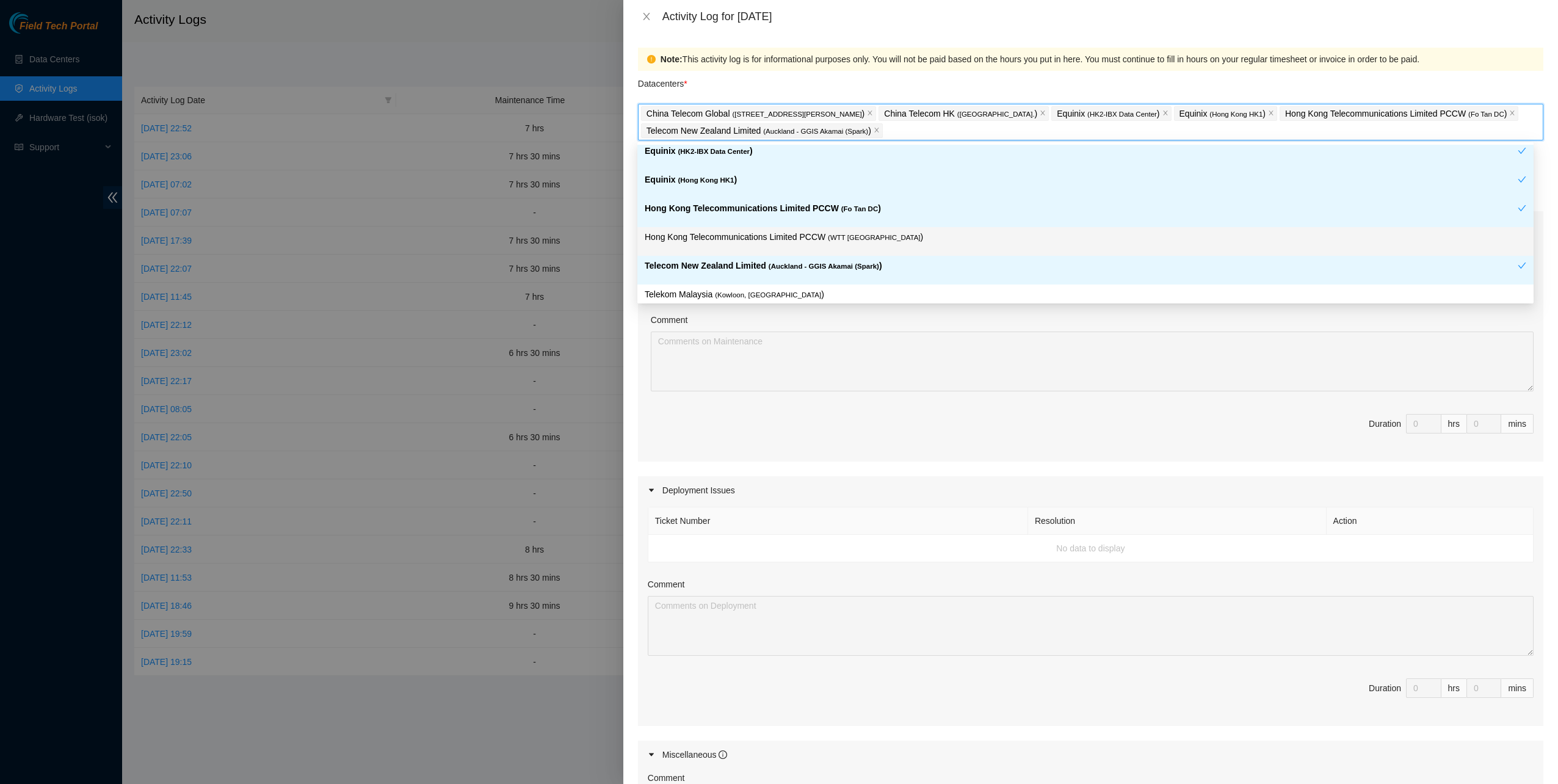
click at [809, 238] on p "Hong Kong Telecommunications Limited PCCW ( WTT DC )" at bounding box center [1085, 236] width 882 height 14
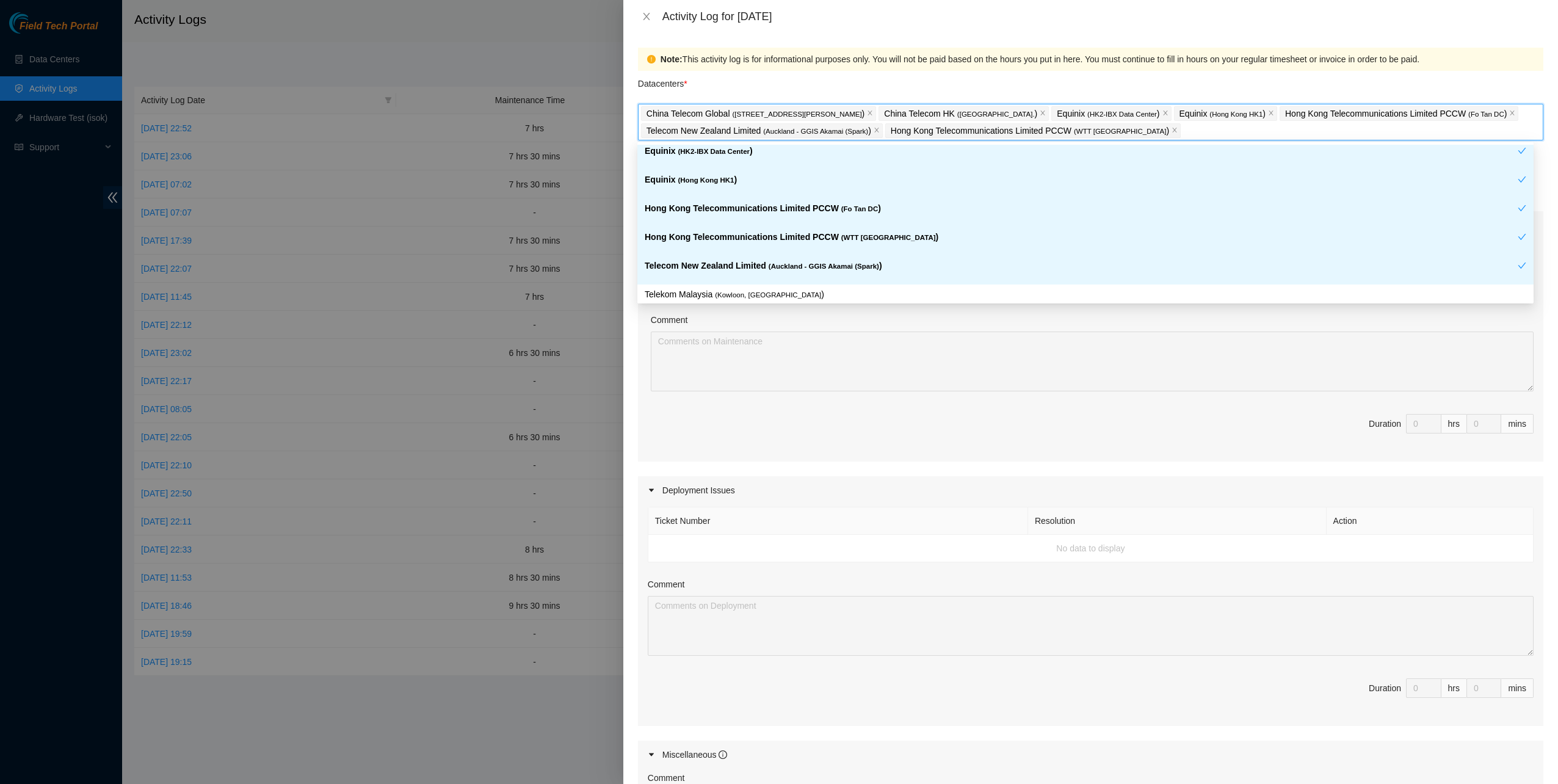
click at [811, 263] on span "( Auckland - GGIS Akamai (Spark)" at bounding box center [824, 266] width 111 height 8
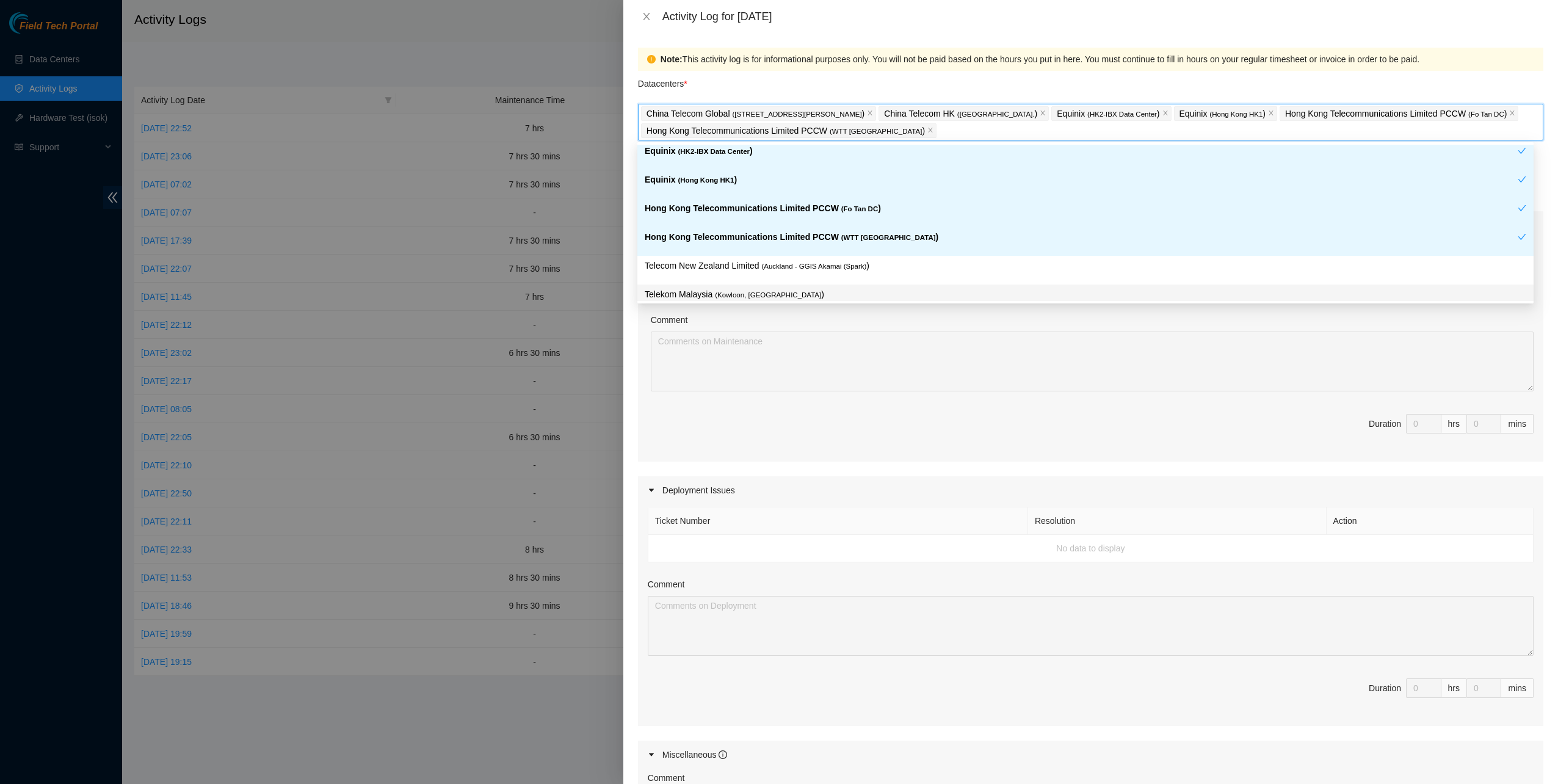
click at [792, 292] on p "Telekom Malaysia ( Kowloon, Hong Kong )" at bounding box center [1085, 294] width 882 height 14
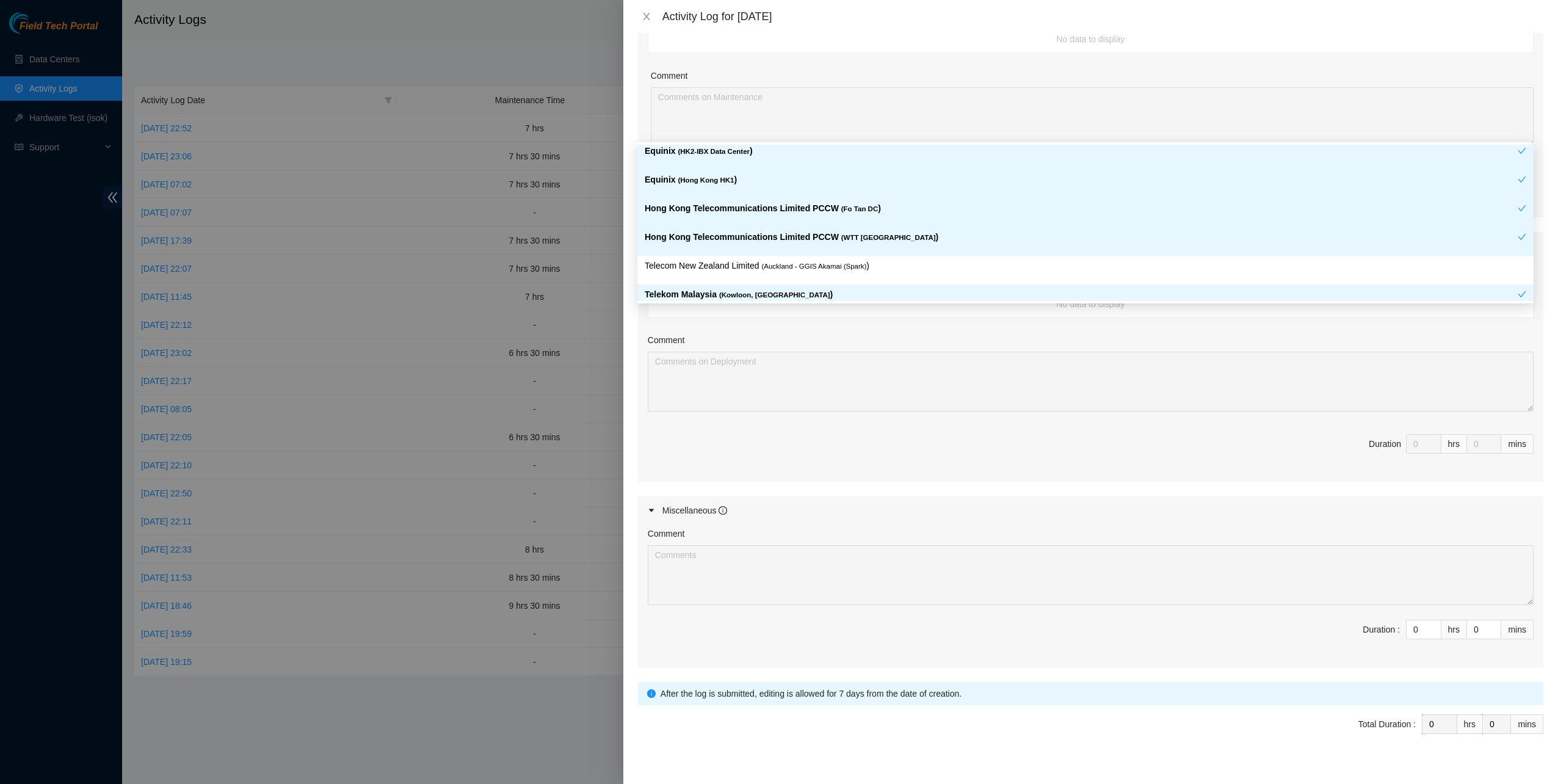
scroll to position [256, 0]
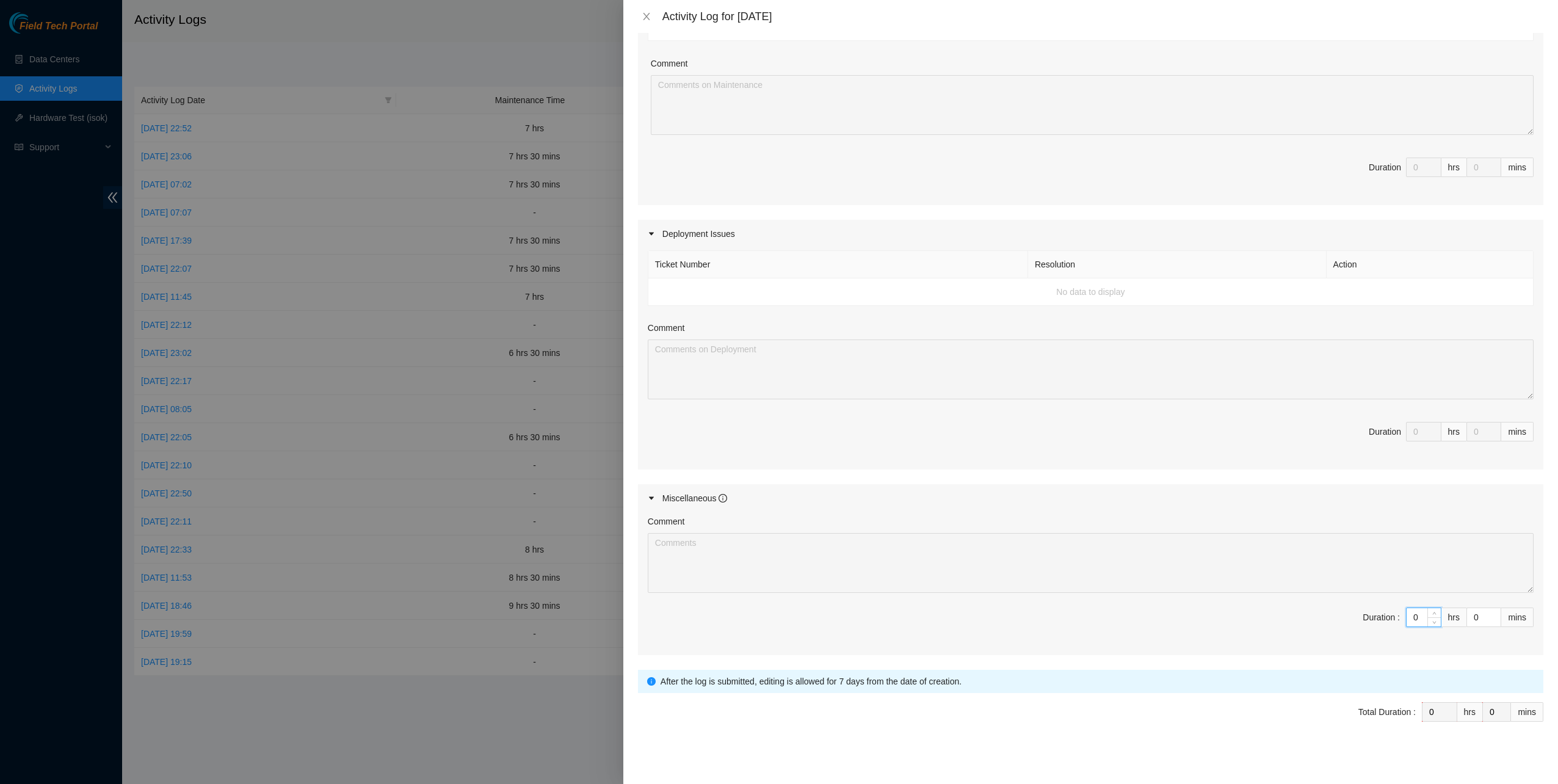
drag, startPoint x: 1407, startPoint y: 616, endPoint x: 1396, endPoint y: 617, distance: 11.0
click at [1406, 617] on div "0" at bounding box center [1424, 617] width 36 height 20
type input "7"
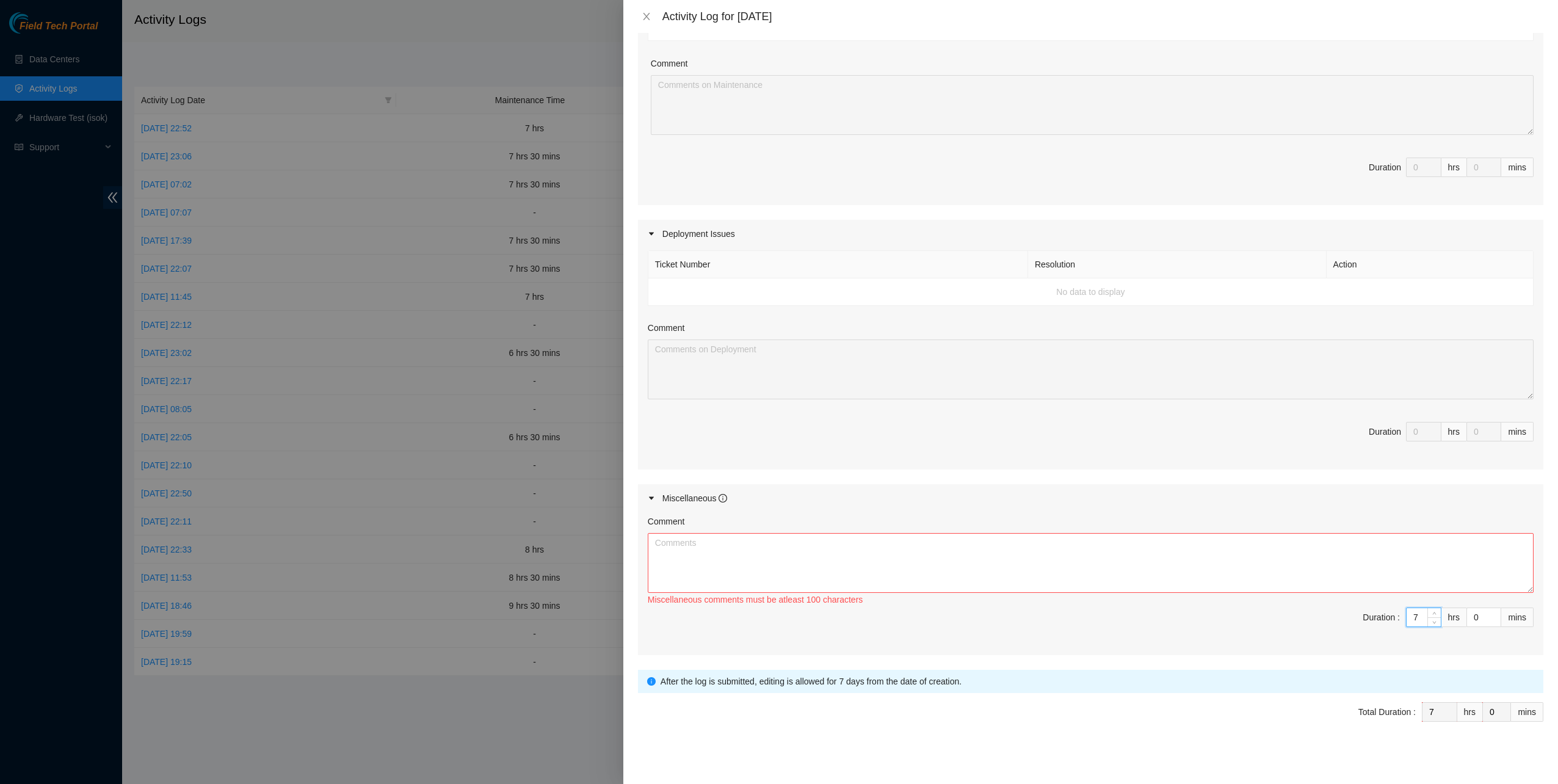
type input "7"
type input "3"
type input "30"
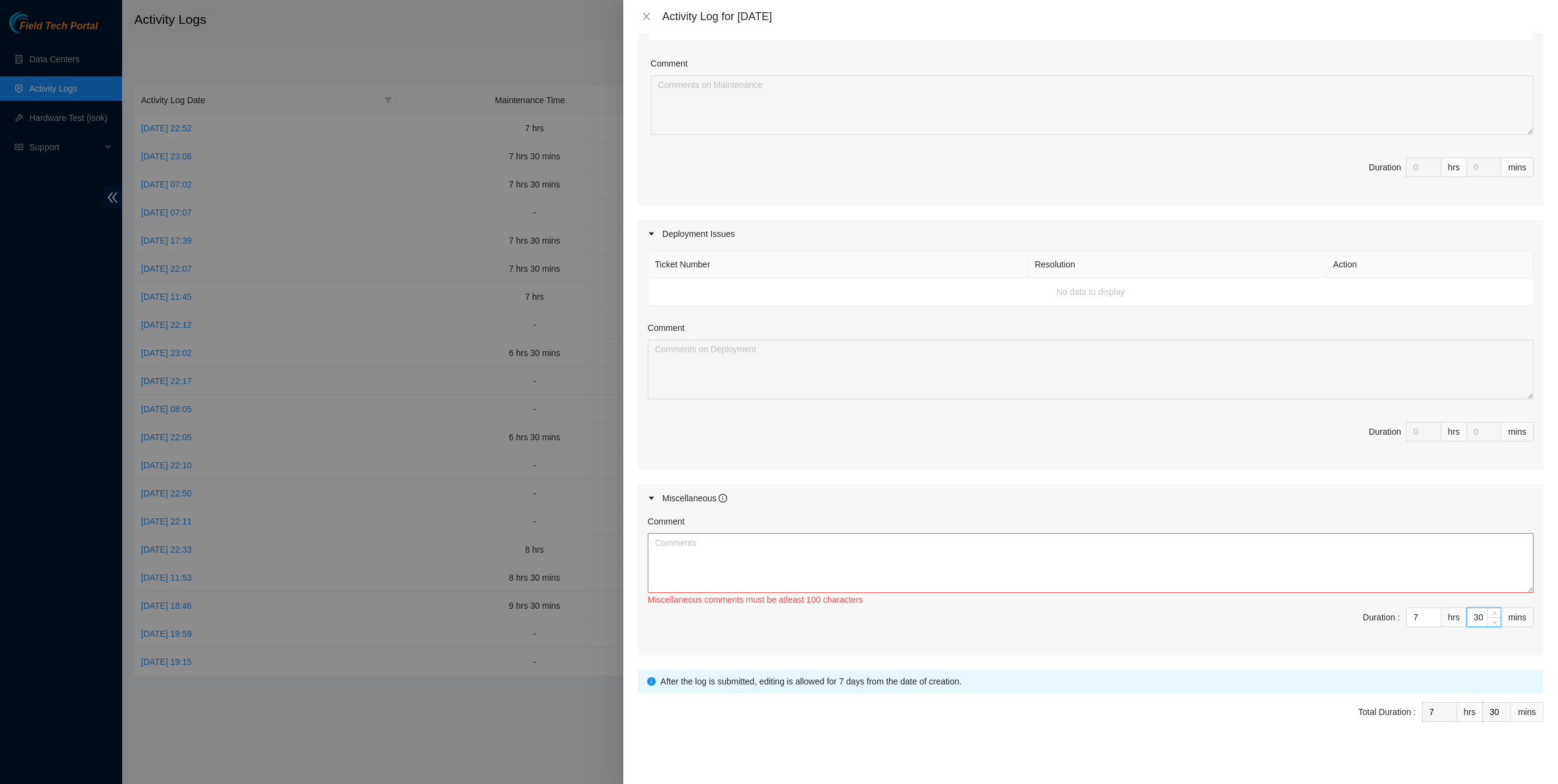
type input "30"
click at [1070, 564] on textarea "Comment" at bounding box center [1091, 563] width 886 height 60
paste textarea "[Nie-fieldtechs] May 2025 H&E Guide updates Inbox Thankappan, Lata <lthankap@ak…"
type textarea "[Nie-fieldtechs] May 2025 H&E Guide updates Inbox Thankappan, Lata <lthankap@ak…"
click at [658, 750] on span "Submit" at bounding box center [661, 749] width 27 height 13
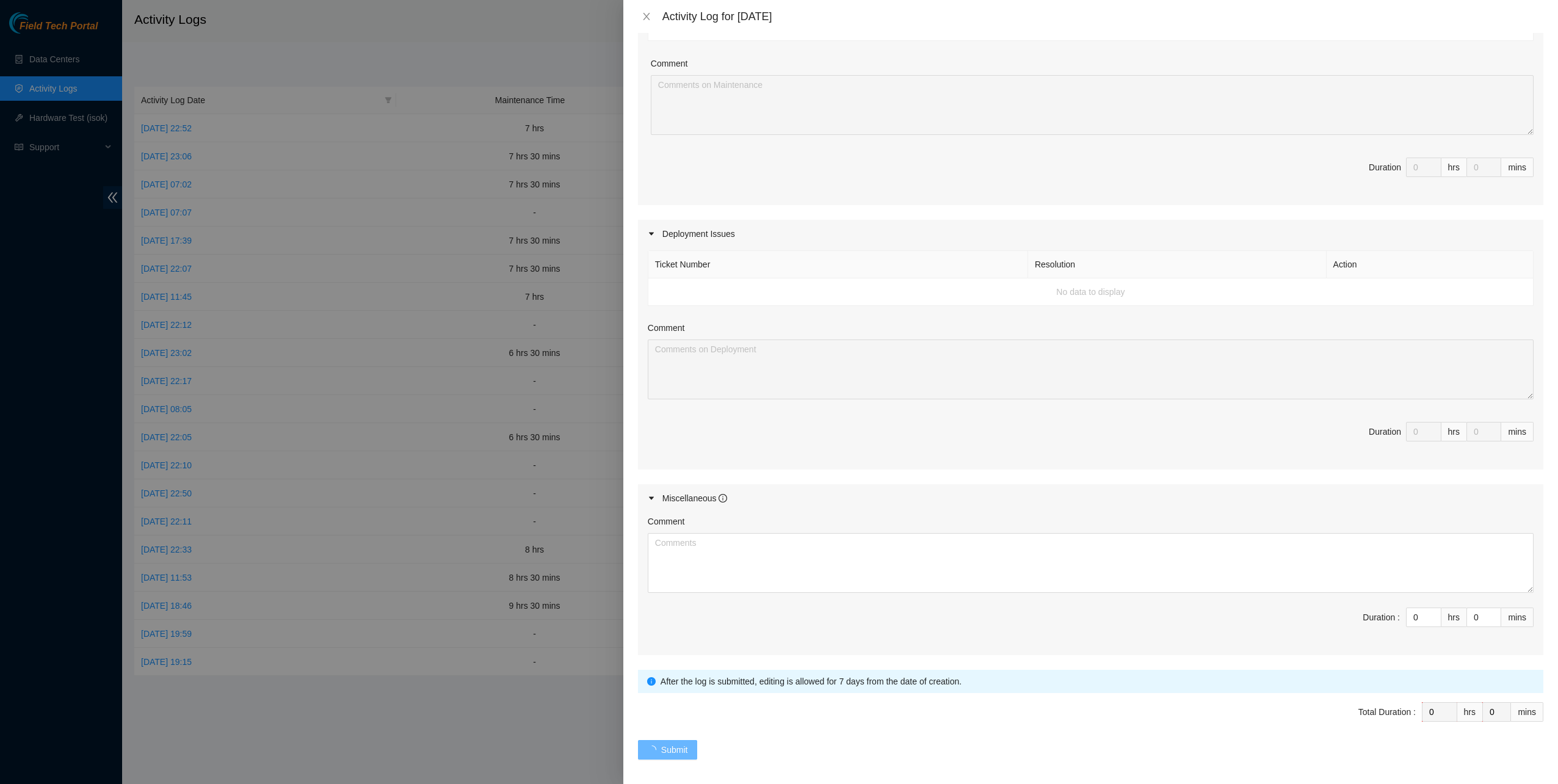
scroll to position [0, 0]
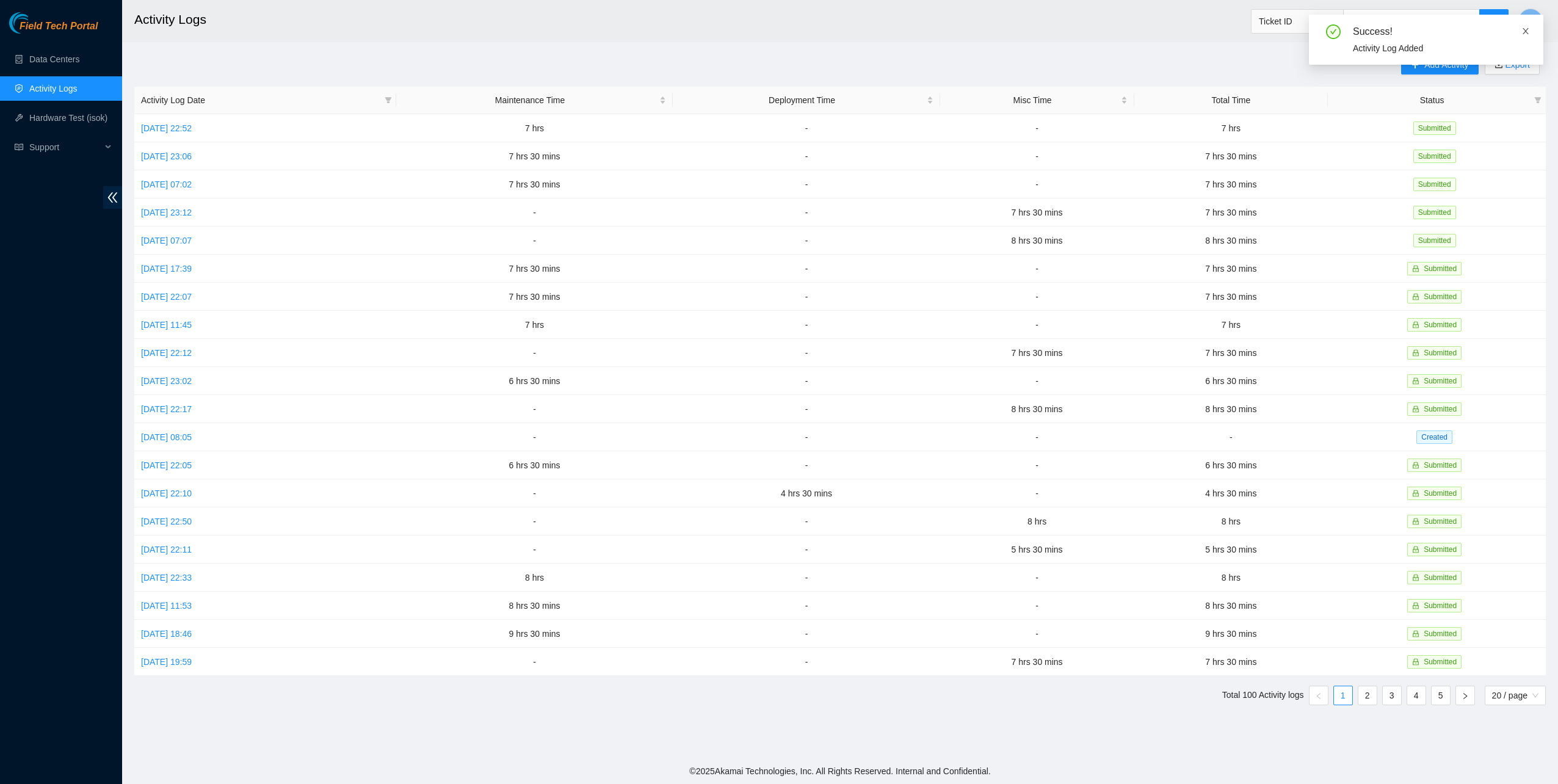
click at [1529, 29] on icon "close" at bounding box center [1525, 31] width 8 height 8
click at [58, 431] on div "Field Tech Portal Data Centers Activity Logs Hardware Test (isok) Support" at bounding box center [61, 398] width 122 height 772
click at [1521, 20] on button "Y" at bounding box center [1531, 21] width 24 height 24
click at [1526, 20] on button "Y" at bounding box center [1531, 21] width 24 height 24
click at [1451, 60] on span "Add Activity" at bounding box center [1446, 65] width 44 height 13
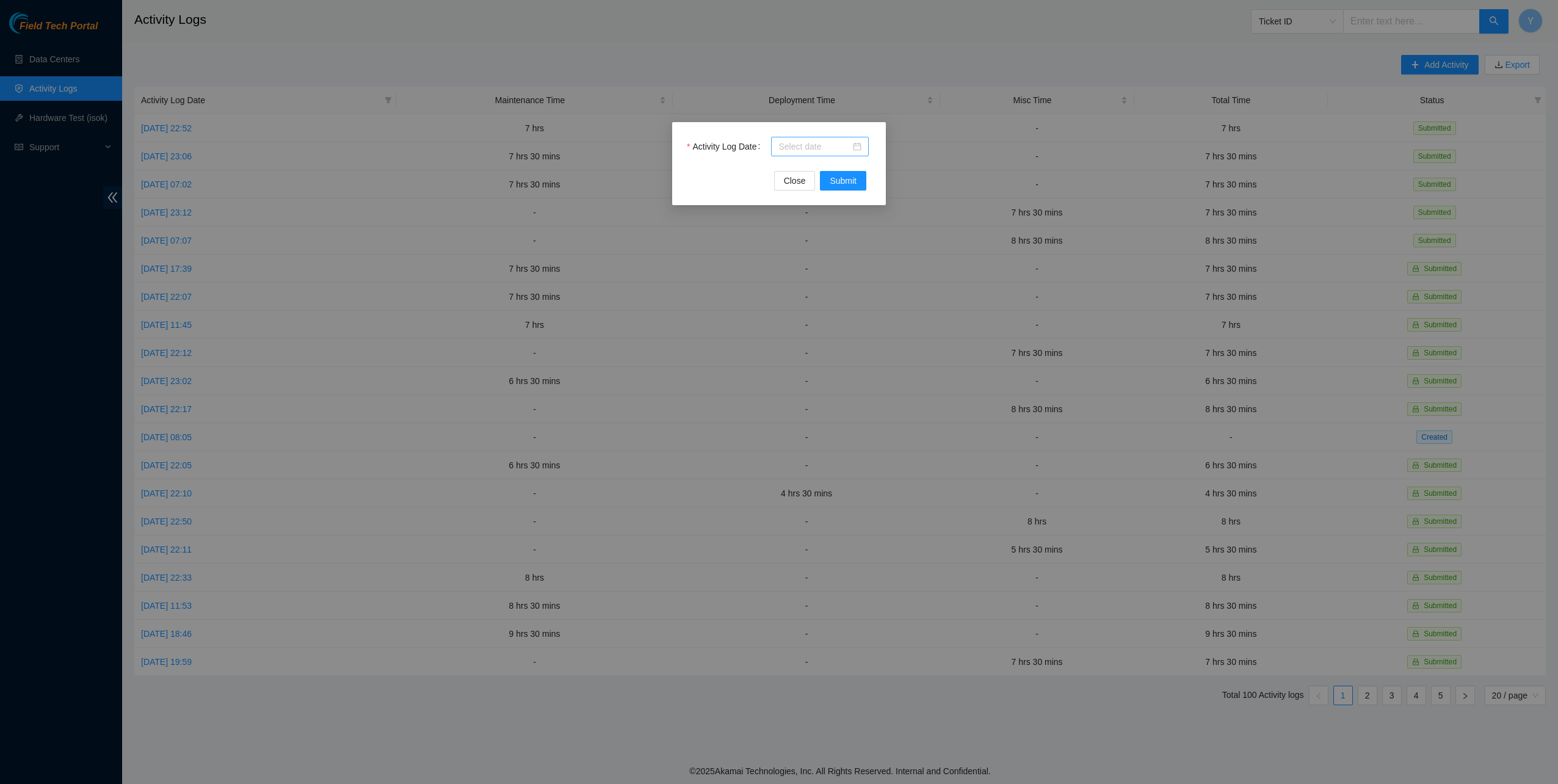
click at [808, 153] on div at bounding box center [820, 146] width 98 height 20
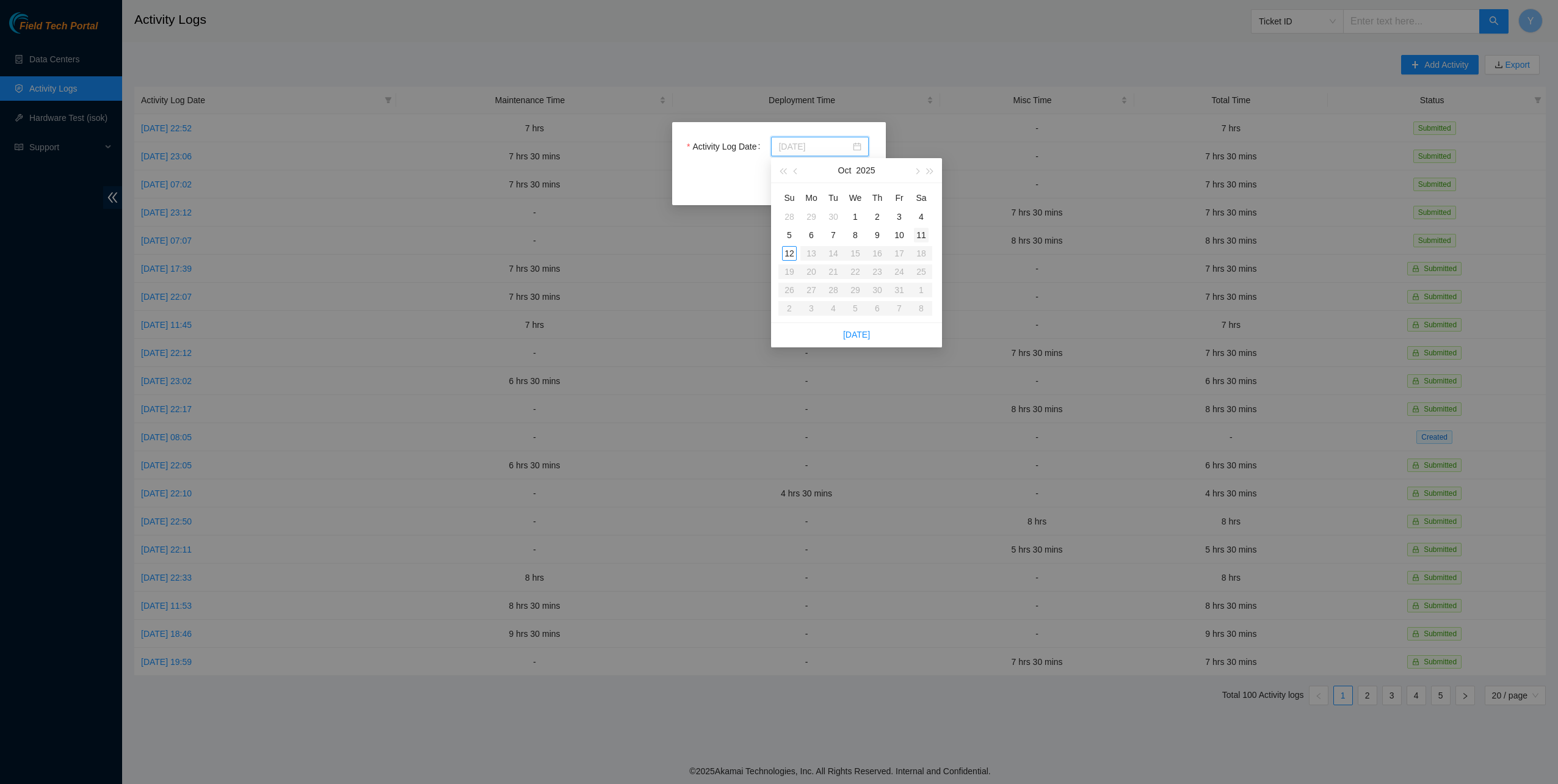
type input "2025-10-11"
click at [925, 235] on div "11" at bounding box center [922, 235] width 15 height 15
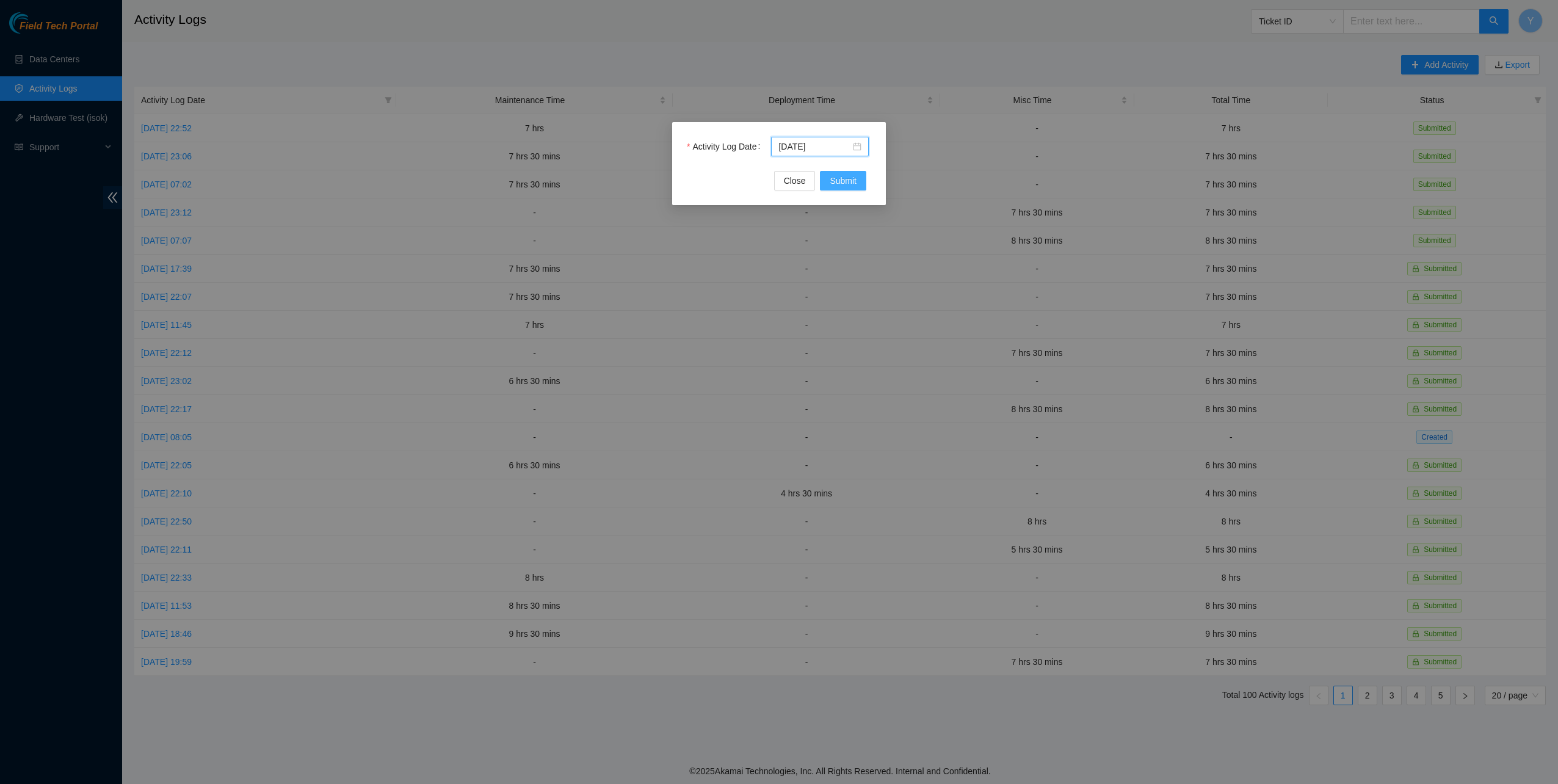
click at [858, 189] on button "Submit" at bounding box center [842, 180] width 46 height 20
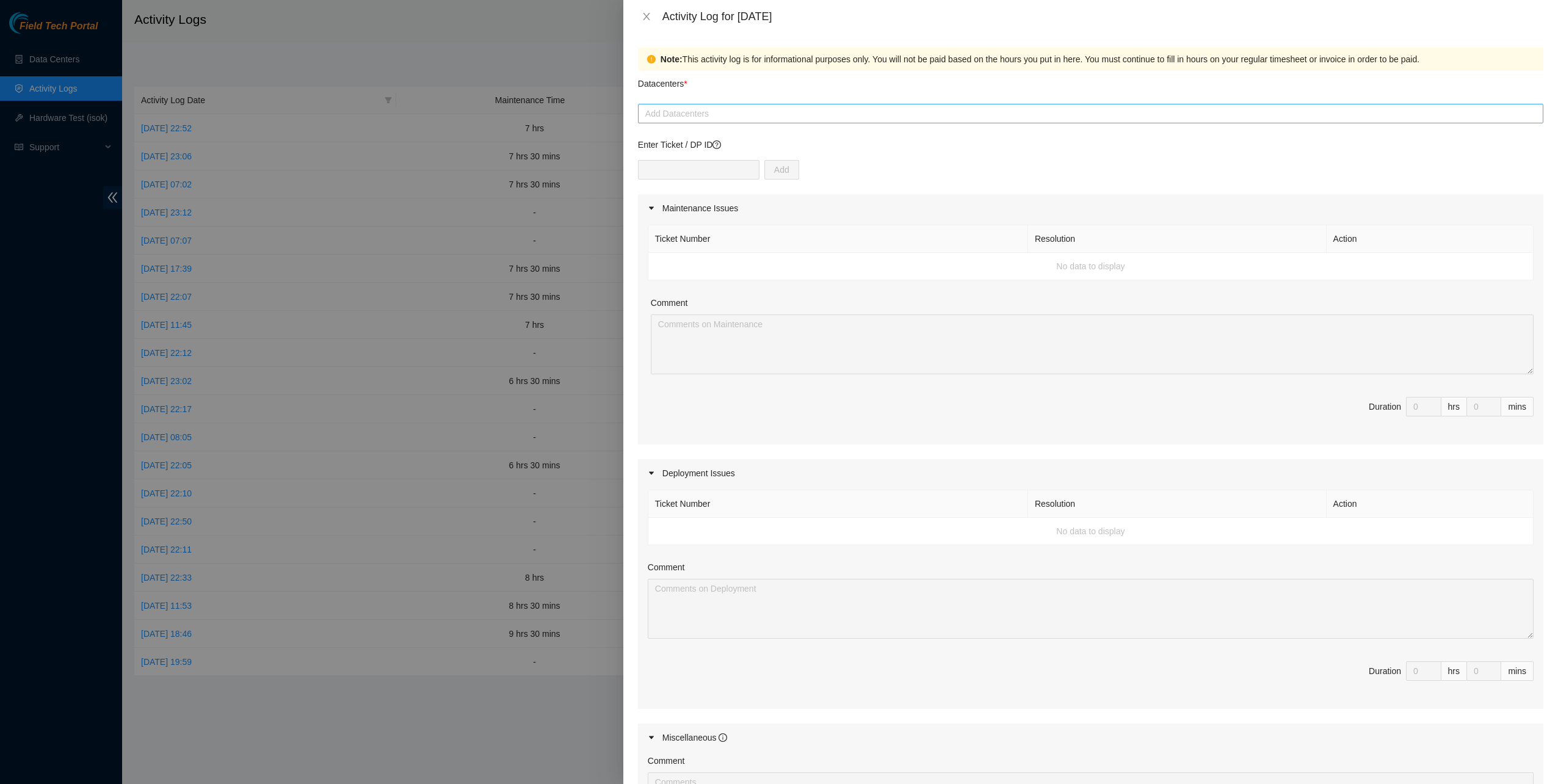
click at [701, 122] on div "Add Datacenters" at bounding box center [1090, 113] width 905 height 20
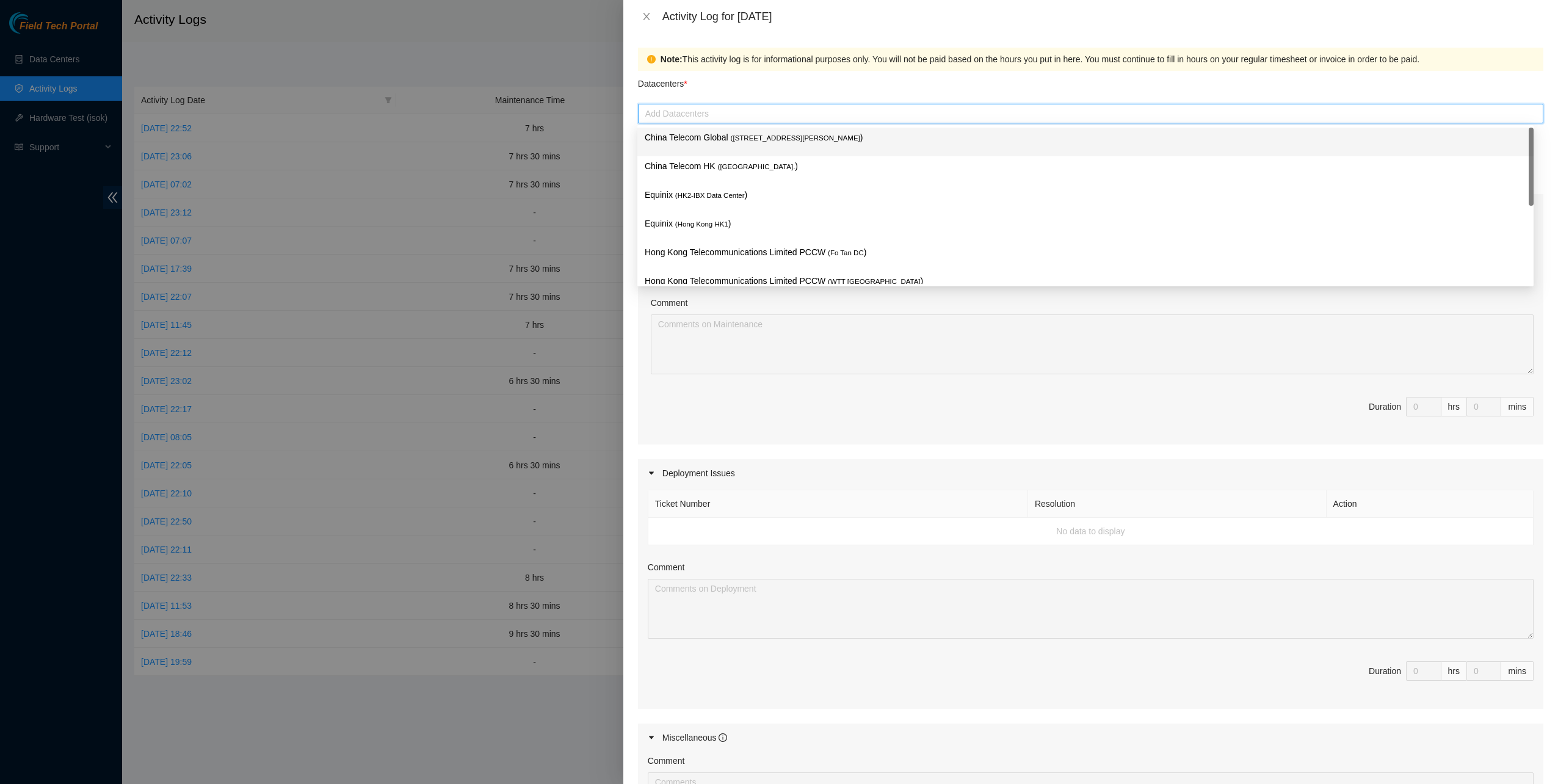
drag, startPoint x: 695, startPoint y: 142, endPoint x: 692, endPoint y: 150, distance: 8.5
click at [695, 143] on p "China Telecom Global ( Room B11, 2/F, 18 Chun Yat Street, TKO , Hong Kong )" at bounding box center [1085, 137] width 882 height 14
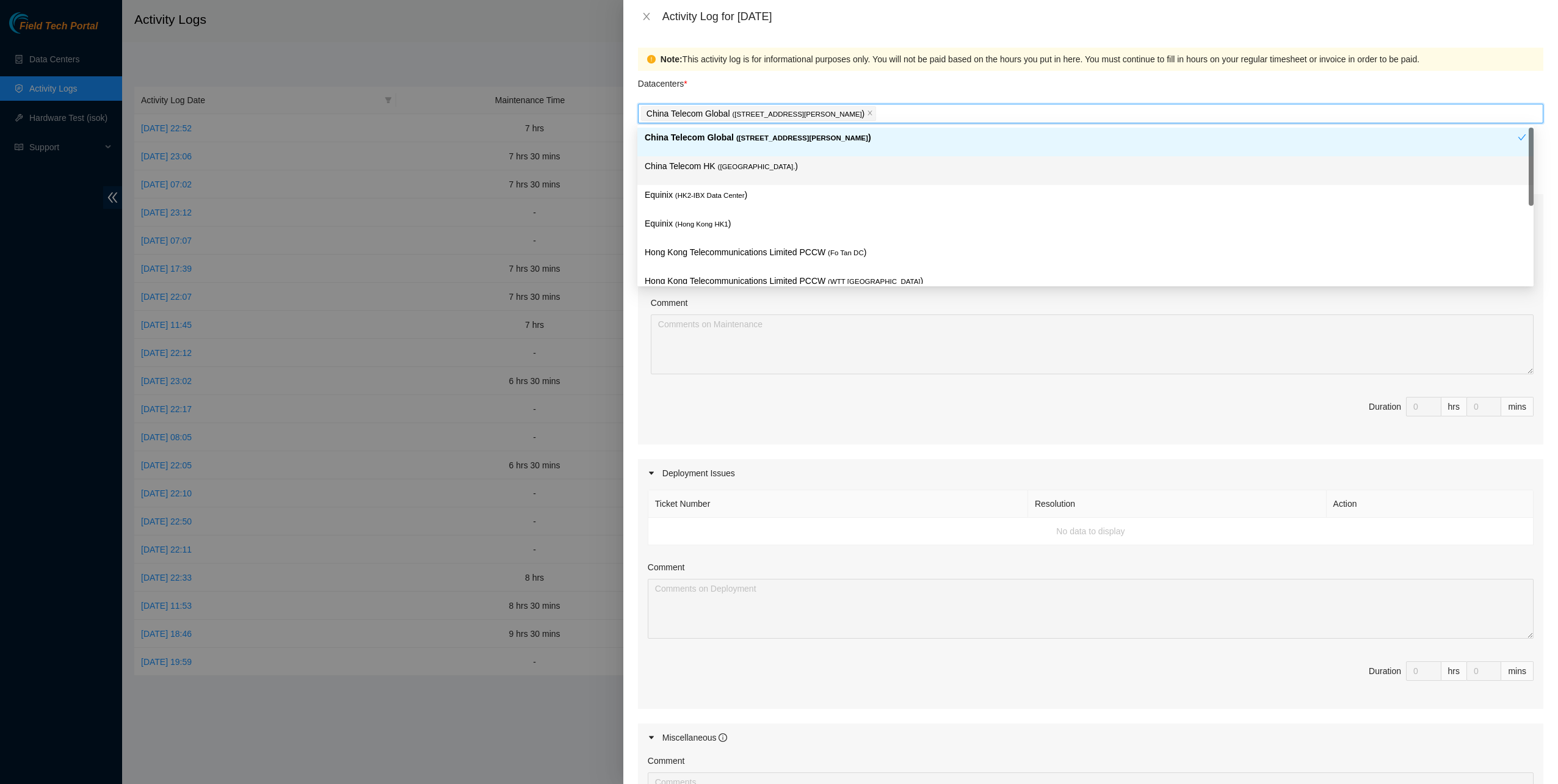
drag, startPoint x: 688, startPoint y: 173, endPoint x: 685, endPoint y: 201, distance: 28.2
click at [687, 174] on div "China Telecom HK ( Hong Kong. )" at bounding box center [1085, 171] width 882 height 23
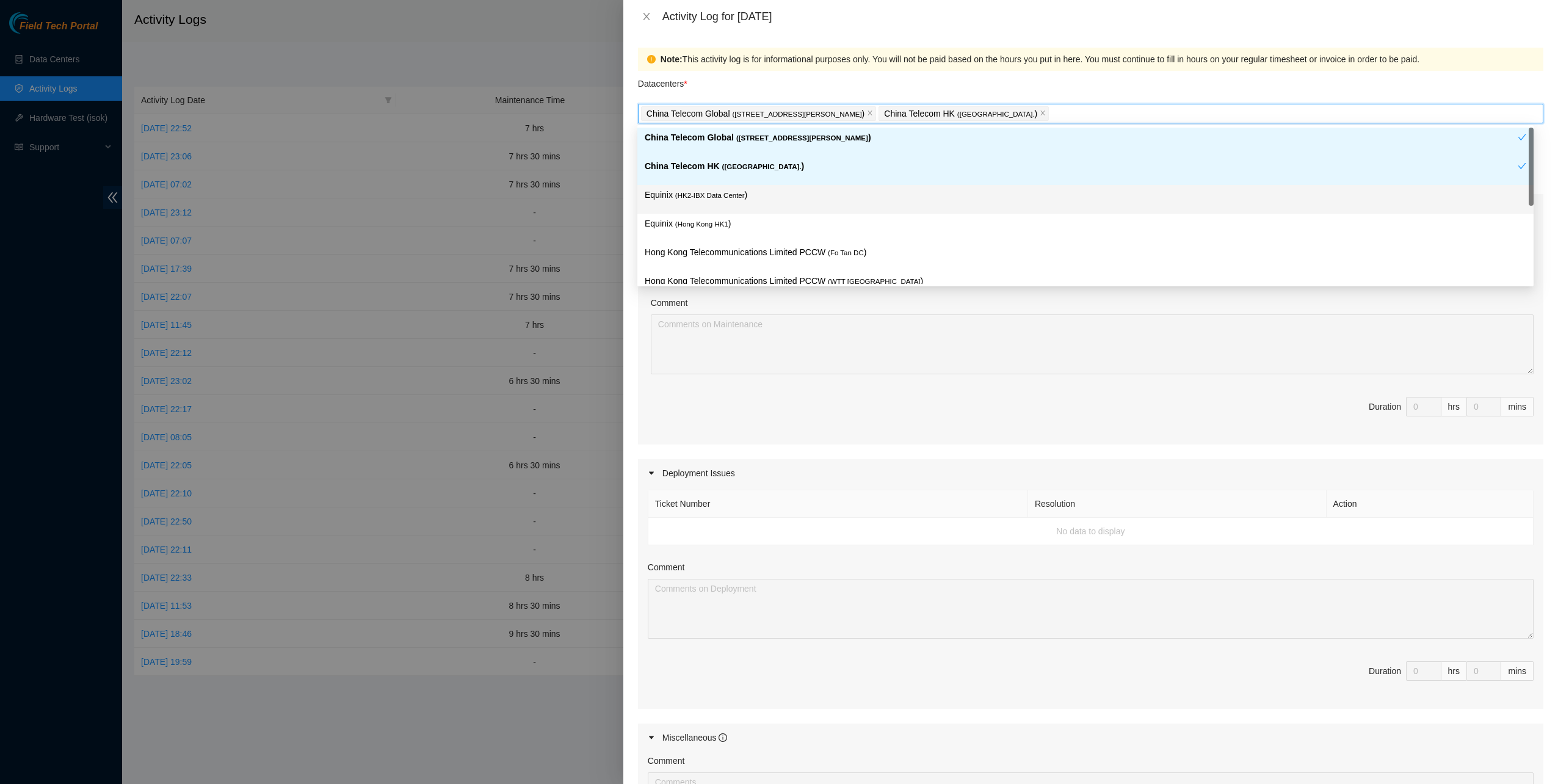
drag, startPoint x: 685, startPoint y: 203, endPoint x: 688, endPoint y: 211, distance: 8.5
click at [685, 204] on div "Equinix ( HK2-IBX Data Center )" at bounding box center [1085, 199] width 882 height 23
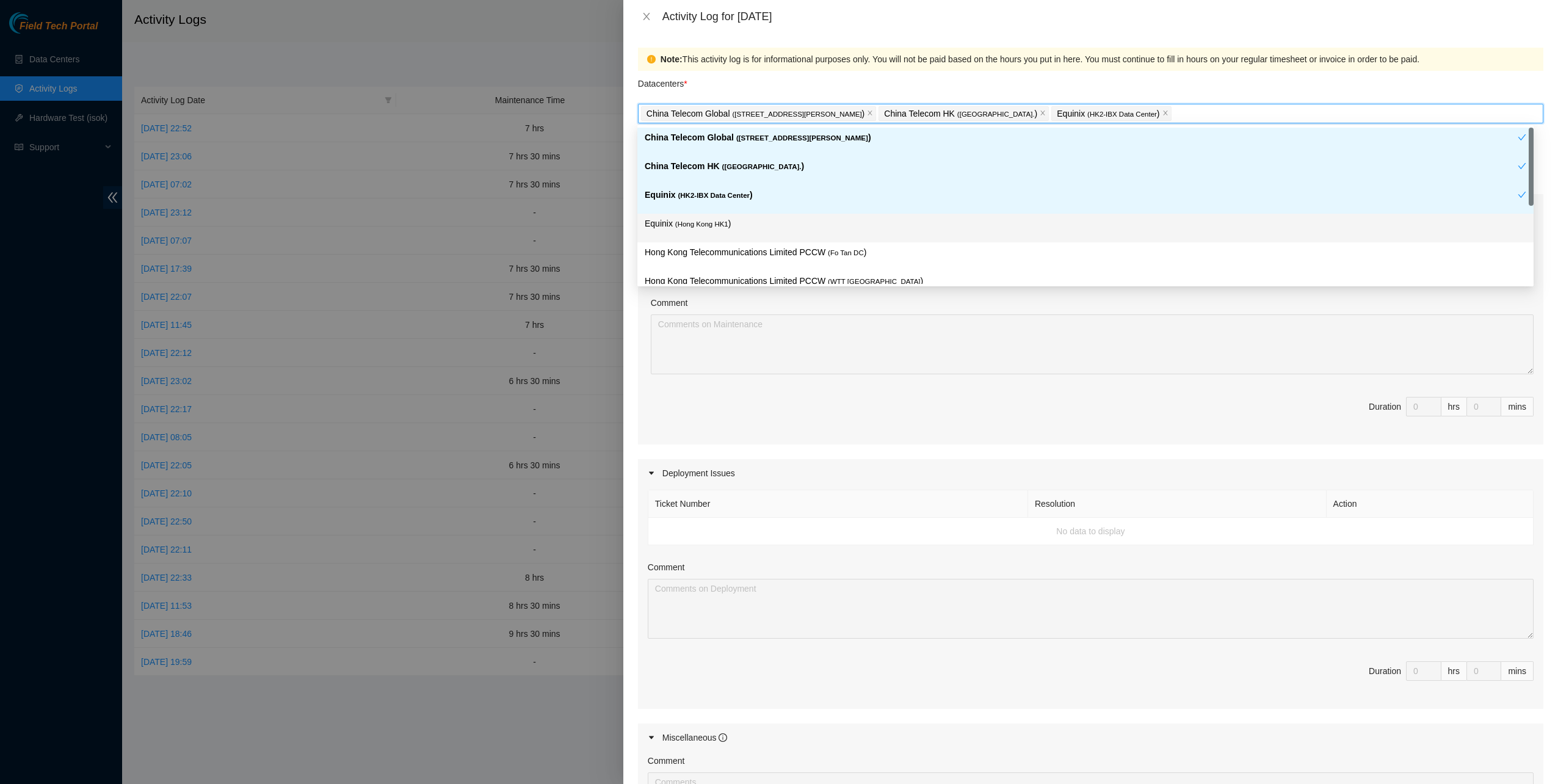
click at [691, 229] on p "Equinix ( Hong Kong HK1 )" at bounding box center [1085, 223] width 882 height 14
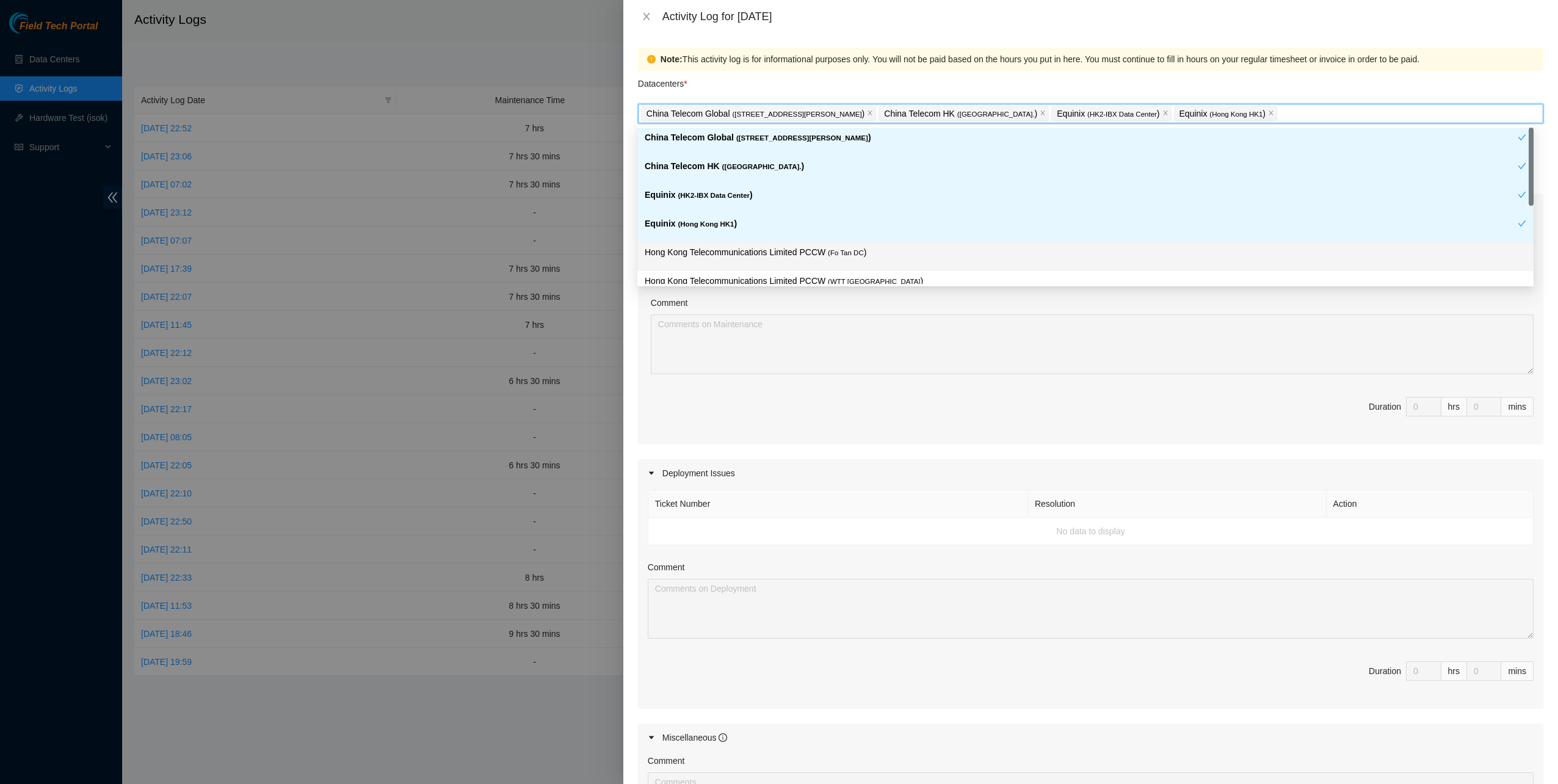
drag, startPoint x: 696, startPoint y: 250, endPoint x: 696, endPoint y: 258, distance: 8.0
click at [696, 250] on p "Hong Kong Telecommunications Limited PCCW ( Fo Tan DC )" at bounding box center [1085, 252] width 882 height 14
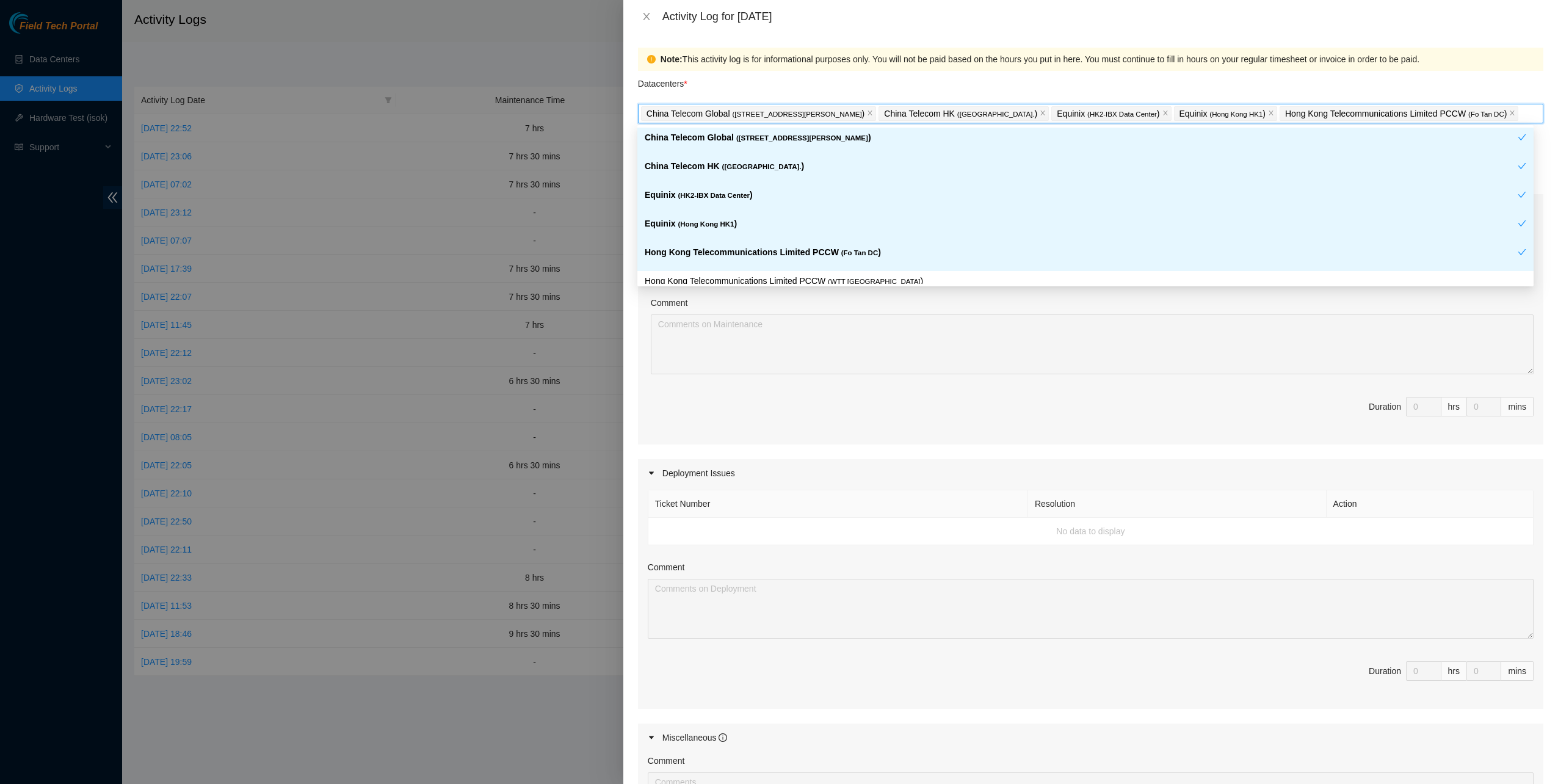
scroll to position [122, 0]
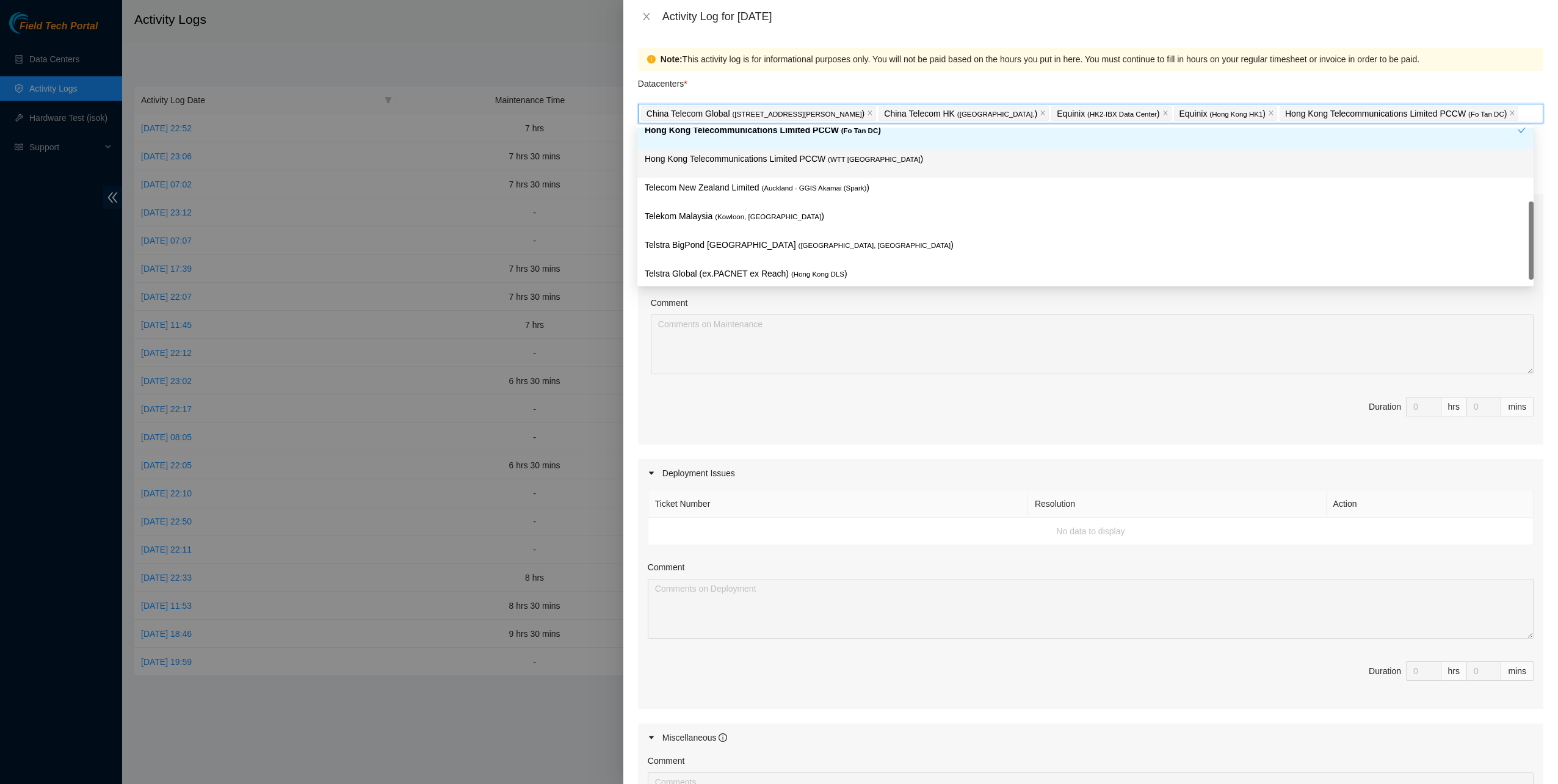
click at [809, 158] on p "Hong Kong Telecommunications Limited PCCW ( WTT DC )" at bounding box center [1085, 158] width 882 height 14
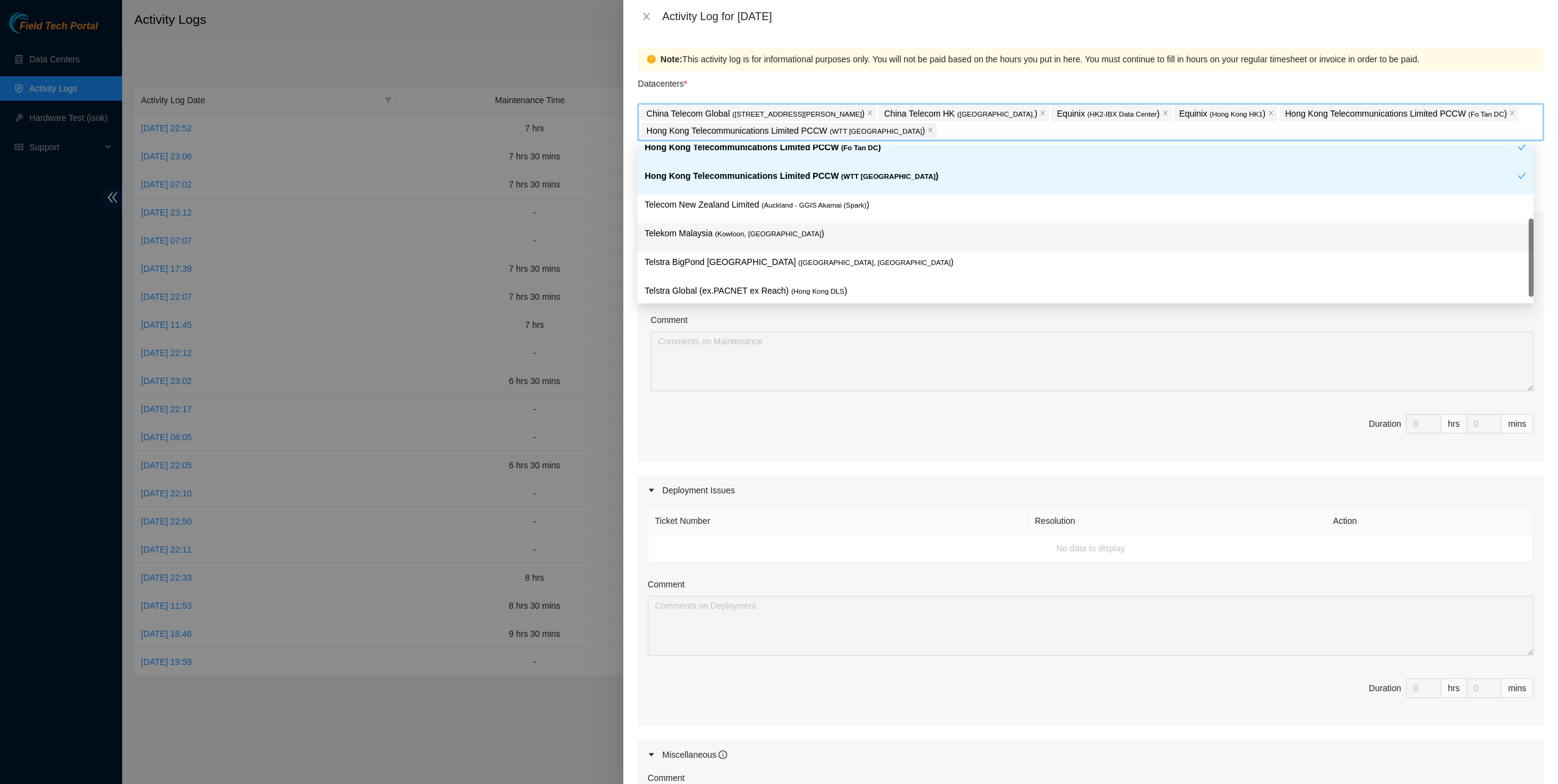
click at [774, 237] on p "Telekom Malaysia ( Kowloon, Hong Kong )" at bounding box center [1085, 234] width 882 height 14
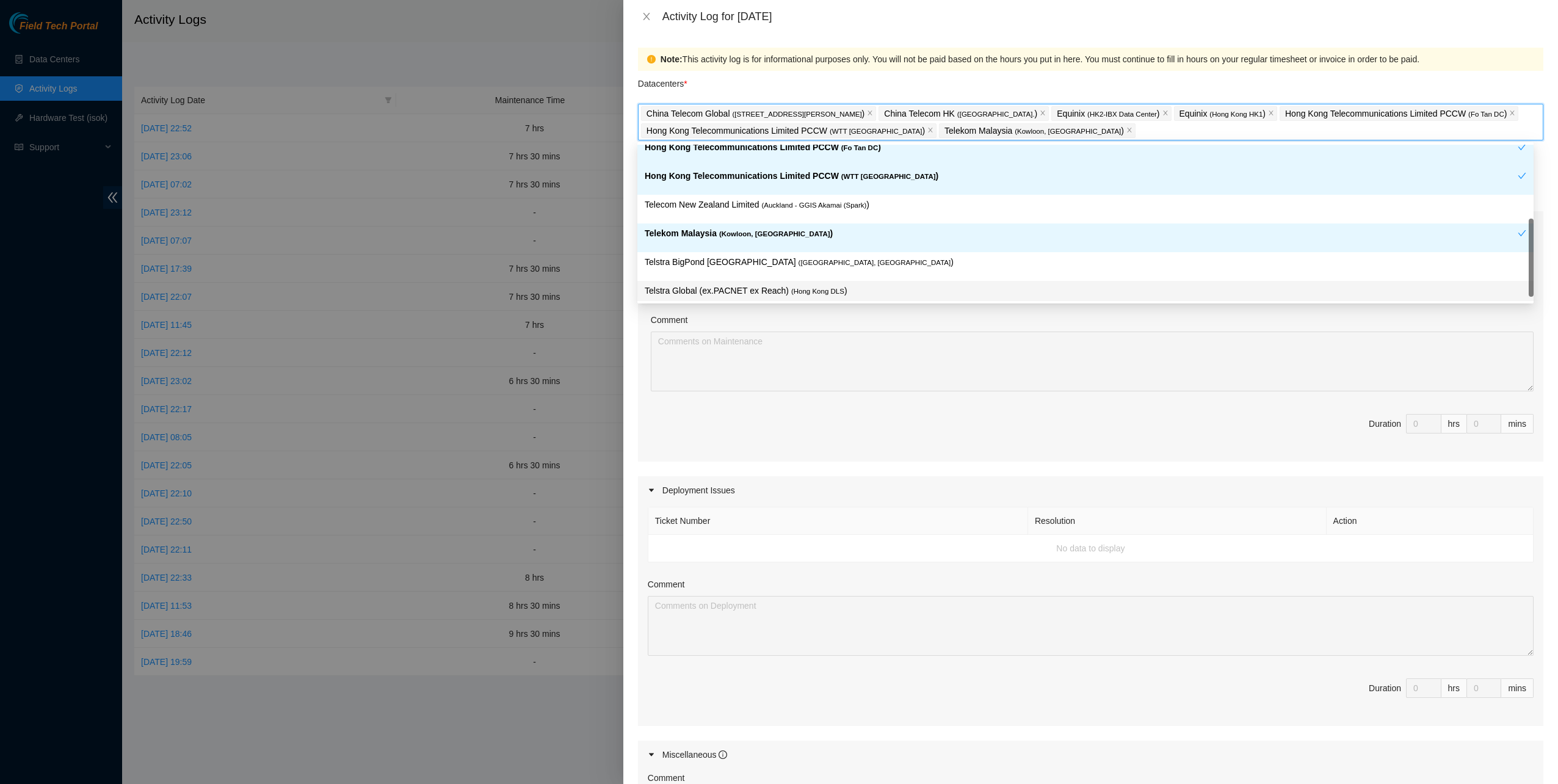
drag, startPoint x: 853, startPoint y: 292, endPoint x: 881, endPoint y: 401, distance: 112.5
click at [853, 293] on p "Telstra Global (ex.PACNET ex Reach) ( Hong Kong DLS )" at bounding box center [1085, 291] width 882 height 14
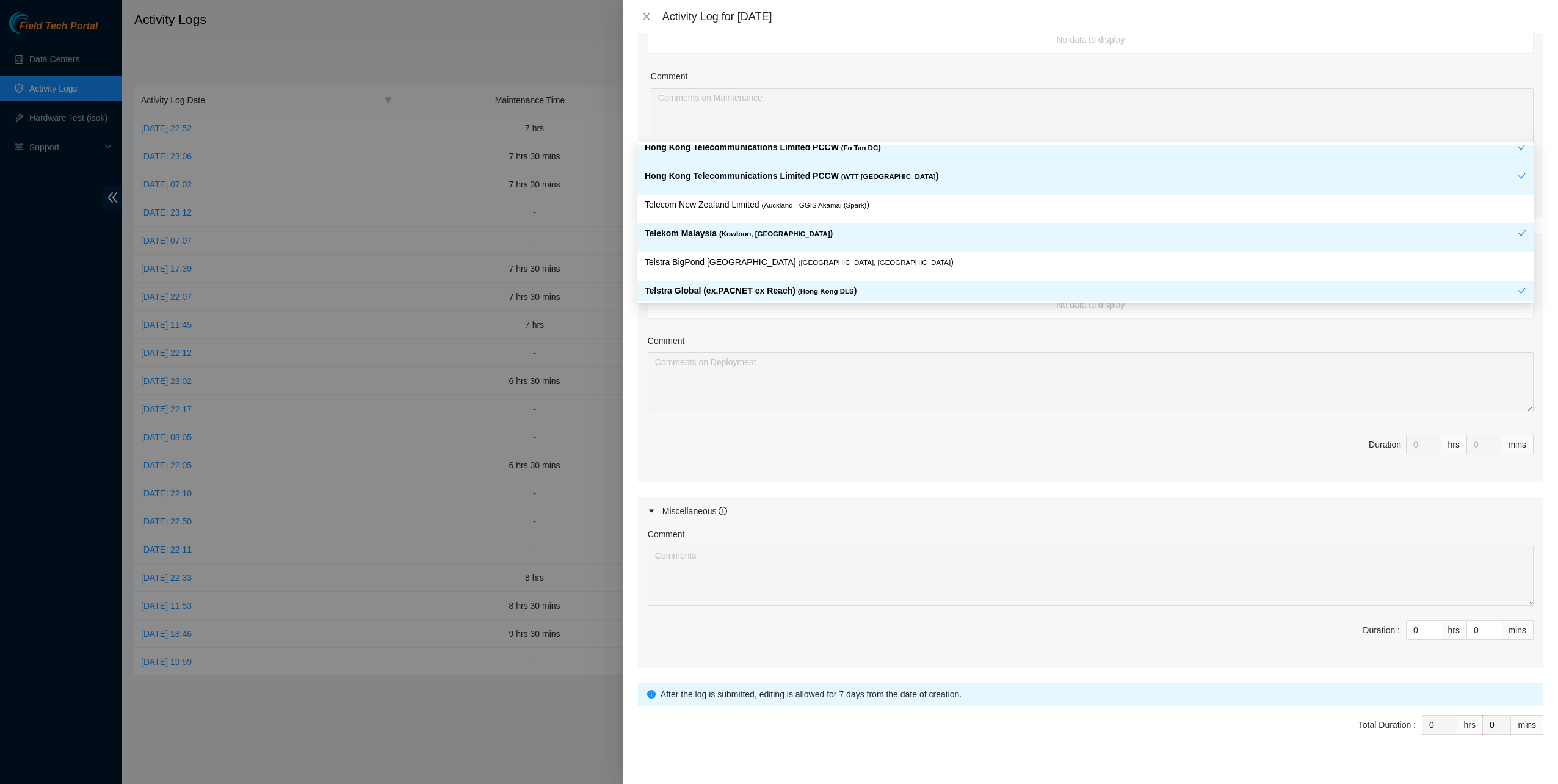
scroll to position [244, 0]
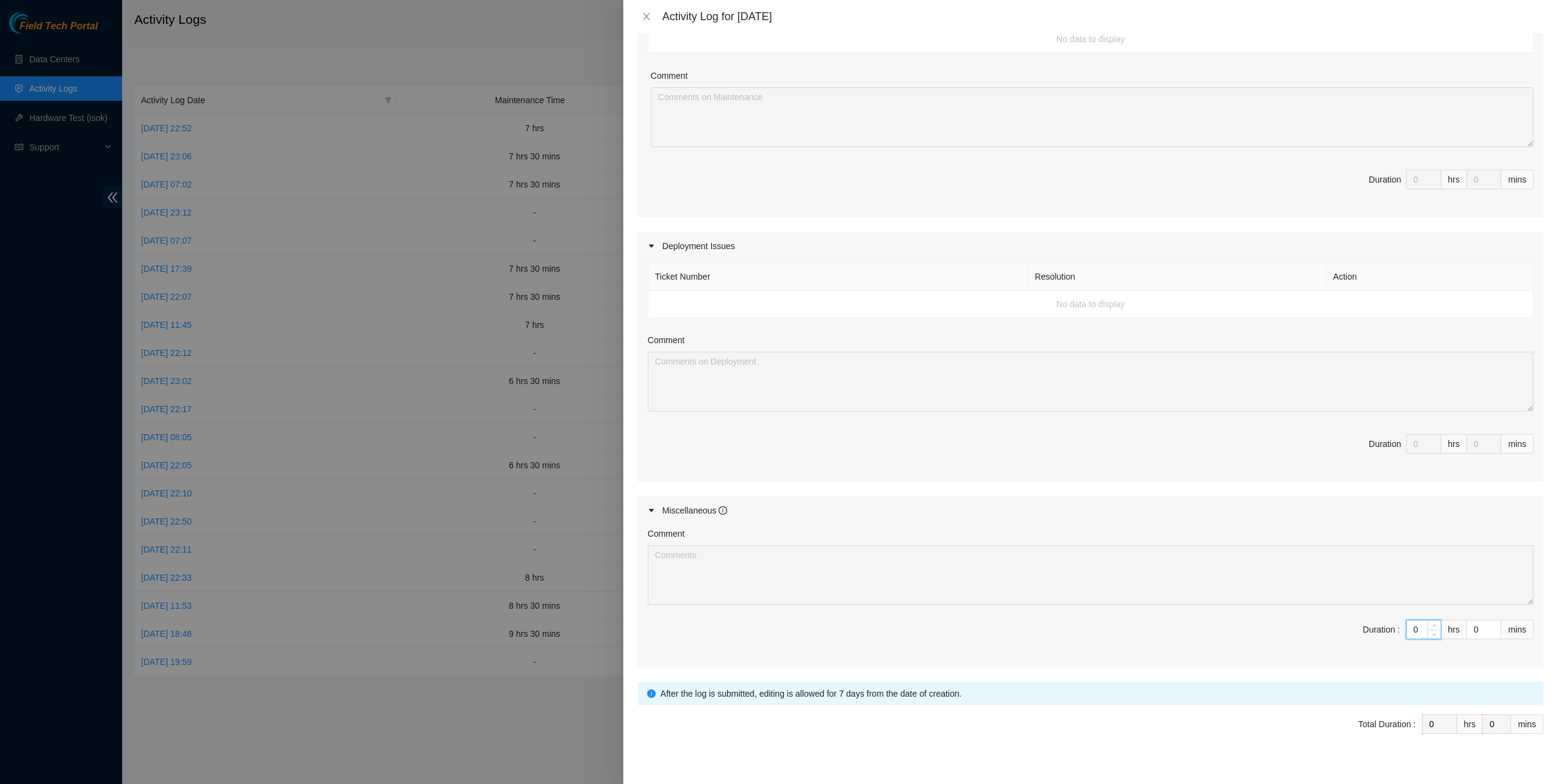
drag, startPoint x: 1411, startPoint y: 621, endPoint x: 1296, endPoint y: 585, distance: 120.5
click at [1370, 620] on span "Duration : 0 hrs 0 mins" at bounding box center [1091, 637] width 886 height 34
click at [631, 19] on div "Activity Log for 11-10-2025" at bounding box center [1091, 16] width 935 height 33
click at [640, 19] on button "Close" at bounding box center [646, 17] width 17 height 11
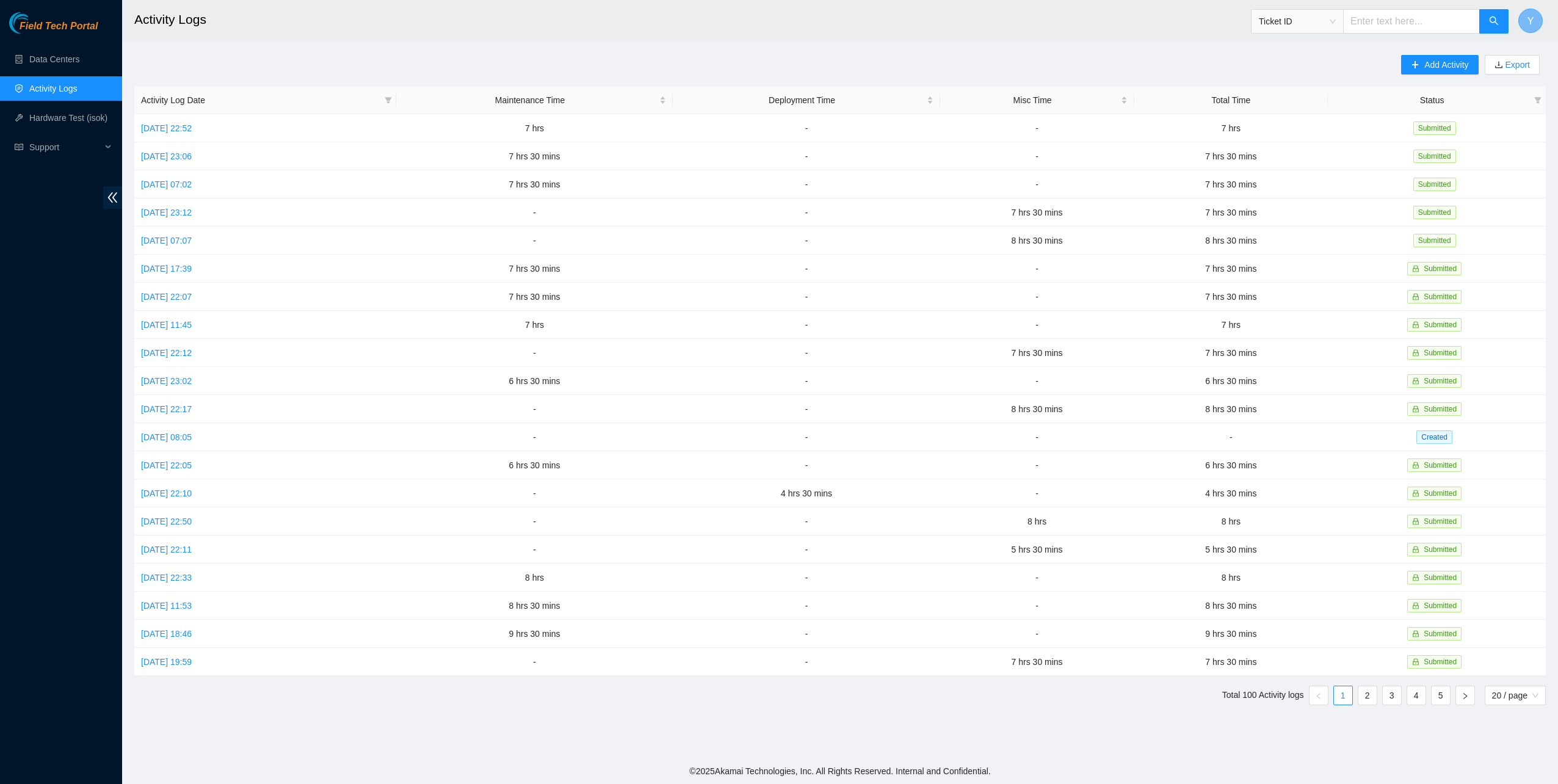
click at [1523, 22] on button "Y" at bounding box center [1531, 21] width 24 height 24
click at [1430, 116] on link "Logout" at bounding box center [1417, 121] width 26 height 9
